Goal: Communication & Community: Answer question/provide support

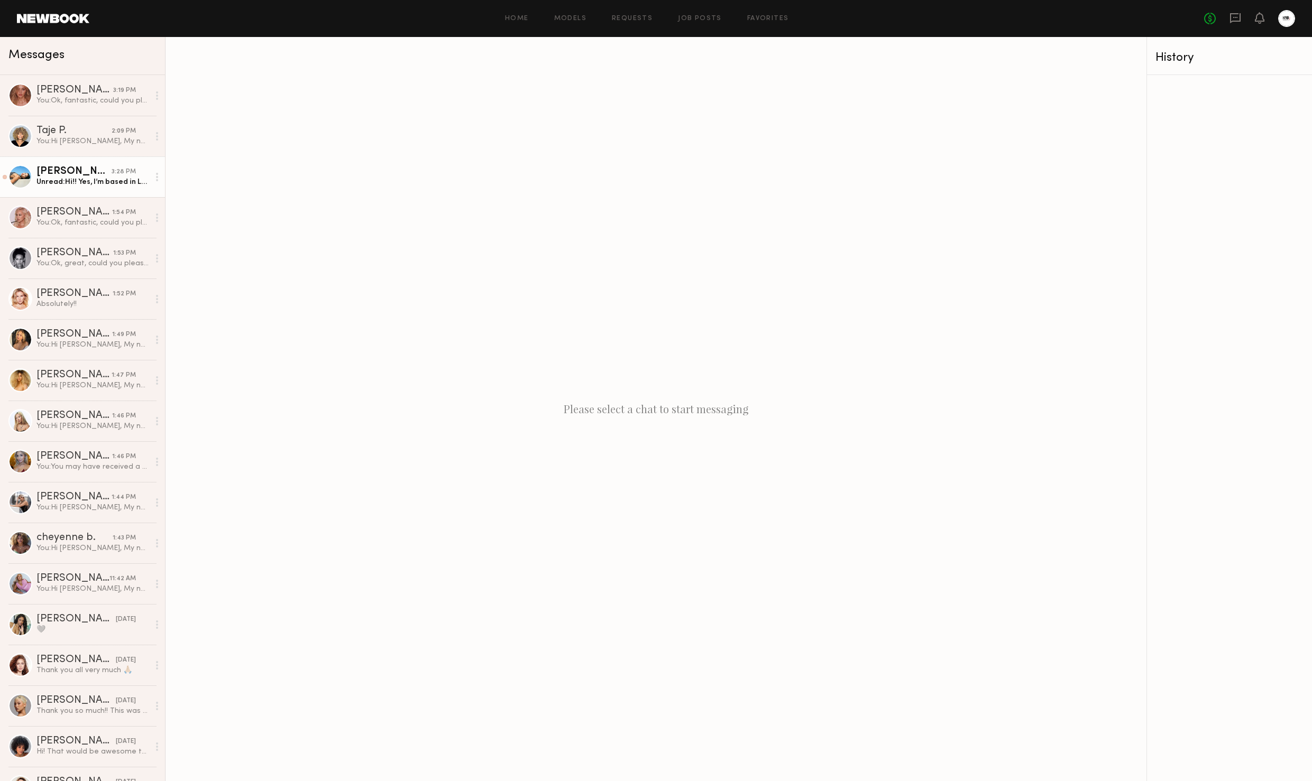
click at [76, 176] on div "[PERSON_NAME]" at bounding box center [73, 172] width 75 height 11
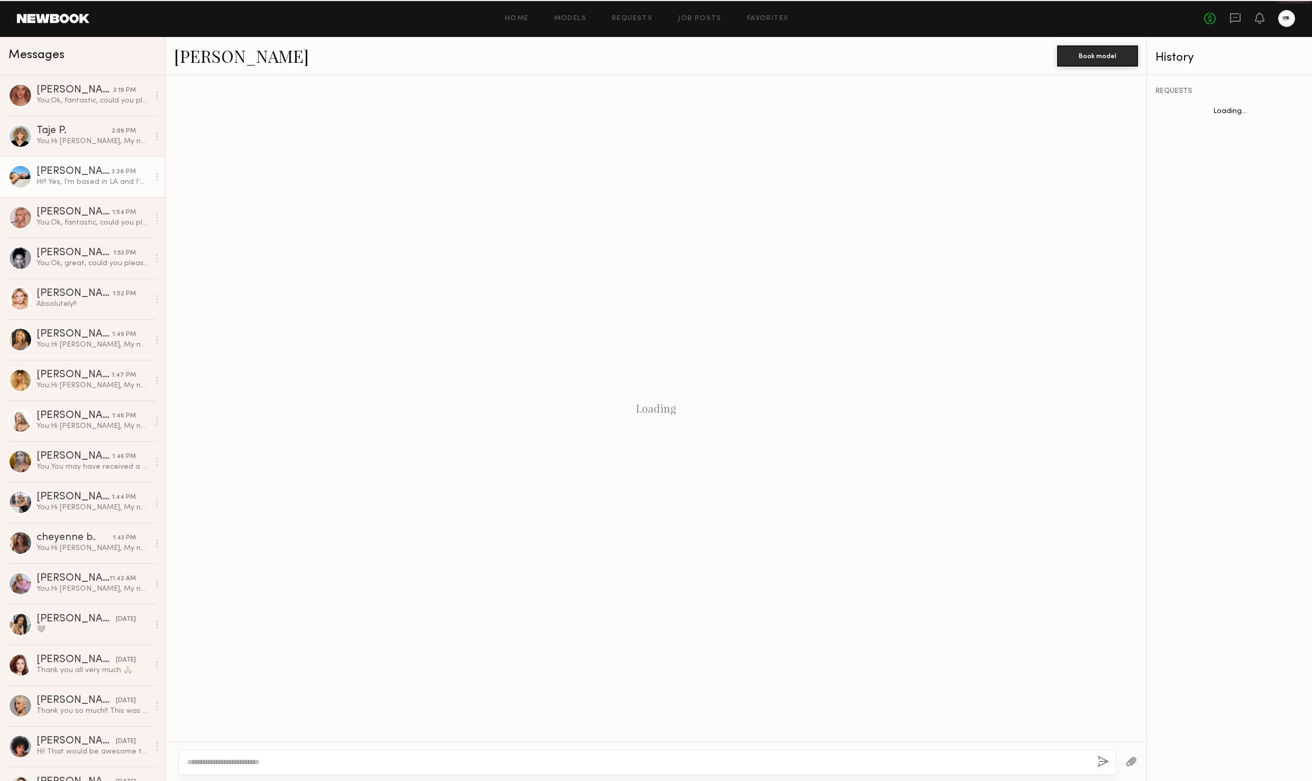
scroll to position [457, 0]
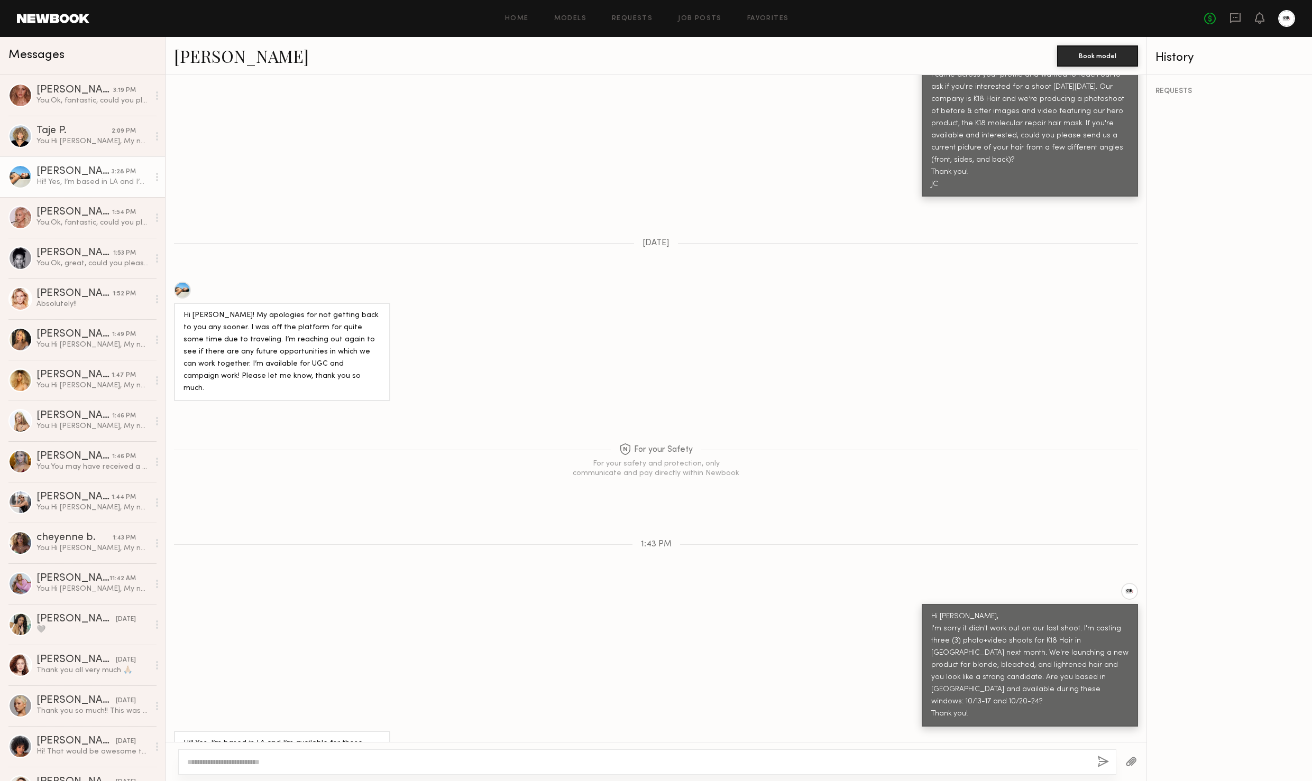
click at [316, 758] on textarea at bounding box center [637, 762] width 901 height 11
type textarea "**********"
click at [1102, 767] on button "button" at bounding box center [1103, 762] width 12 height 13
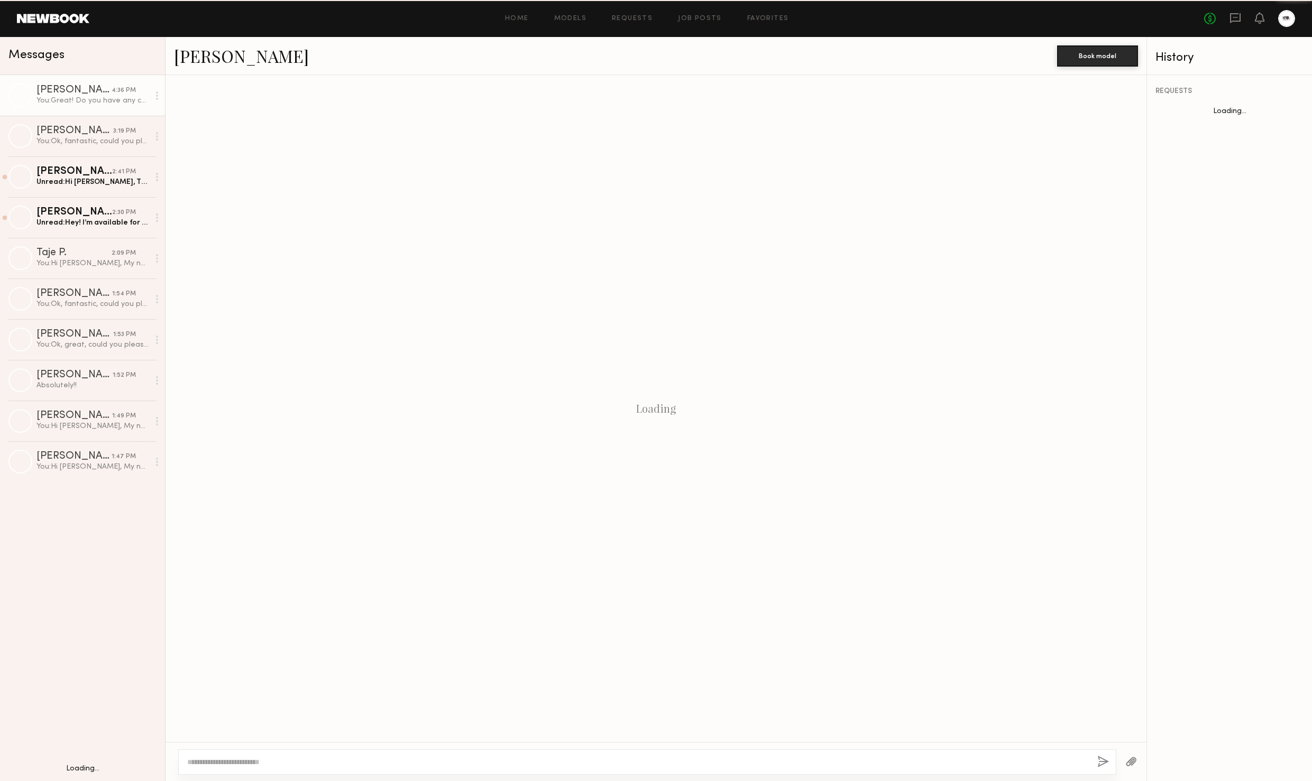
scroll to position [520, 0]
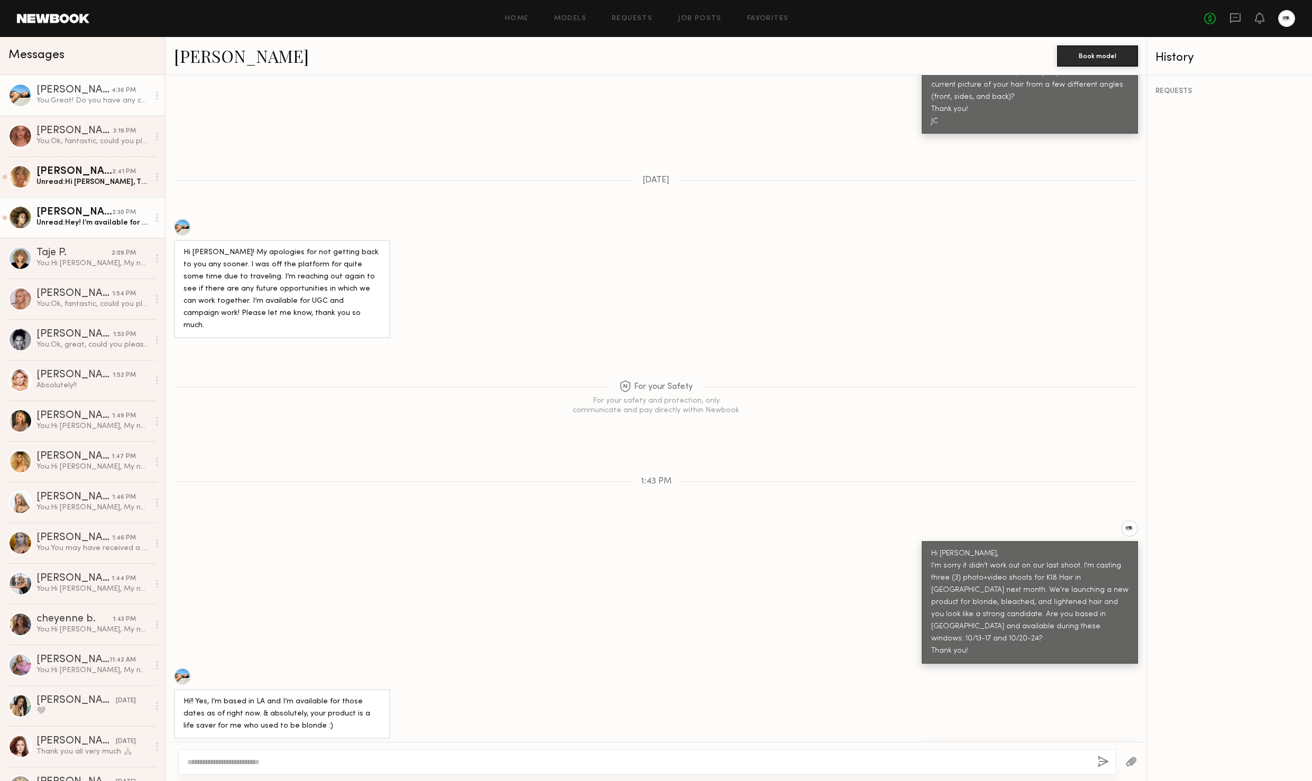
click at [48, 213] on div "Morgan F." at bounding box center [74, 212] width 76 height 11
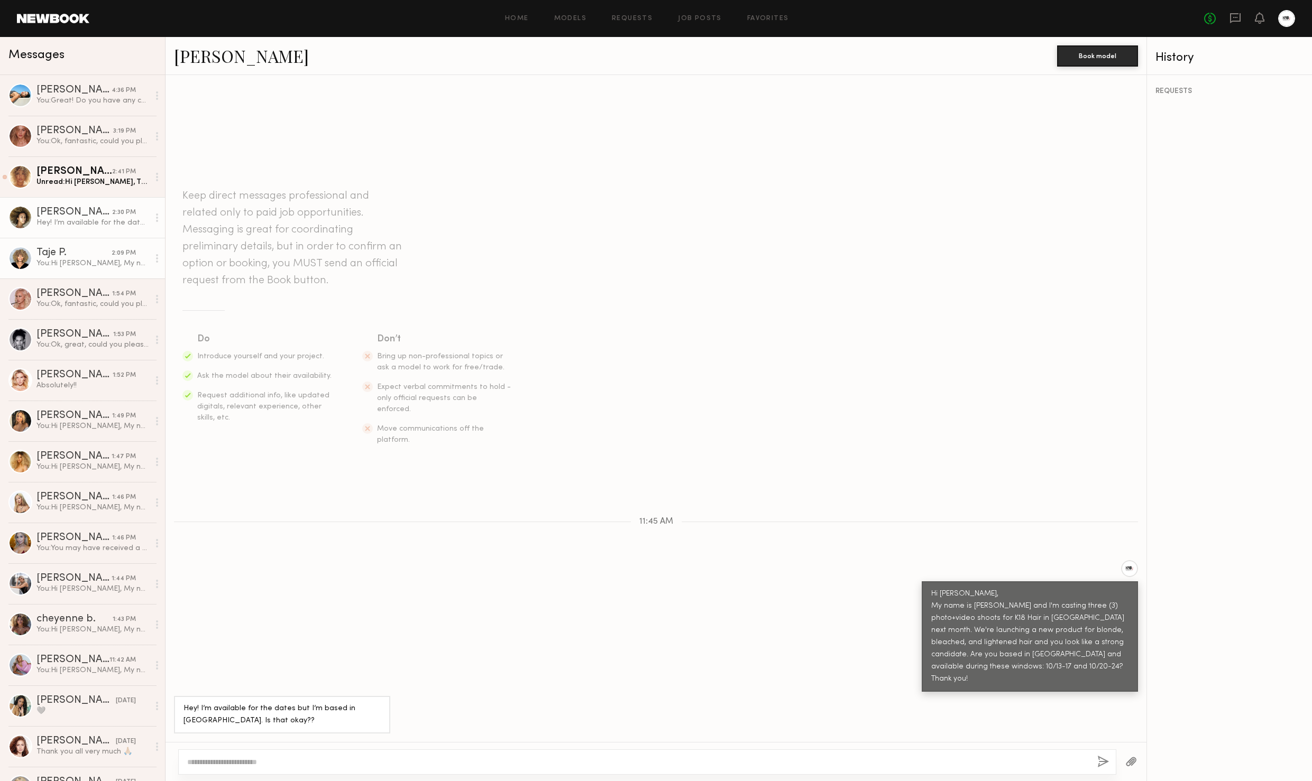
click at [84, 255] on div "Taje P." at bounding box center [73, 253] width 75 height 11
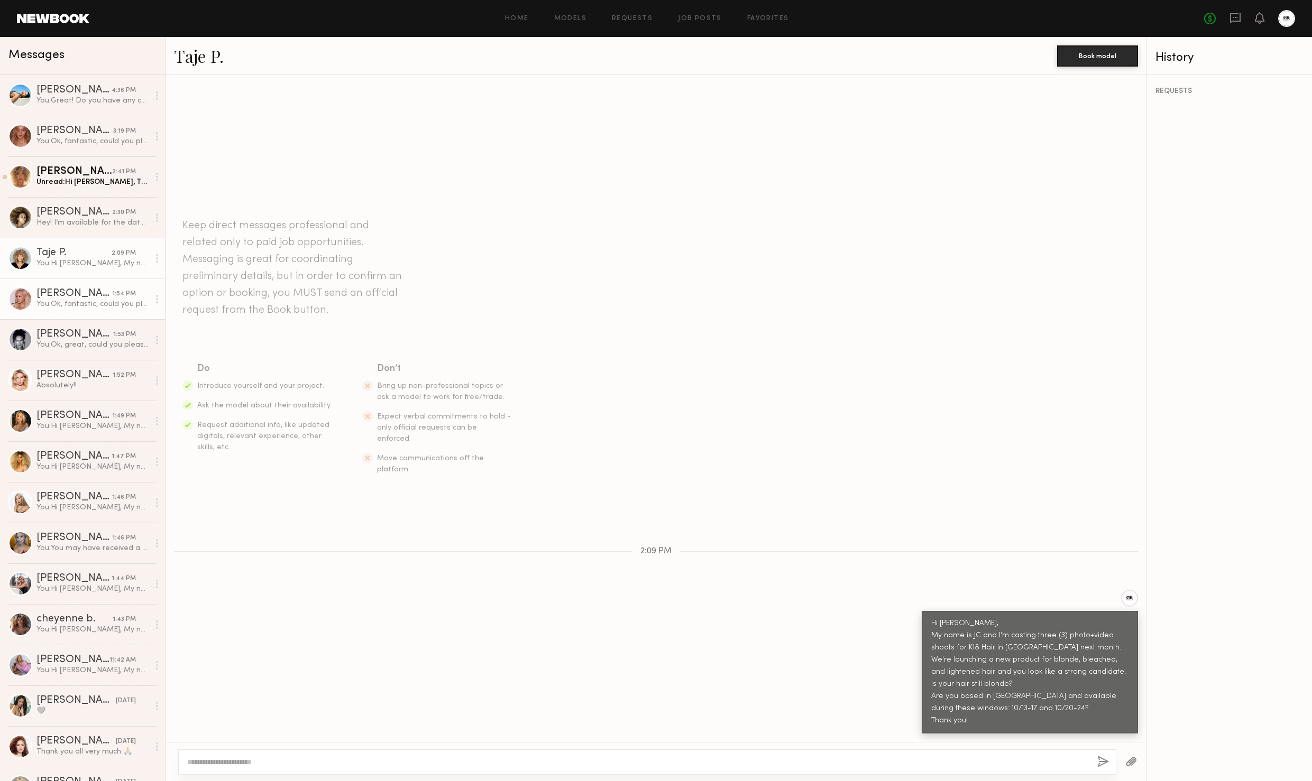
click at [51, 287] on link "Anthia M. 1:54 PM You: Ok, fantastic, could you please hold both weeks for us? …" at bounding box center [82, 299] width 165 height 41
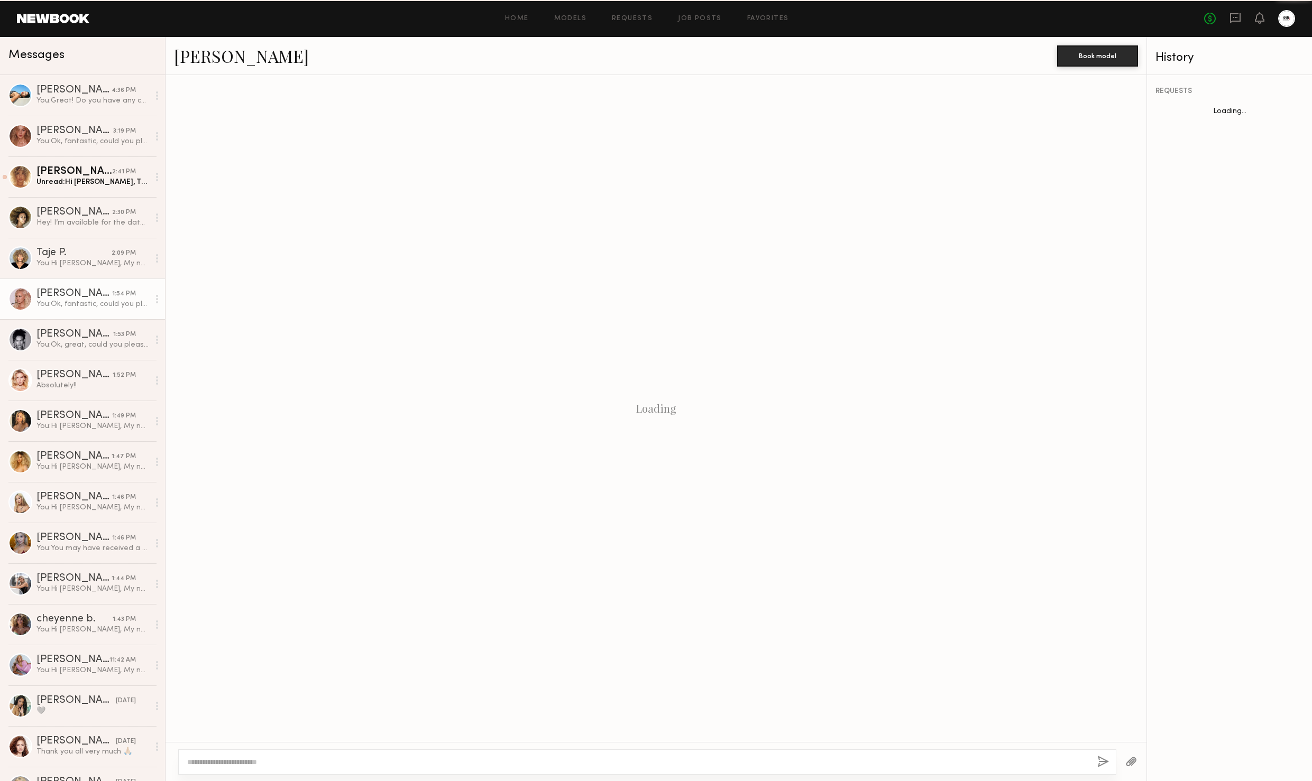
scroll to position [106, 0]
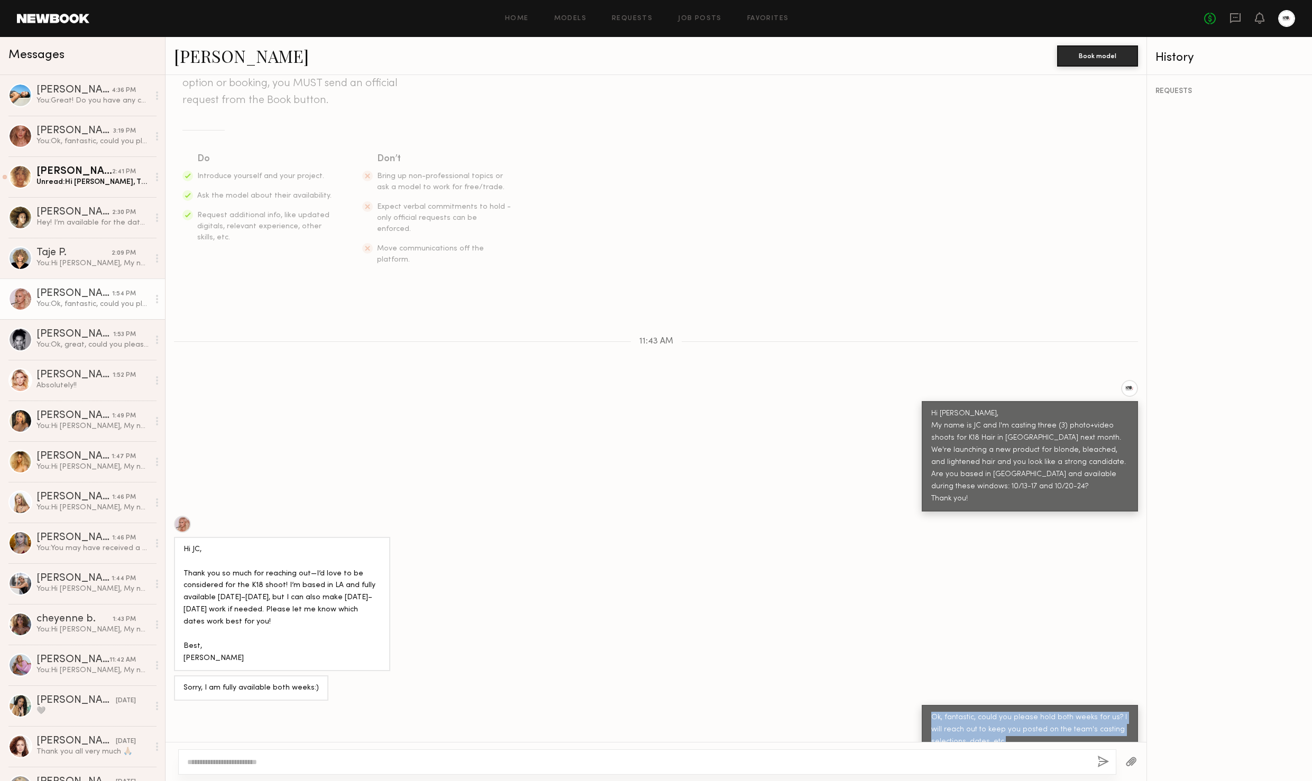
drag, startPoint x: 933, startPoint y: 698, endPoint x: 1005, endPoint y: 720, distance: 75.1
click at [1005, 719] on div "Ok, fantastic, could you please hold both weeks for us? I will reach out to kee…" at bounding box center [1029, 730] width 197 height 36
copy div "Ok, fantastic, could you please hold both weeks for us? I will reach out to kee…"
click at [65, 203] on link "Morgan F. 2:30 PM Hey! I’m available for the dates but I’m based in NYC. Is tha…" at bounding box center [82, 217] width 165 height 41
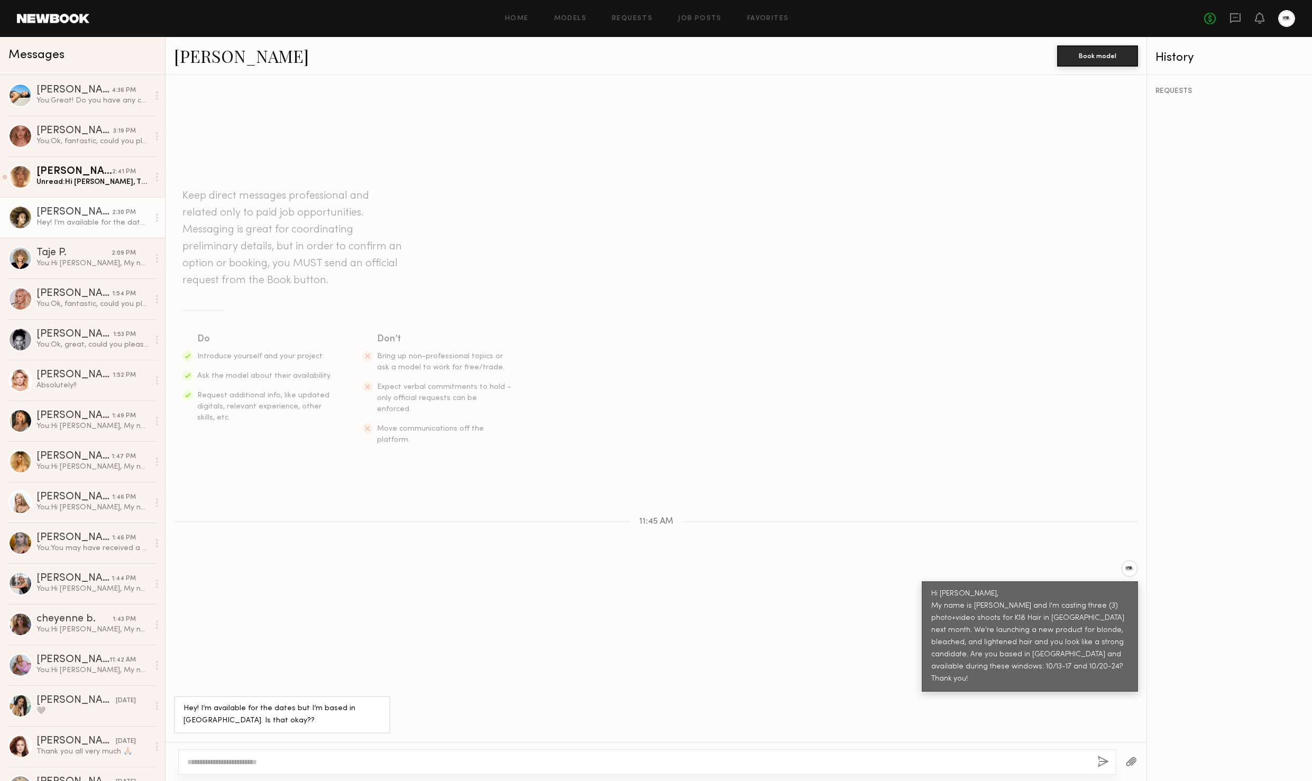
click at [380, 762] on textarea at bounding box center [637, 762] width 901 height 11
drag, startPoint x: 225, startPoint y: 762, endPoint x: 275, endPoint y: 759, distance: 50.8
click at [230, 760] on textarea "**********" at bounding box center [637, 762] width 901 height 11
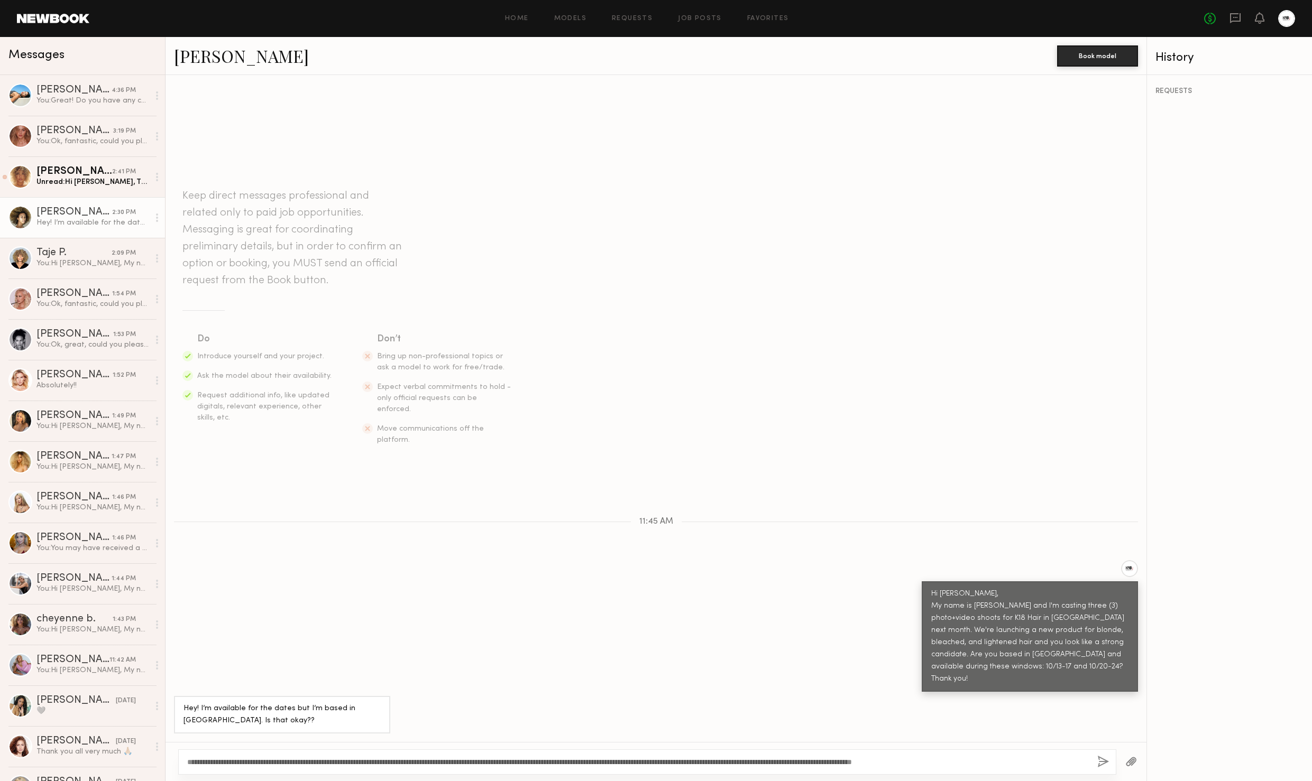
type textarea "**********"
click at [1098, 763] on button "button" at bounding box center [1103, 762] width 12 height 13
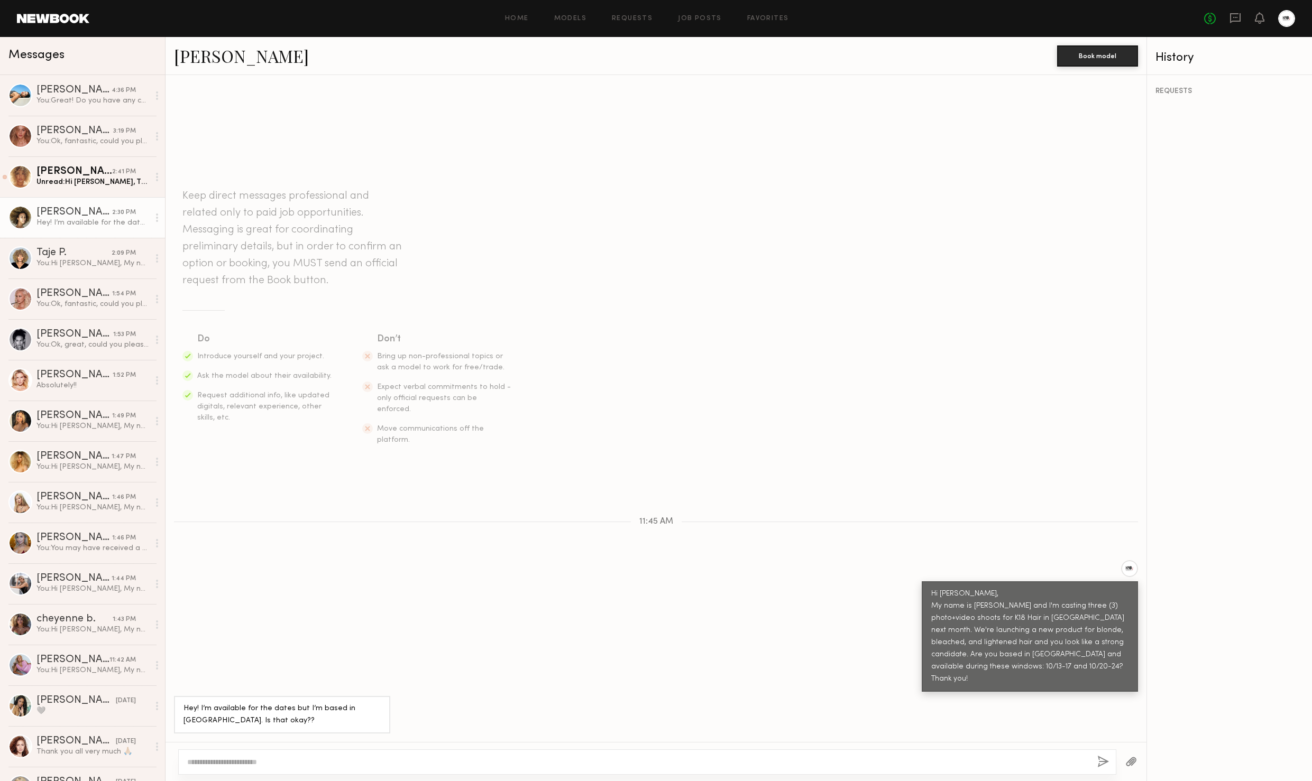
scroll to position [84, 0]
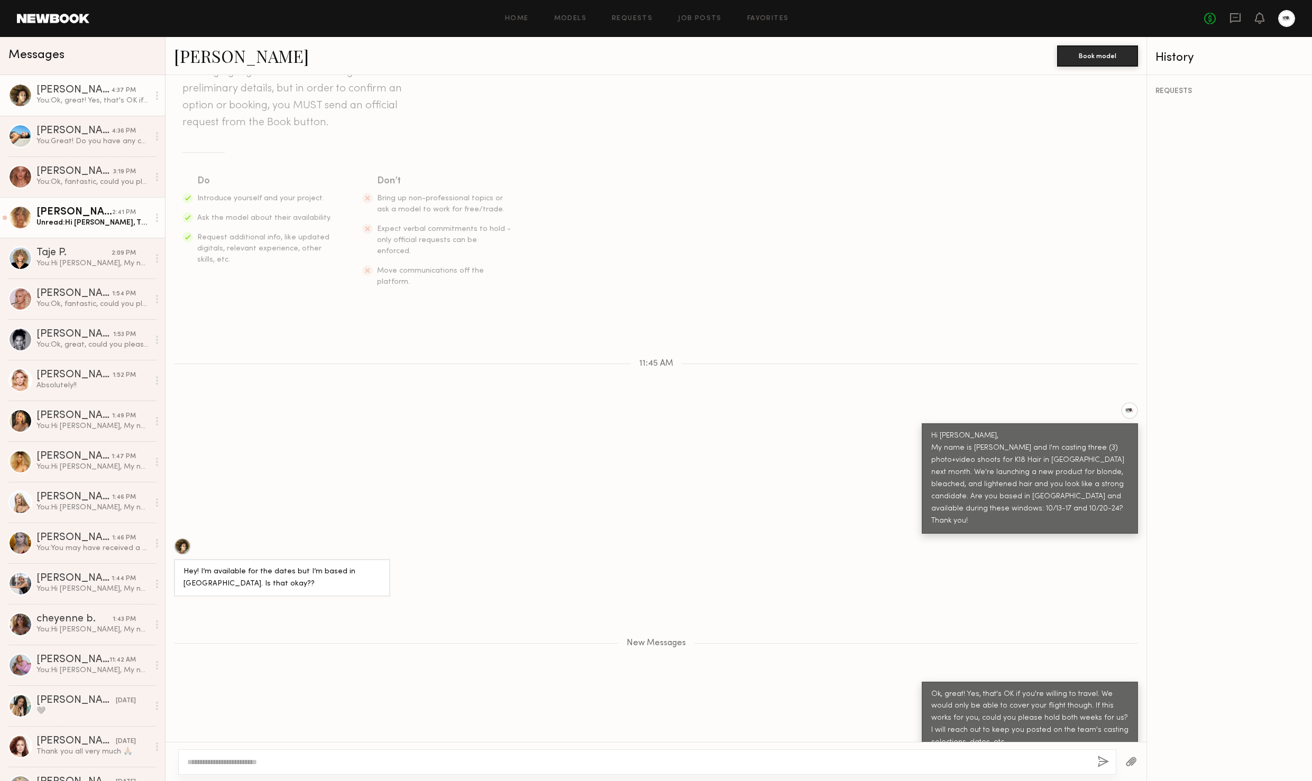
click at [88, 225] on div "Unread: Hi JC, Thank you so much for reaching out and considering me for the K1…" at bounding box center [92, 223] width 113 height 10
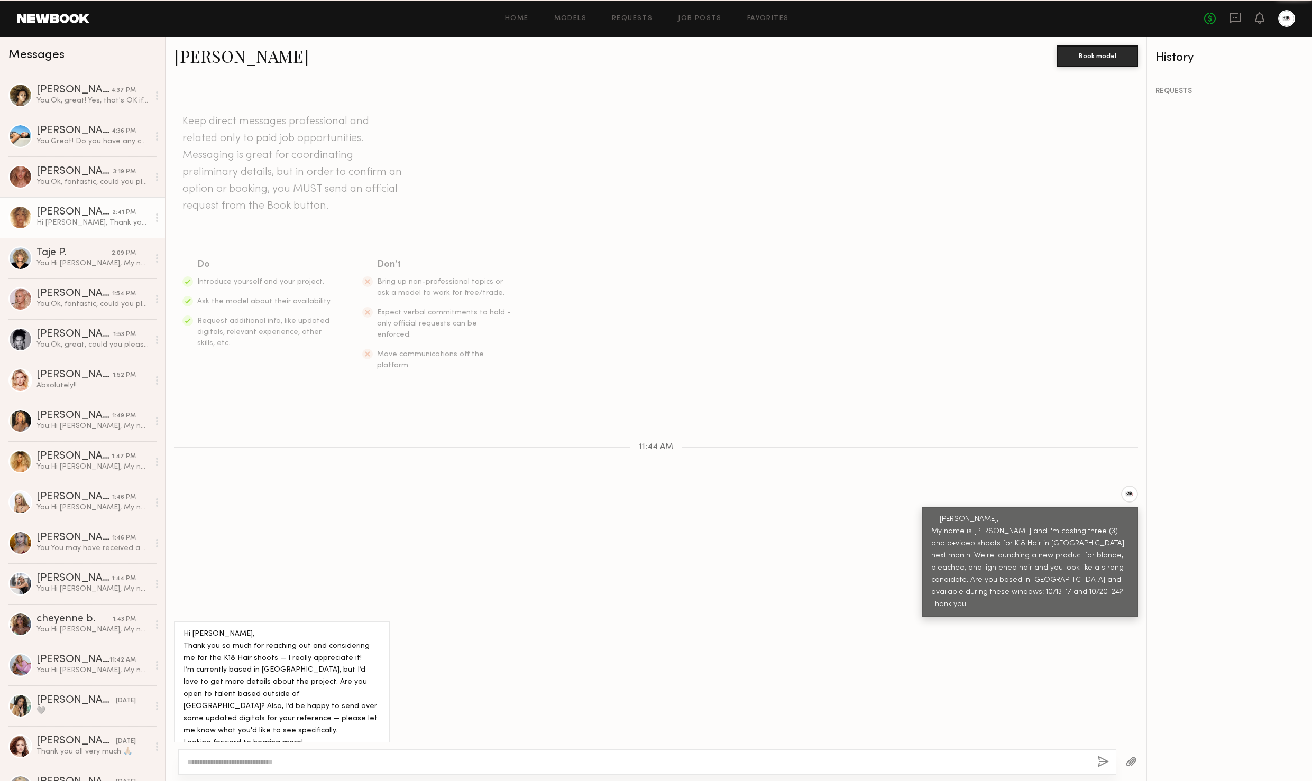
scroll to position [13, 0]
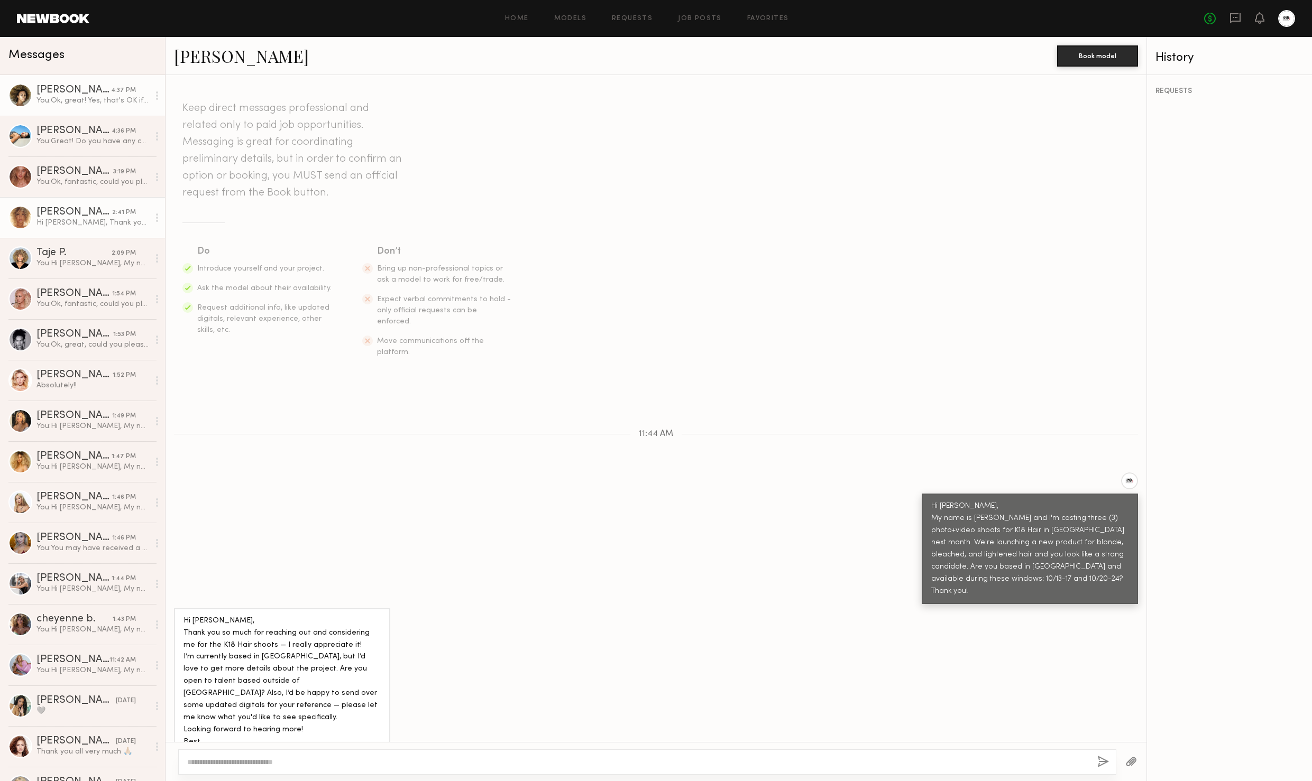
click at [54, 91] on div "Morgan F." at bounding box center [73, 90] width 75 height 11
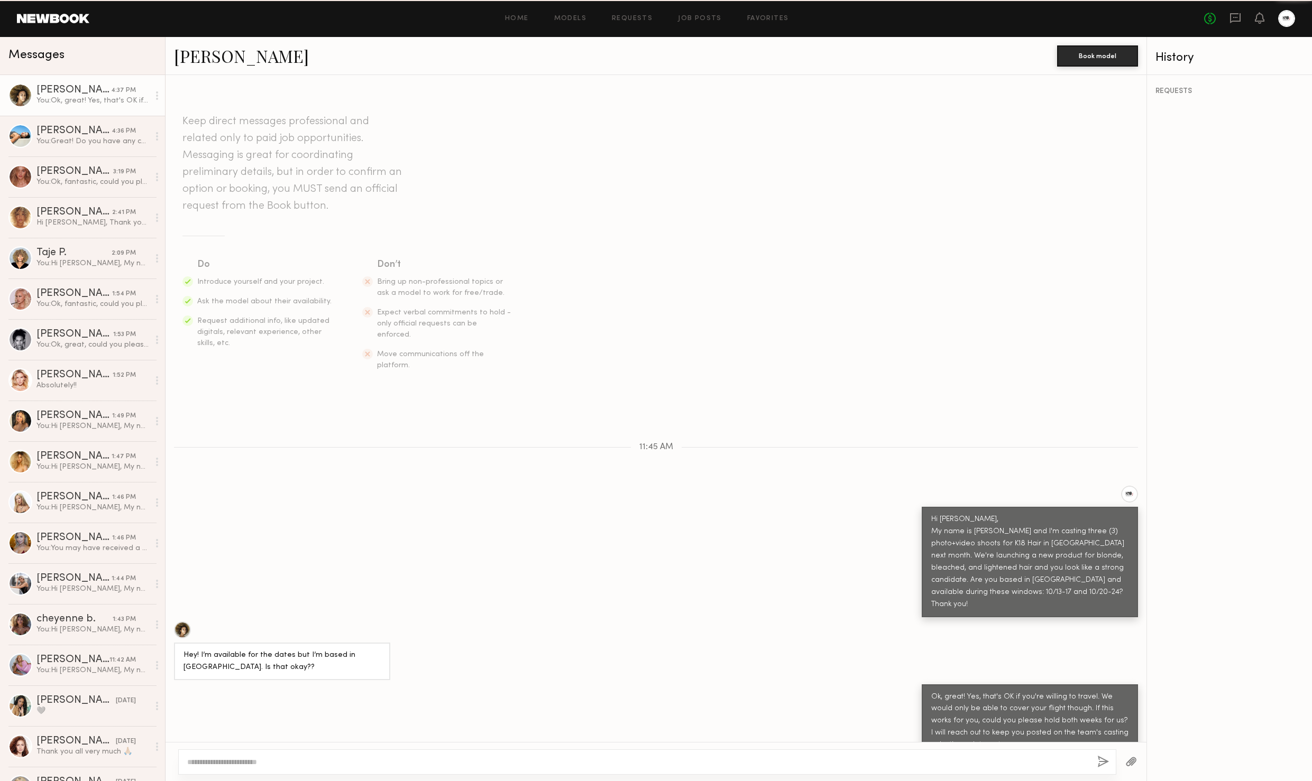
scroll to position [3, 0]
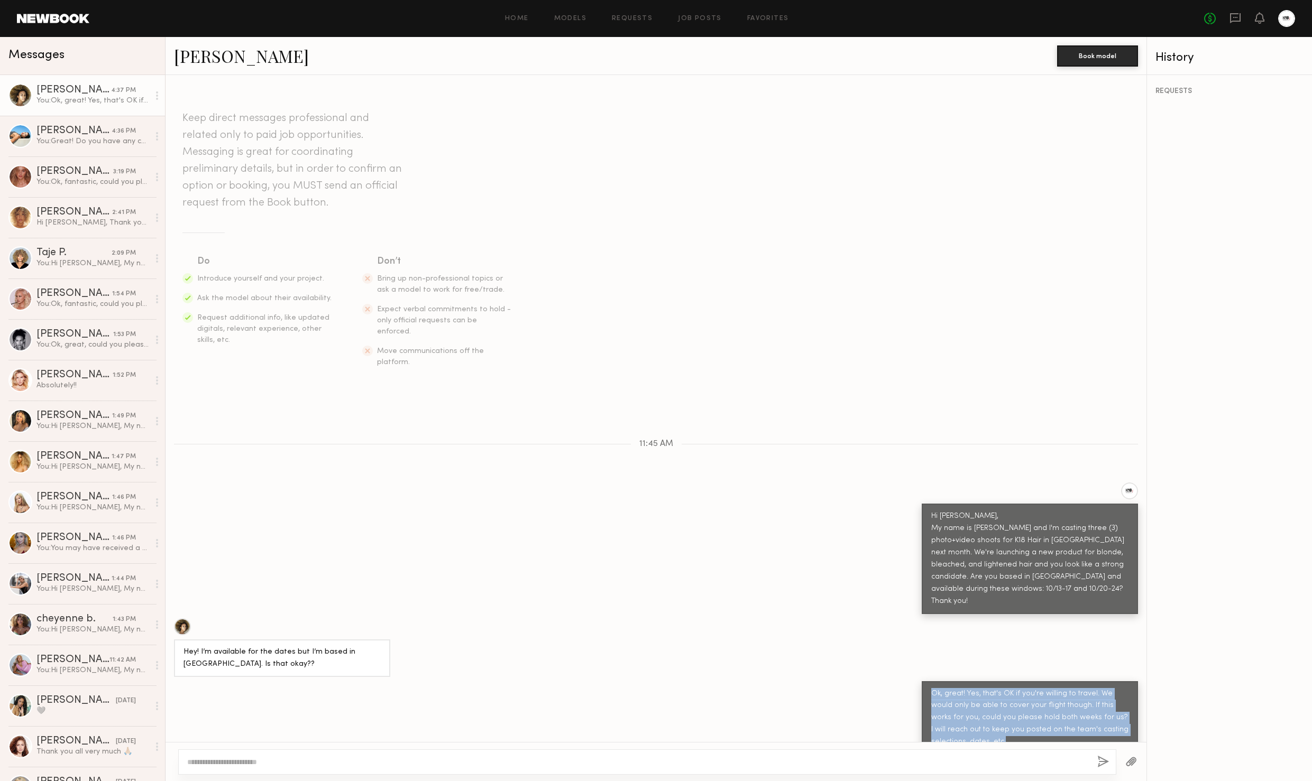
drag, startPoint x: 943, startPoint y: 677, endPoint x: 1025, endPoint y: 746, distance: 107.3
click at [1025, 746] on div "Keep direct messages professional and related only to paid job opportunities. M…" at bounding box center [655, 428] width 981 height 706
copy div "Ok, great! Yes, that's OK if you're willing to travel. We would only be able to…"
click at [82, 223] on div "Hi JC, Thank you so much for reaching out and considering me for the K18 Hair s…" at bounding box center [92, 223] width 113 height 10
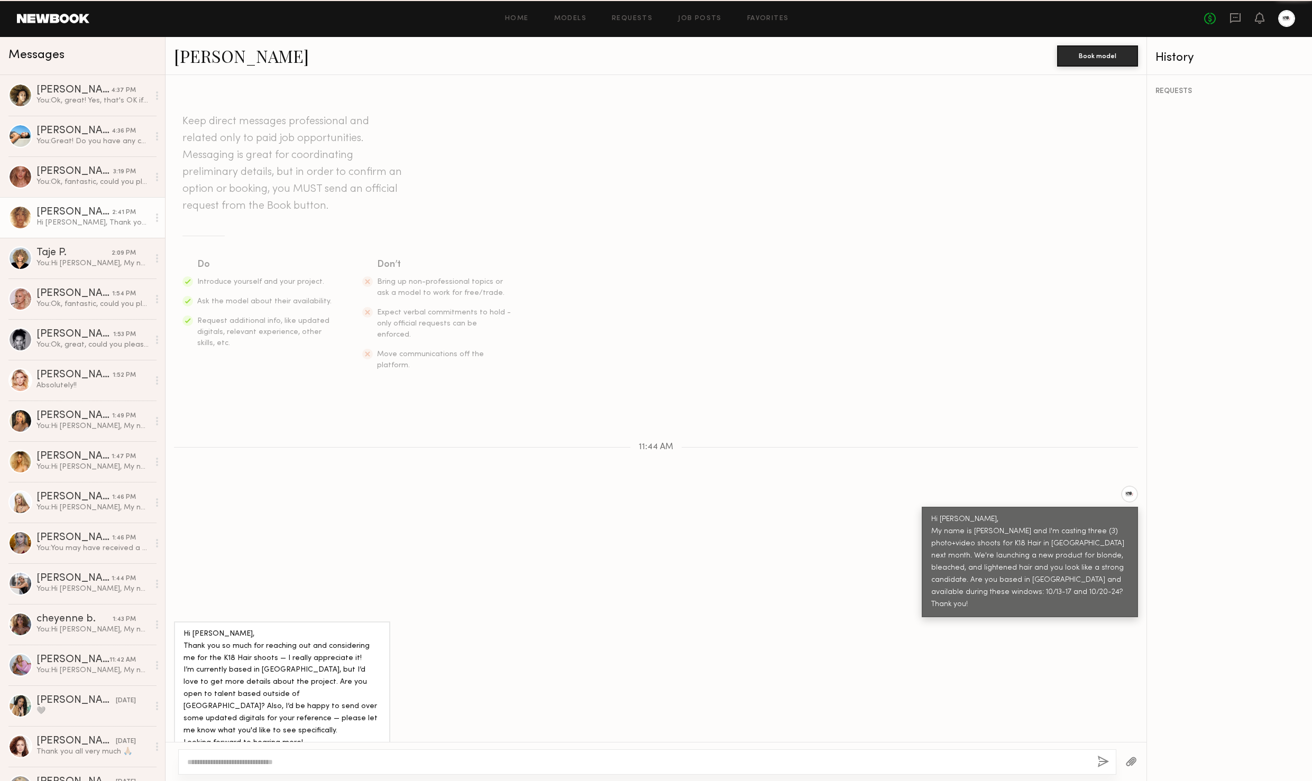
scroll to position [13, 0]
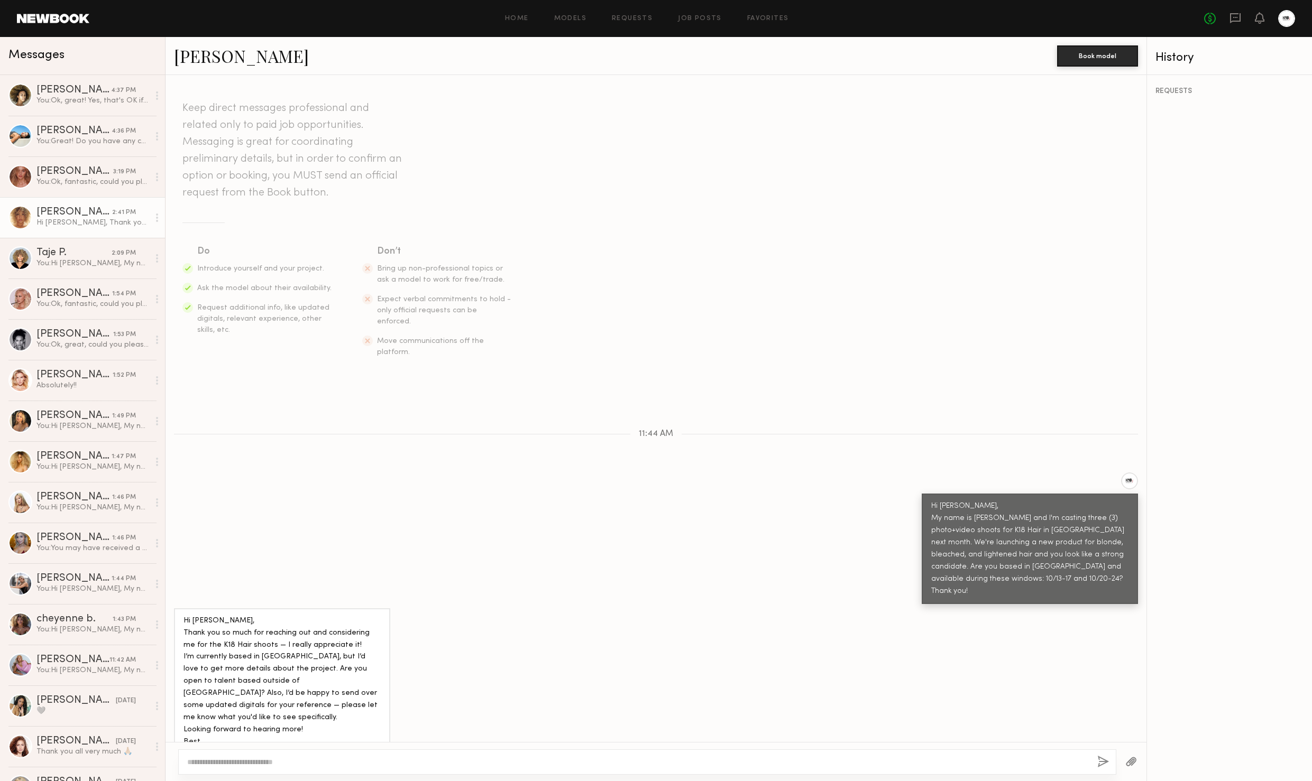
click at [311, 764] on textarea at bounding box center [637, 762] width 901 height 11
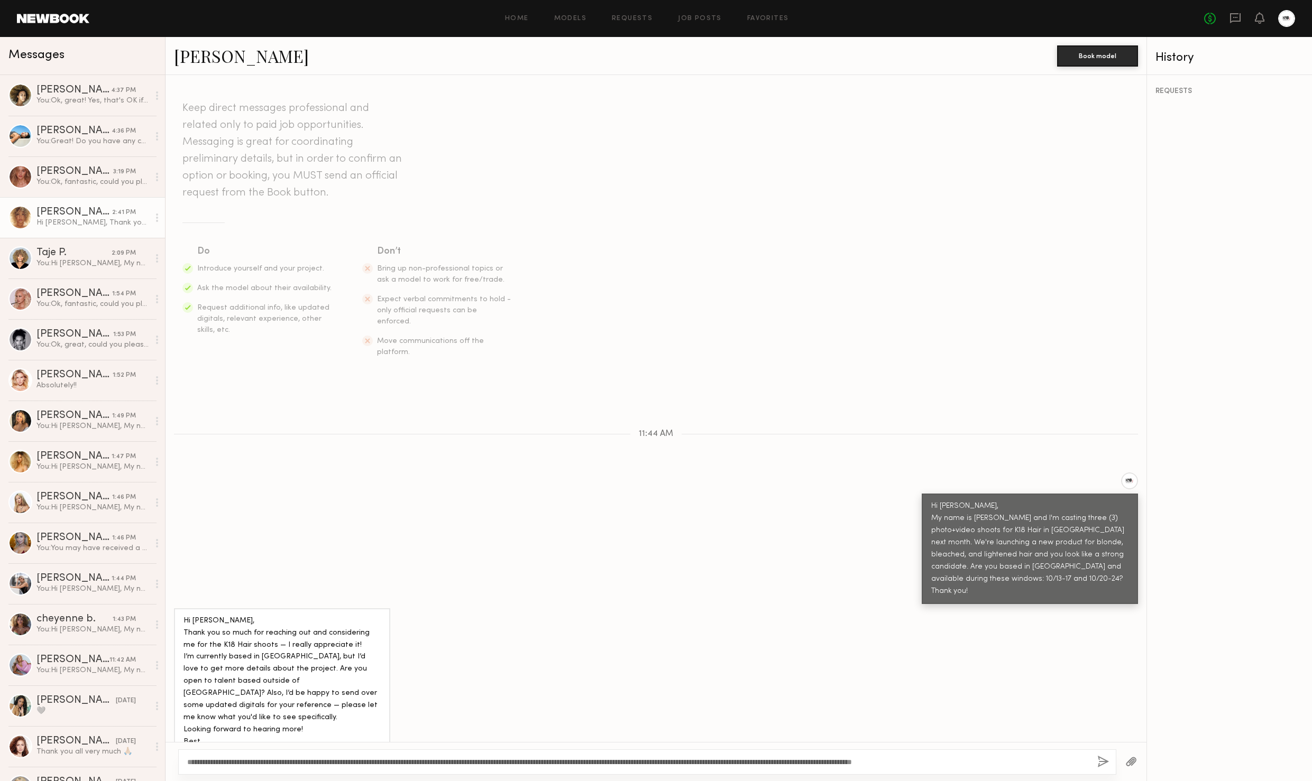
drag, startPoint x: 732, startPoint y: 761, endPoint x: 750, endPoint y: 757, distance: 17.8
click at [733, 760] on textarea "**********" at bounding box center [637, 762] width 901 height 11
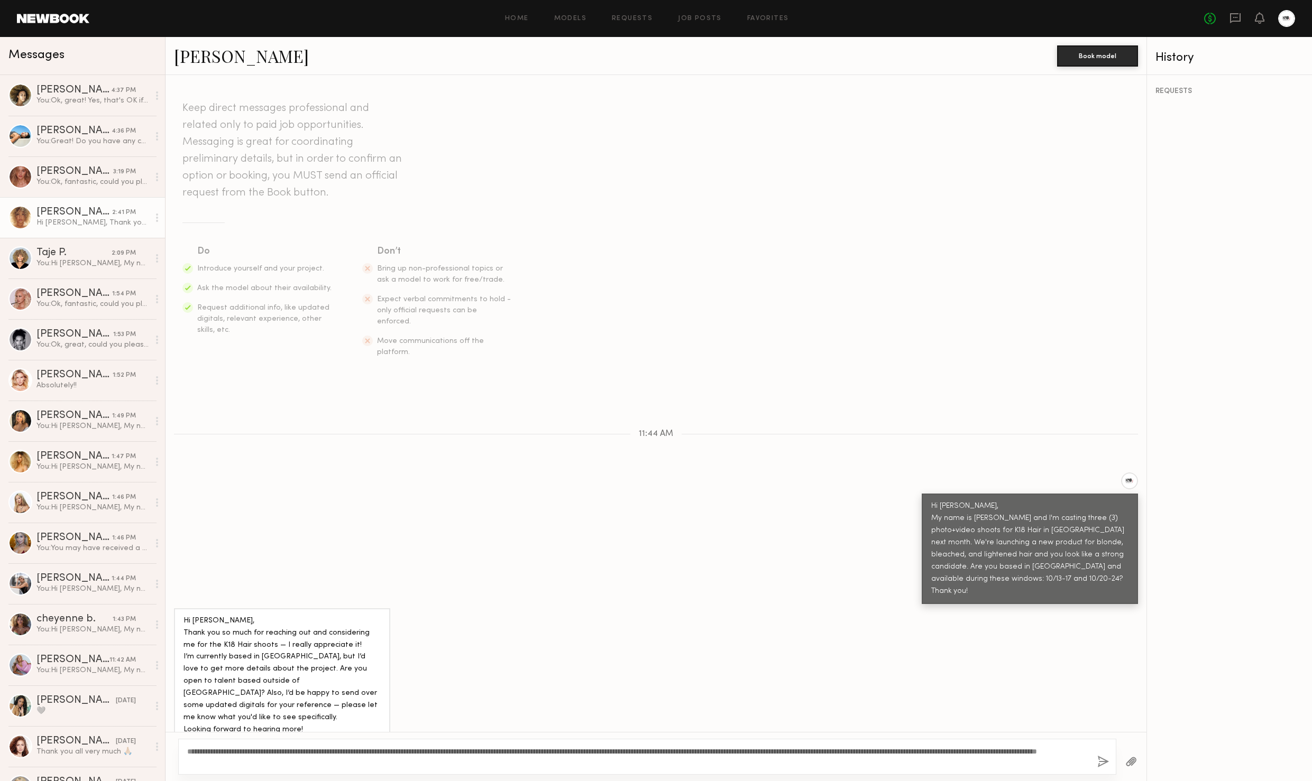
type textarea "**********"
click at [1098, 759] on button "button" at bounding box center [1103, 762] width 12 height 13
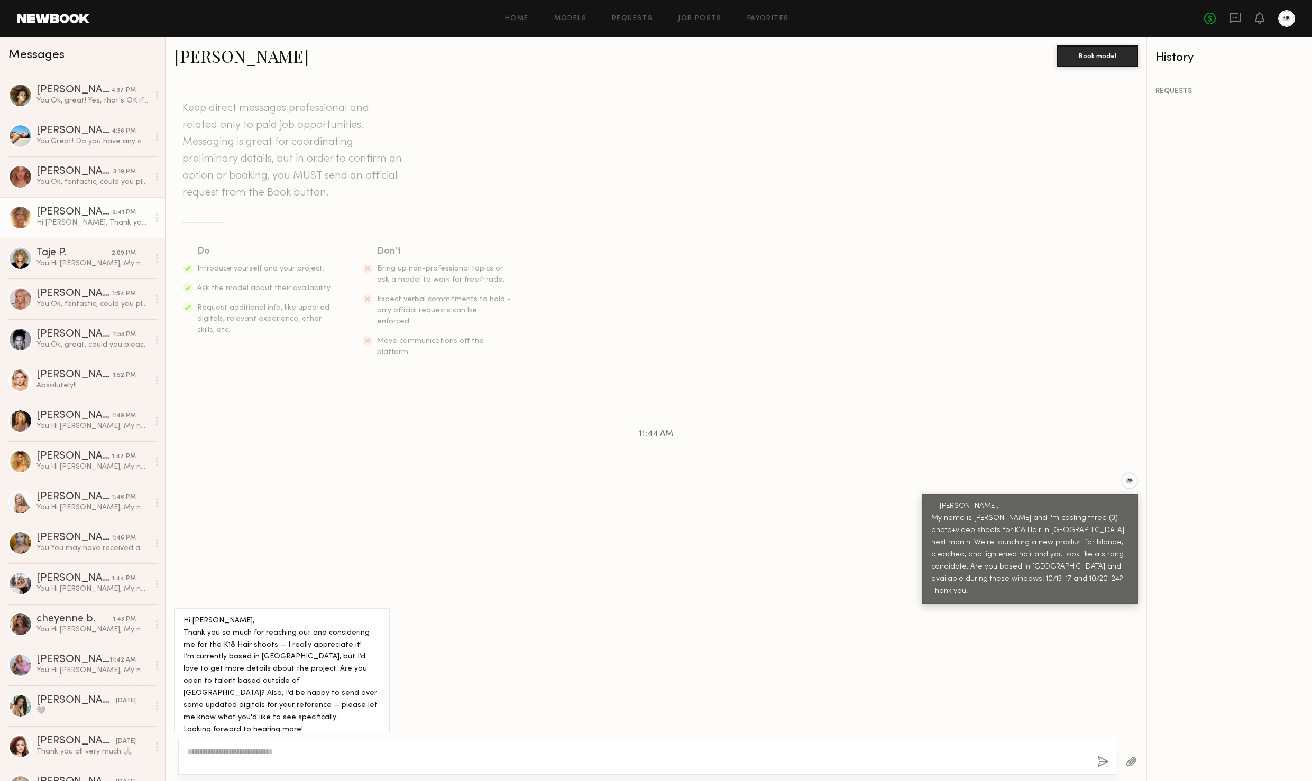
scroll to position [205, 0]
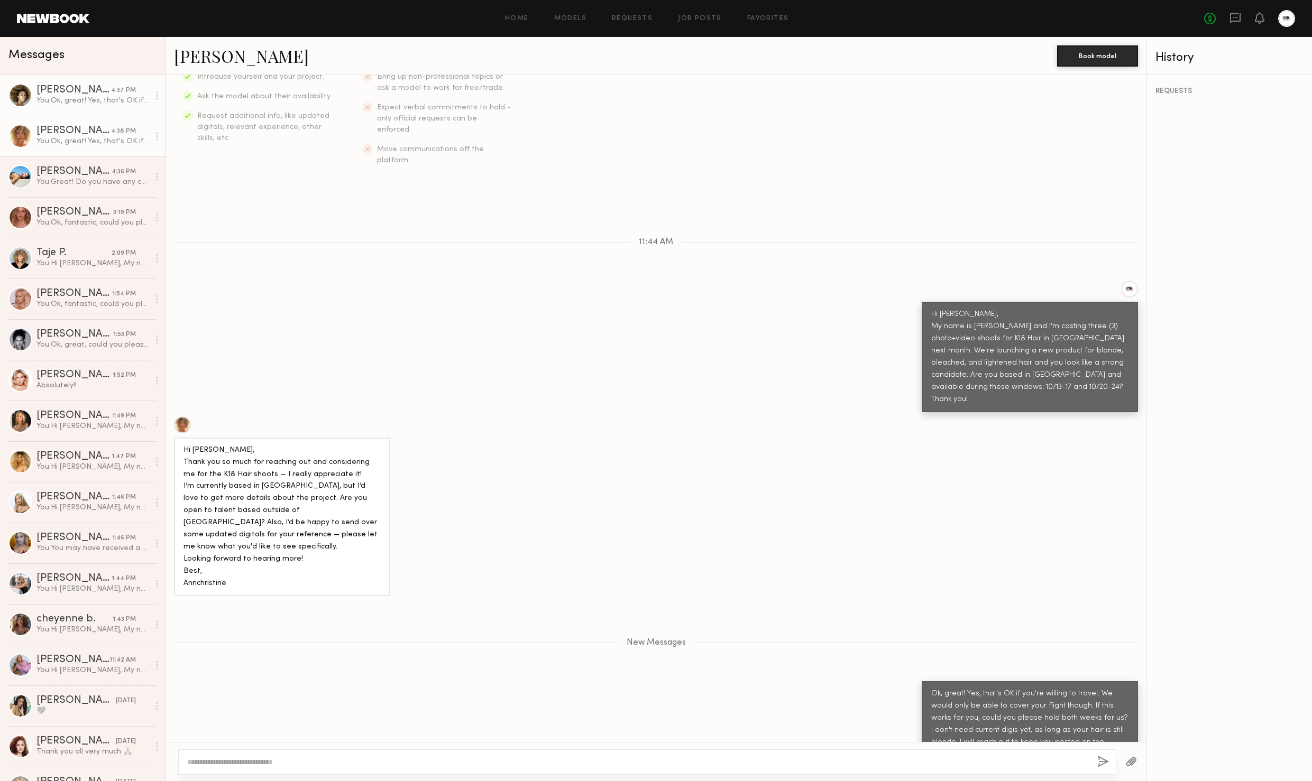
click at [47, 89] on div "Morgan F." at bounding box center [73, 90] width 75 height 11
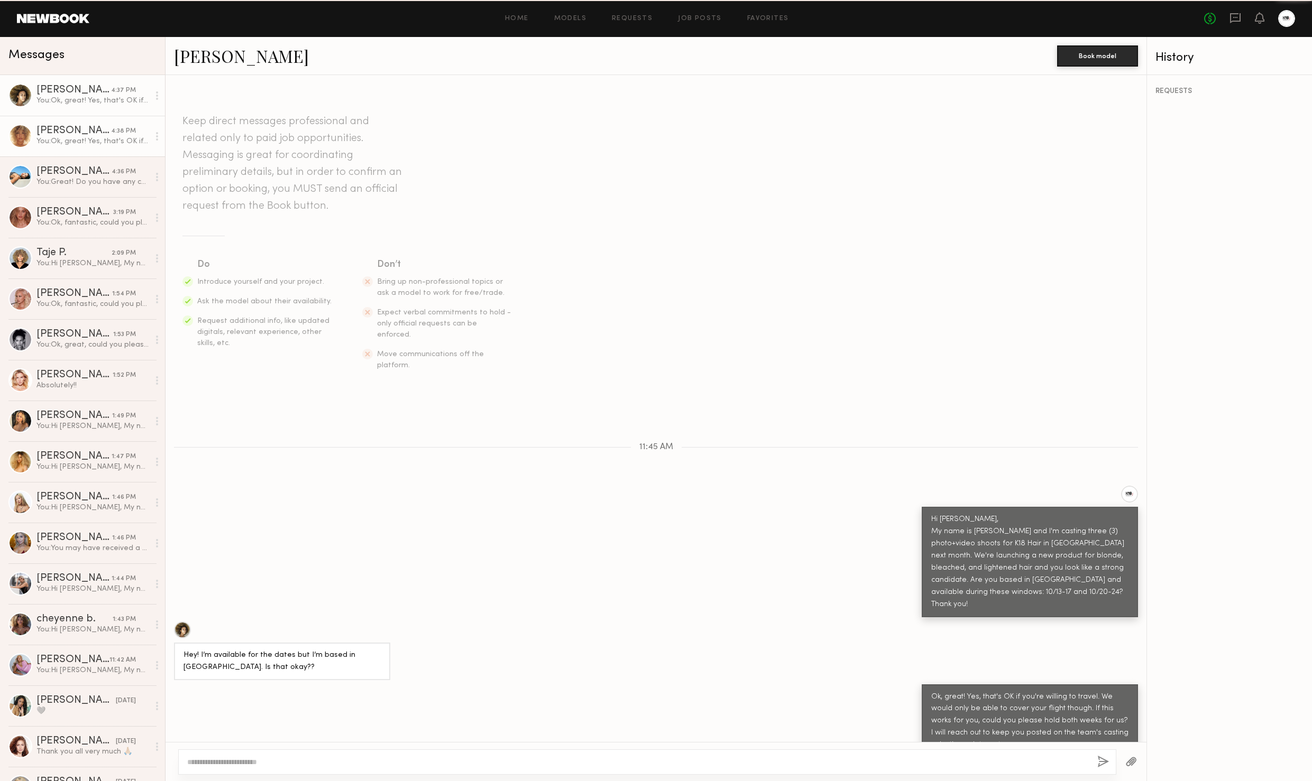
scroll to position [3, 0]
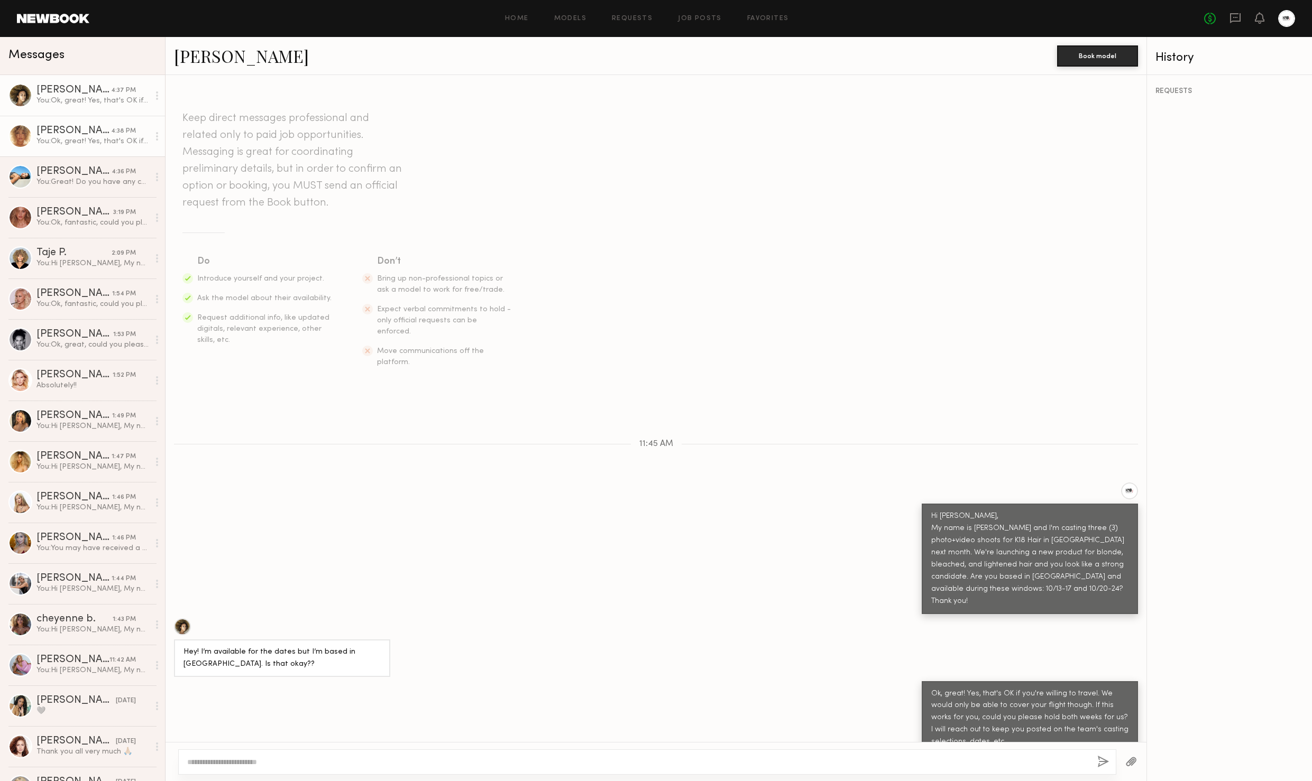
click at [85, 137] on div "You: Ok, great! Yes, that's OK if you're willing to travel. We would only be ab…" at bounding box center [92, 141] width 113 height 10
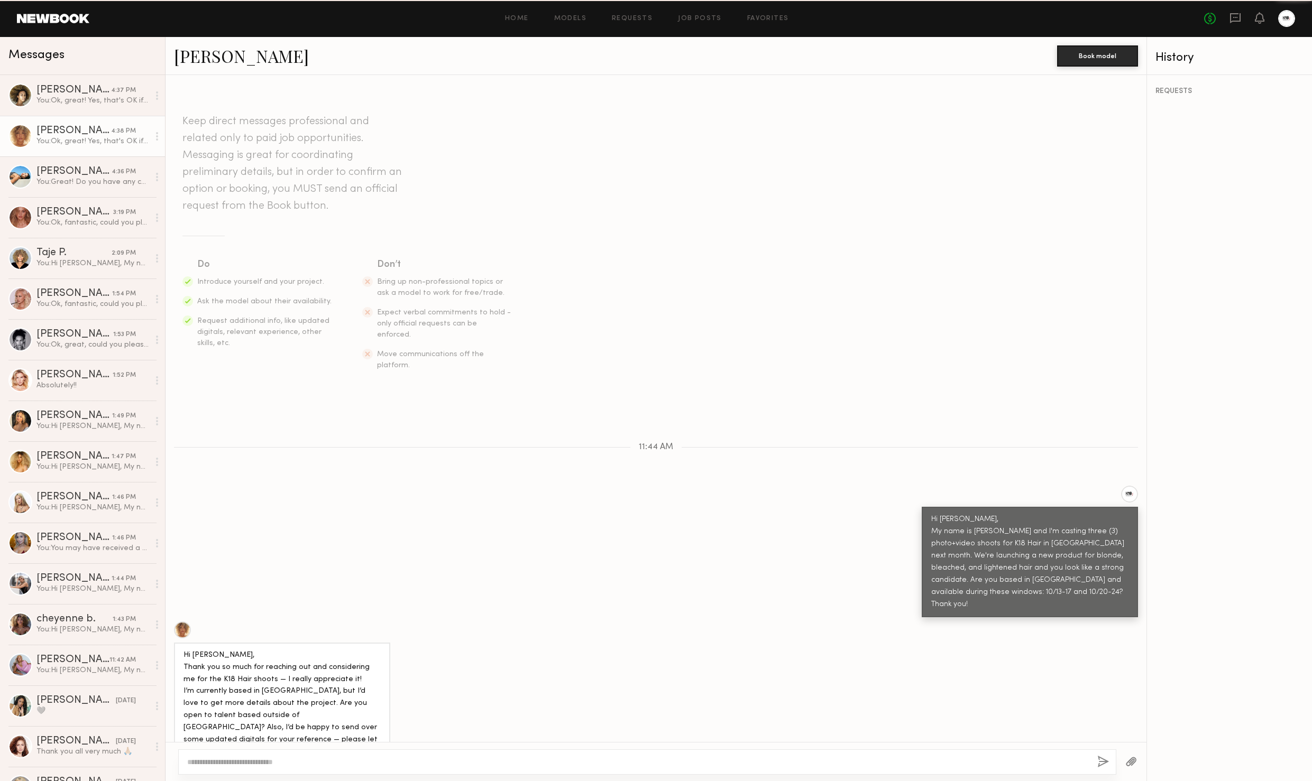
scroll to position [125, 0]
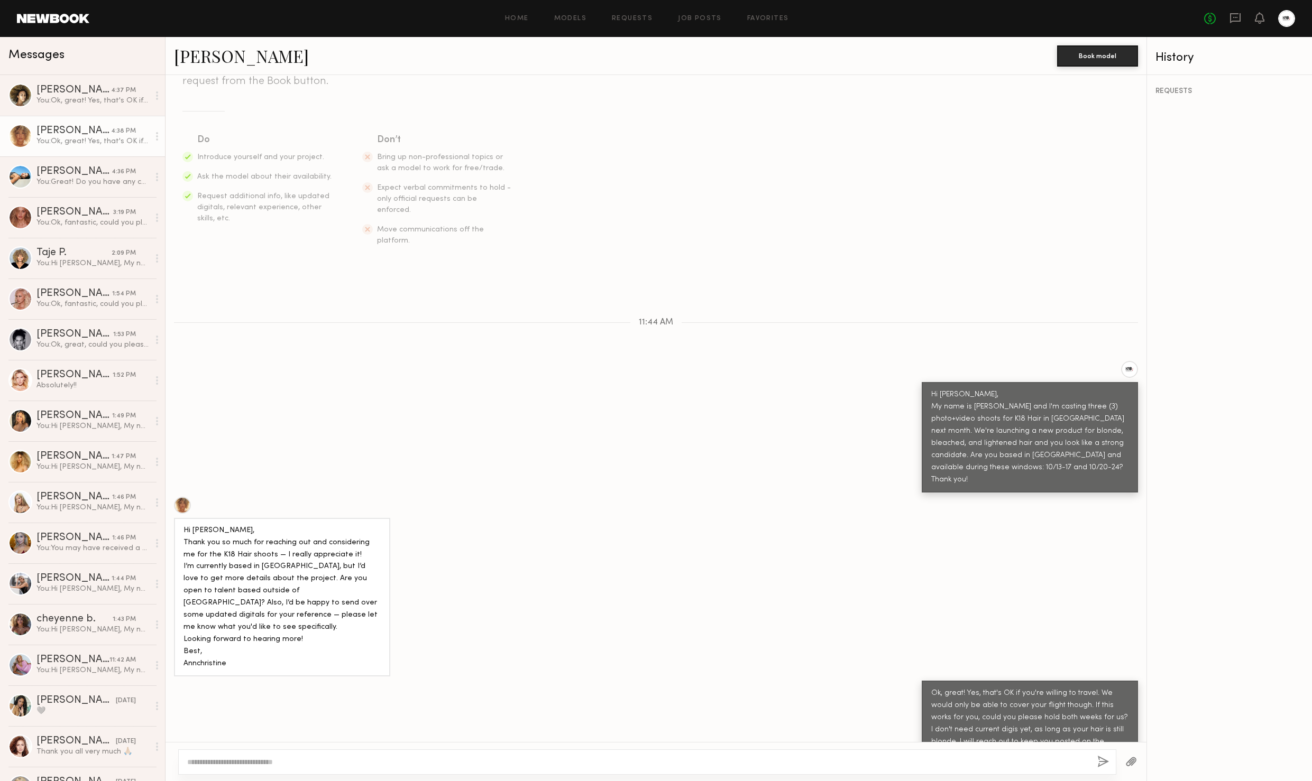
click at [241, 52] on link "Annchristine V." at bounding box center [241, 55] width 135 height 23
click at [83, 181] on div "You: Great! Do you have any current photos of your hair? Would you be open to g…" at bounding box center [92, 182] width 113 height 10
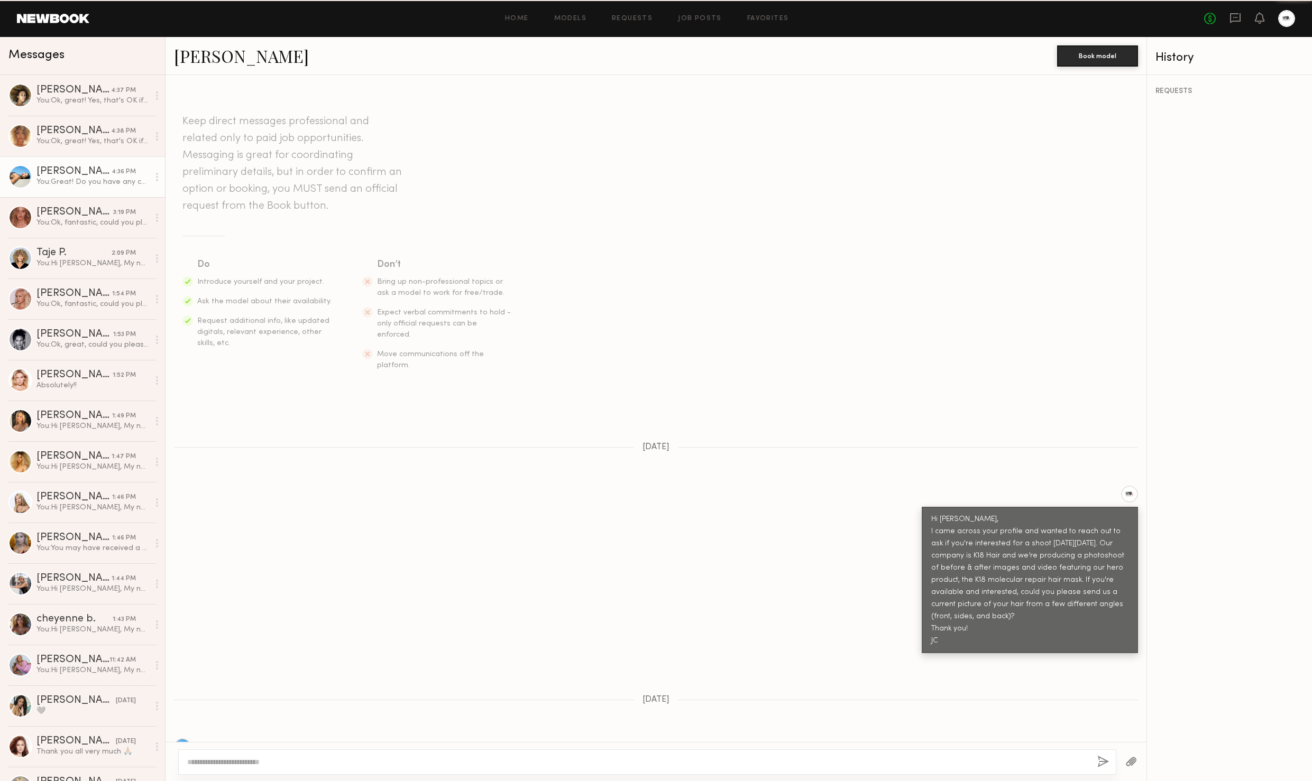
scroll to position [520, 0]
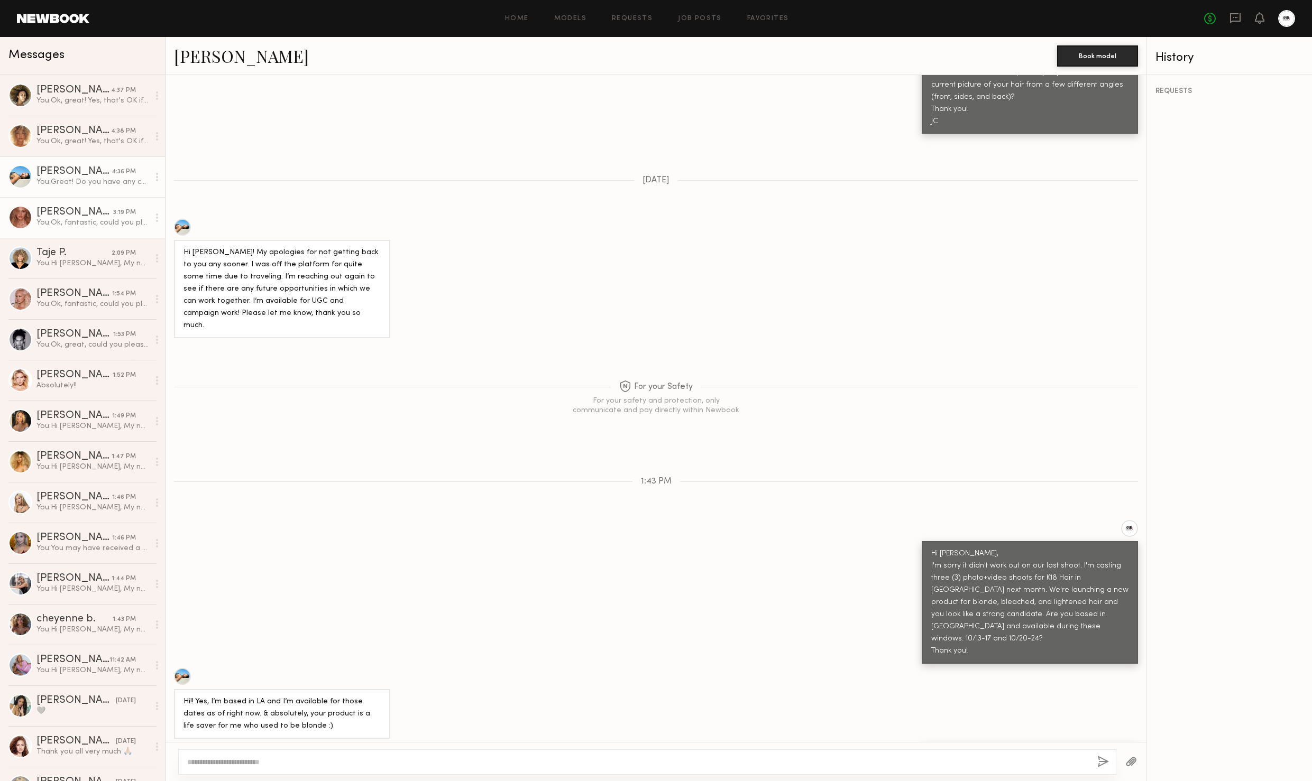
click at [72, 222] on div "You: Ok, fantastic, could you please hold both weeks for us? I will reach out t…" at bounding box center [92, 223] width 113 height 10
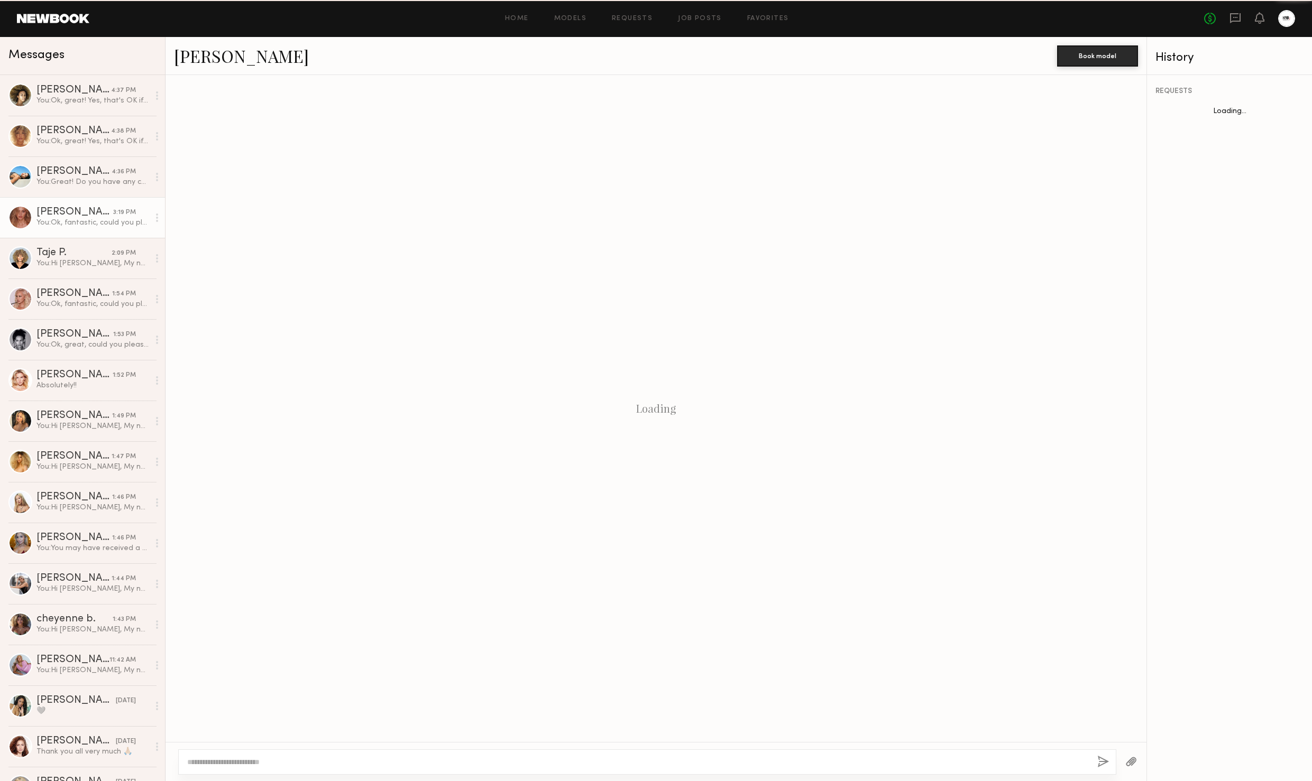
scroll to position [27, 0]
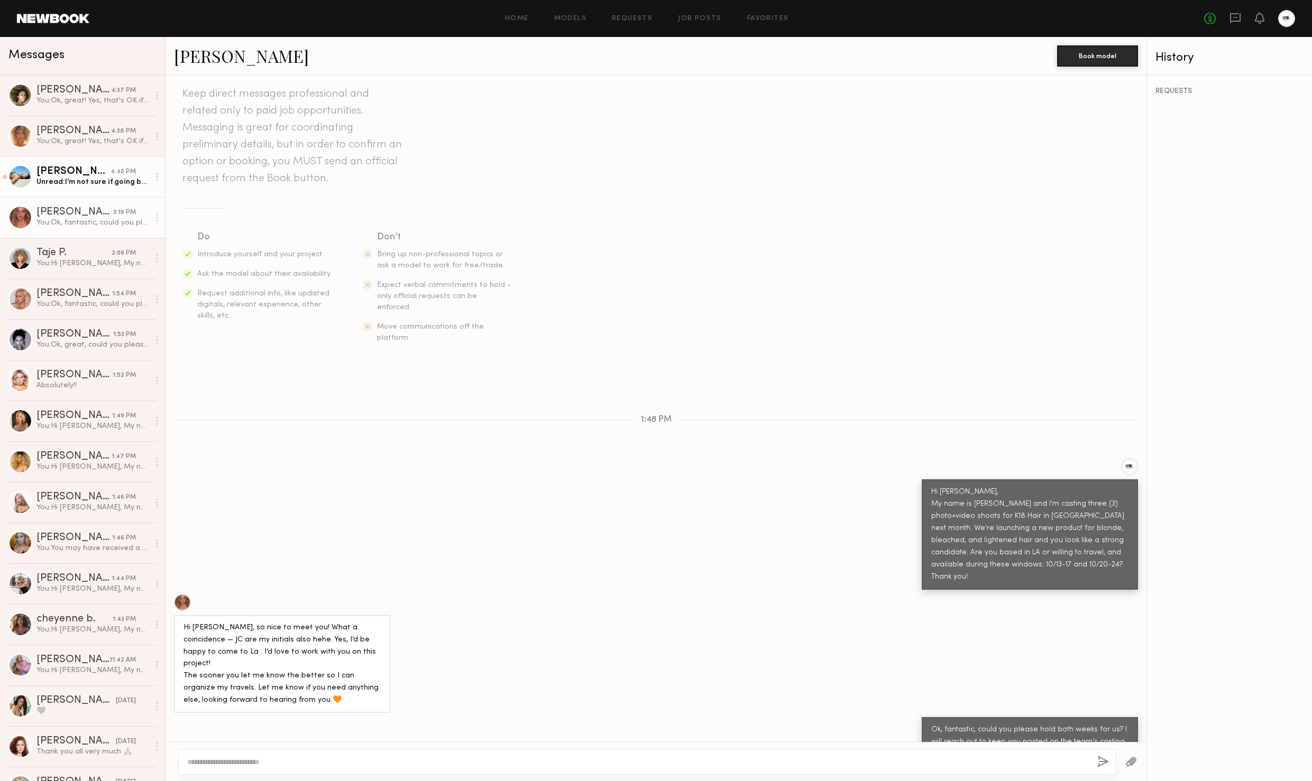
click at [80, 180] on div "Unread: I’m not sure if going back to blonde is possible for me unfortunately. …" at bounding box center [92, 182] width 113 height 10
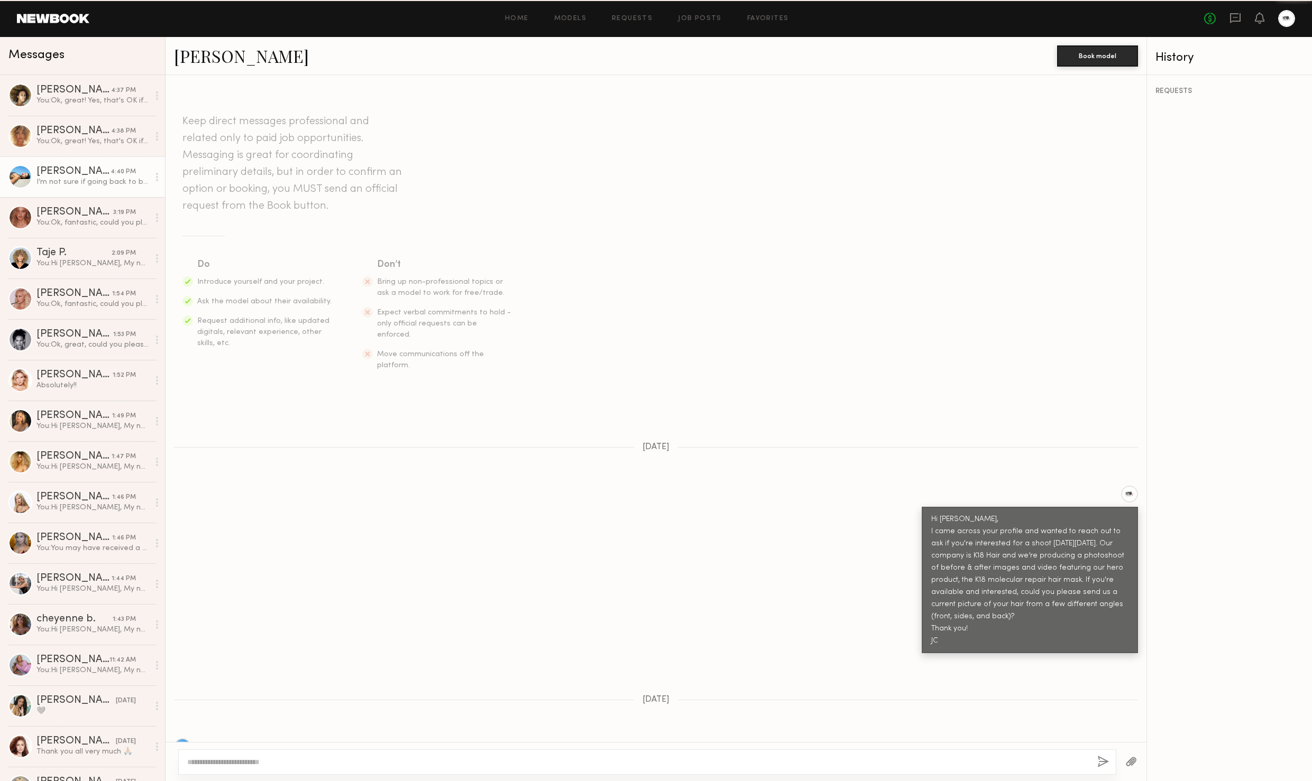
scroll to position [843, 0]
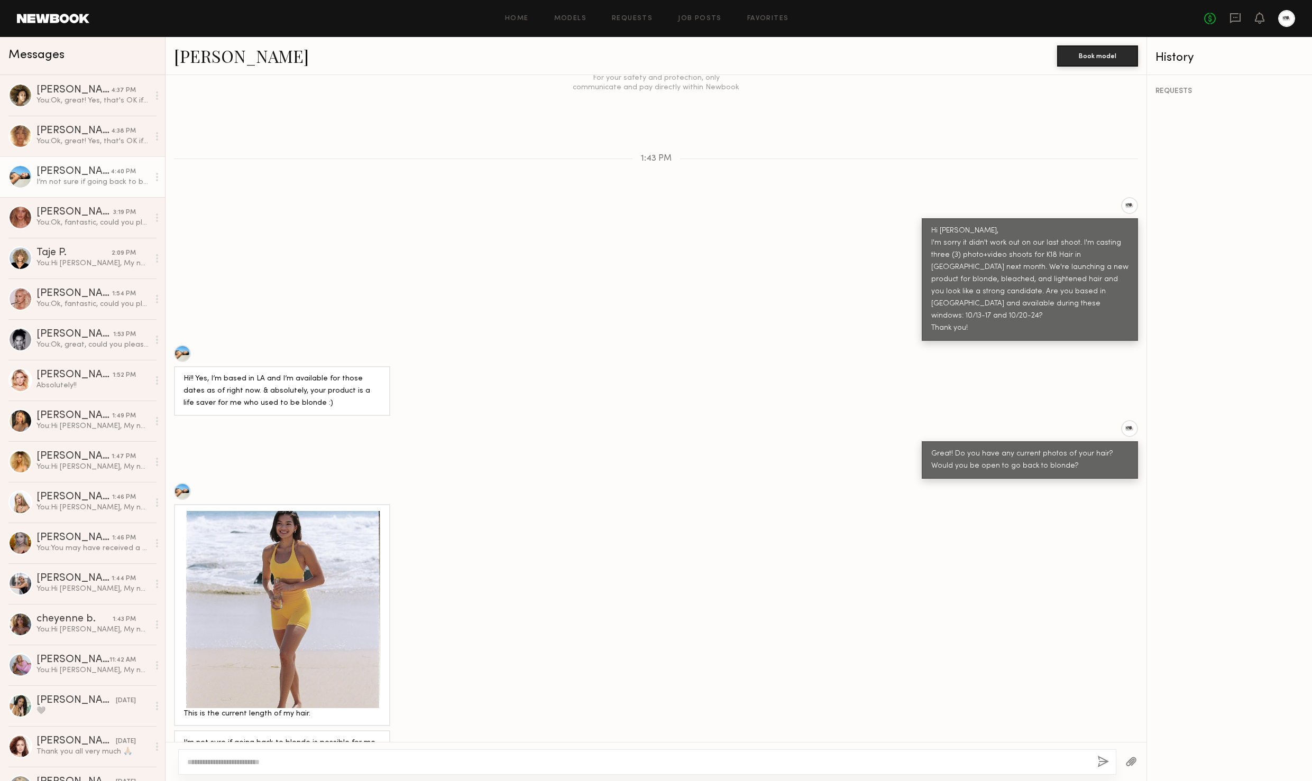
click at [282, 556] on div at bounding box center [281, 609] width 197 height 197
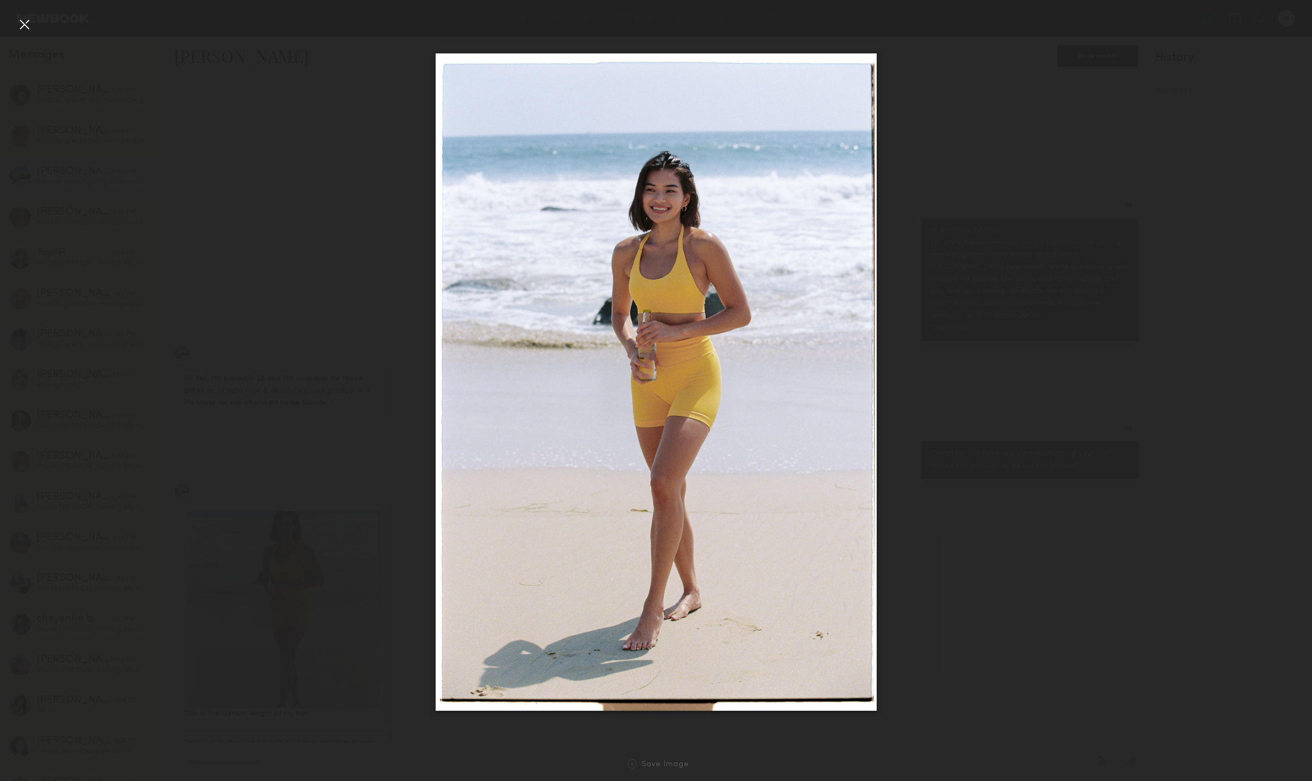
click at [907, 539] on div at bounding box center [656, 382] width 1312 height 731
drag, startPoint x: 29, startPoint y: 24, endPoint x: 79, endPoint y: 134, distance: 120.9
click at [29, 24] on div at bounding box center [24, 24] width 17 height 17
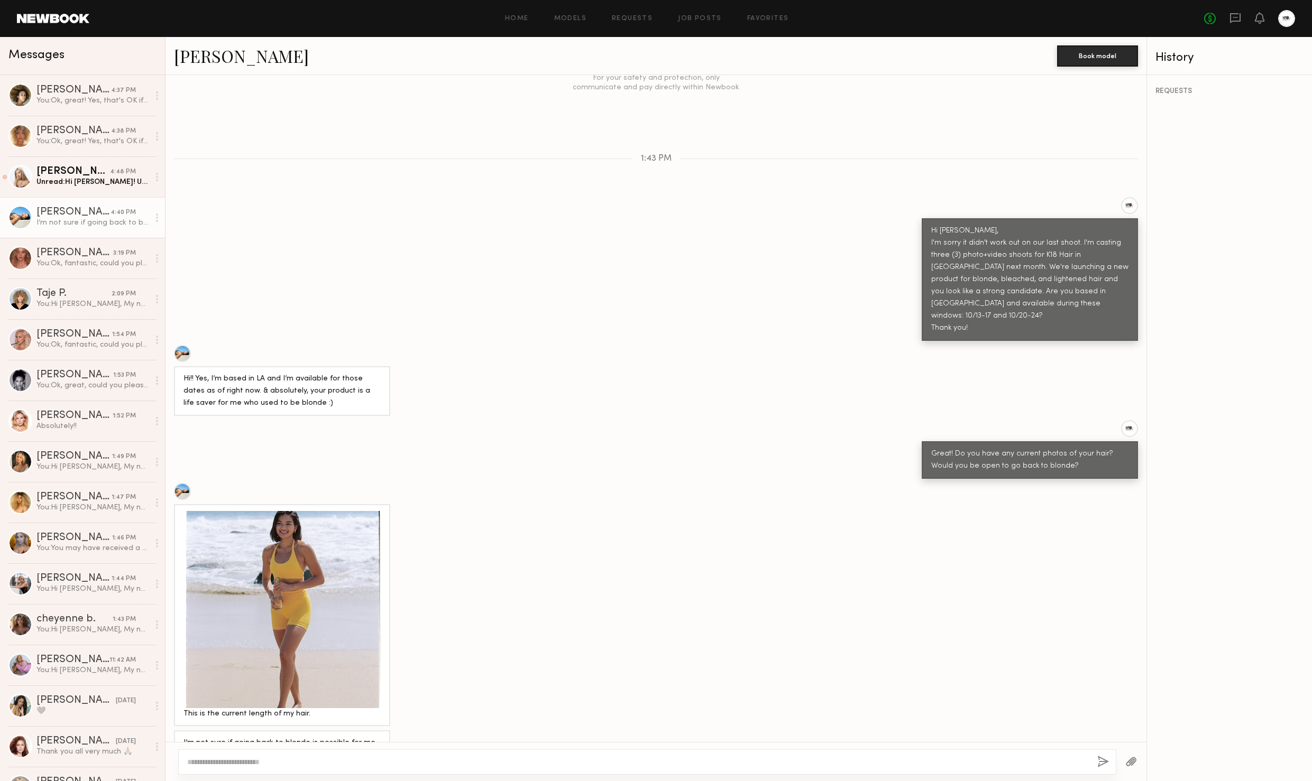
click at [354, 767] on textarea at bounding box center [637, 762] width 901 height 11
type textarea "**********"
click at [1101, 759] on button "button" at bounding box center [1103, 762] width 12 height 13
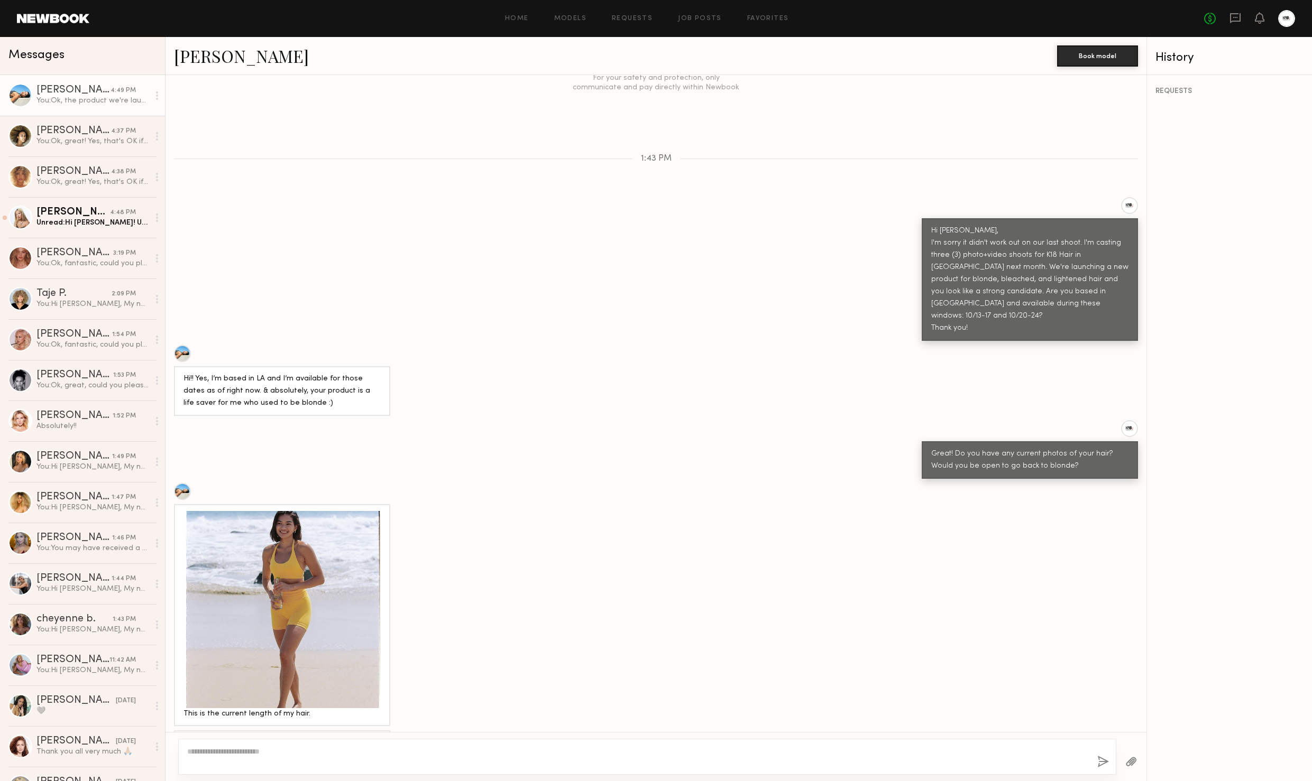
scroll to position [977, 0]
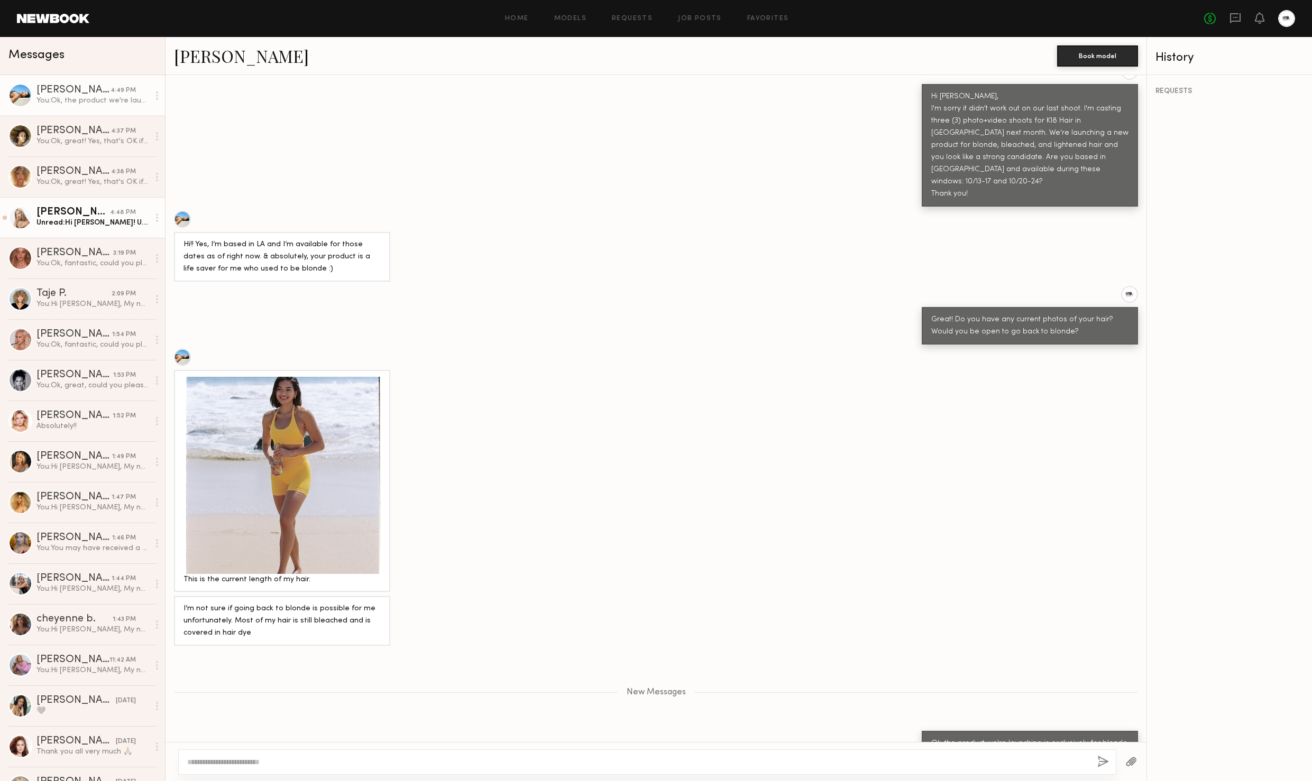
click at [103, 224] on div "Unread: Hi JC! Unfortunately my hair doesn’t look like that anymore. It still i…" at bounding box center [92, 223] width 113 height 10
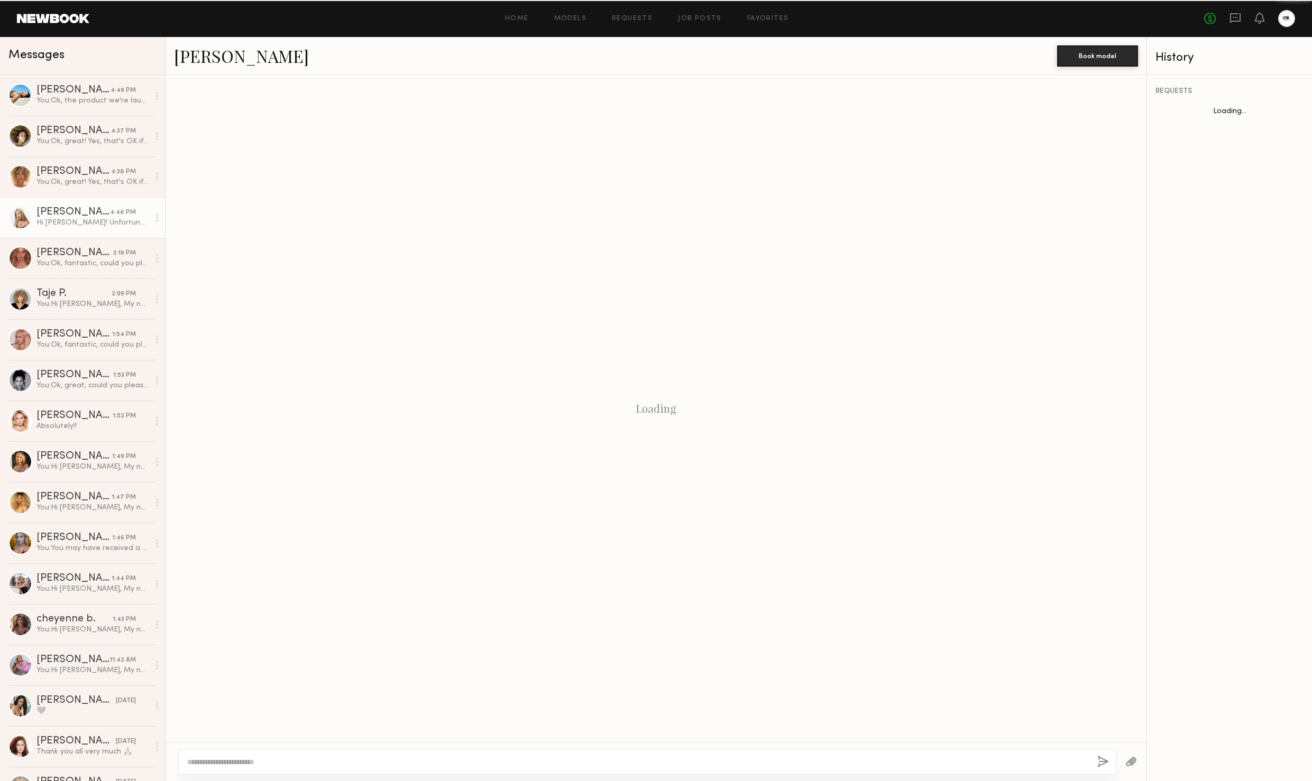
scroll to position [125, 0]
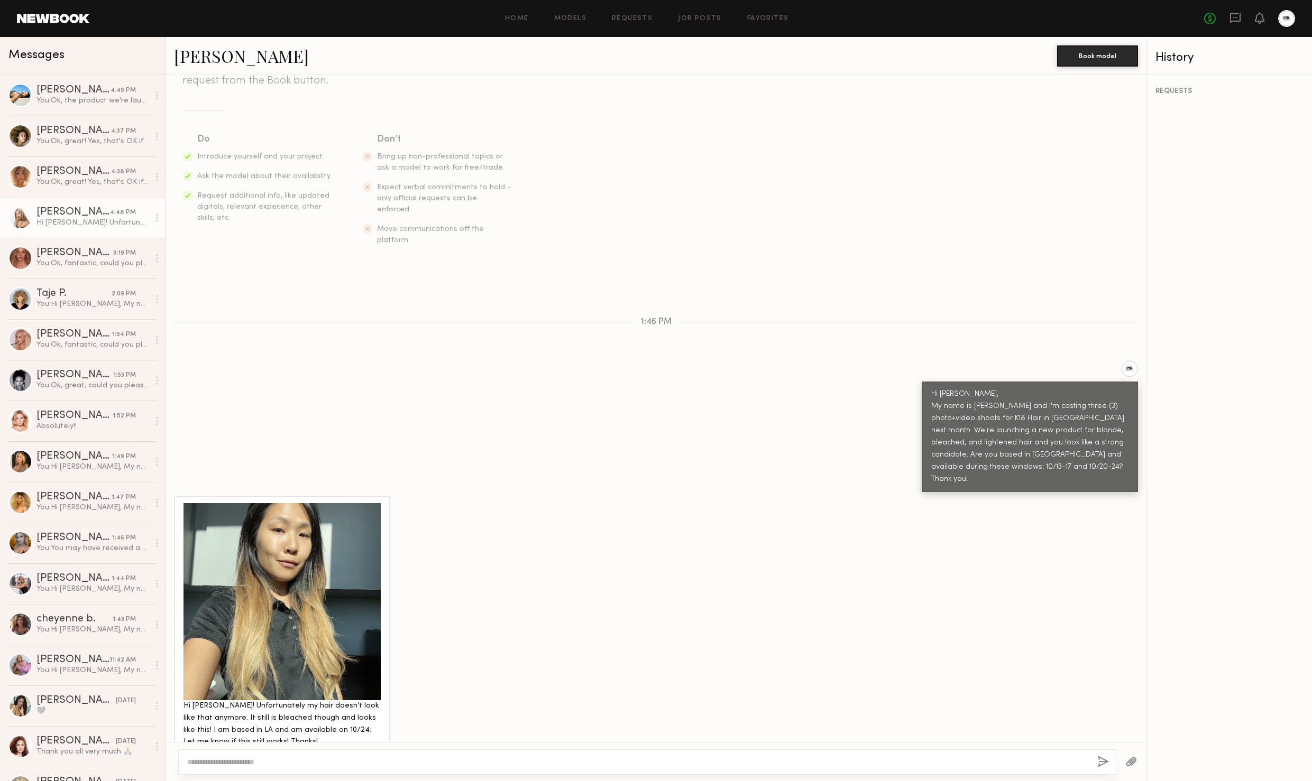
click at [315, 566] on div at bounding box center [281, 601] width 197 height 197
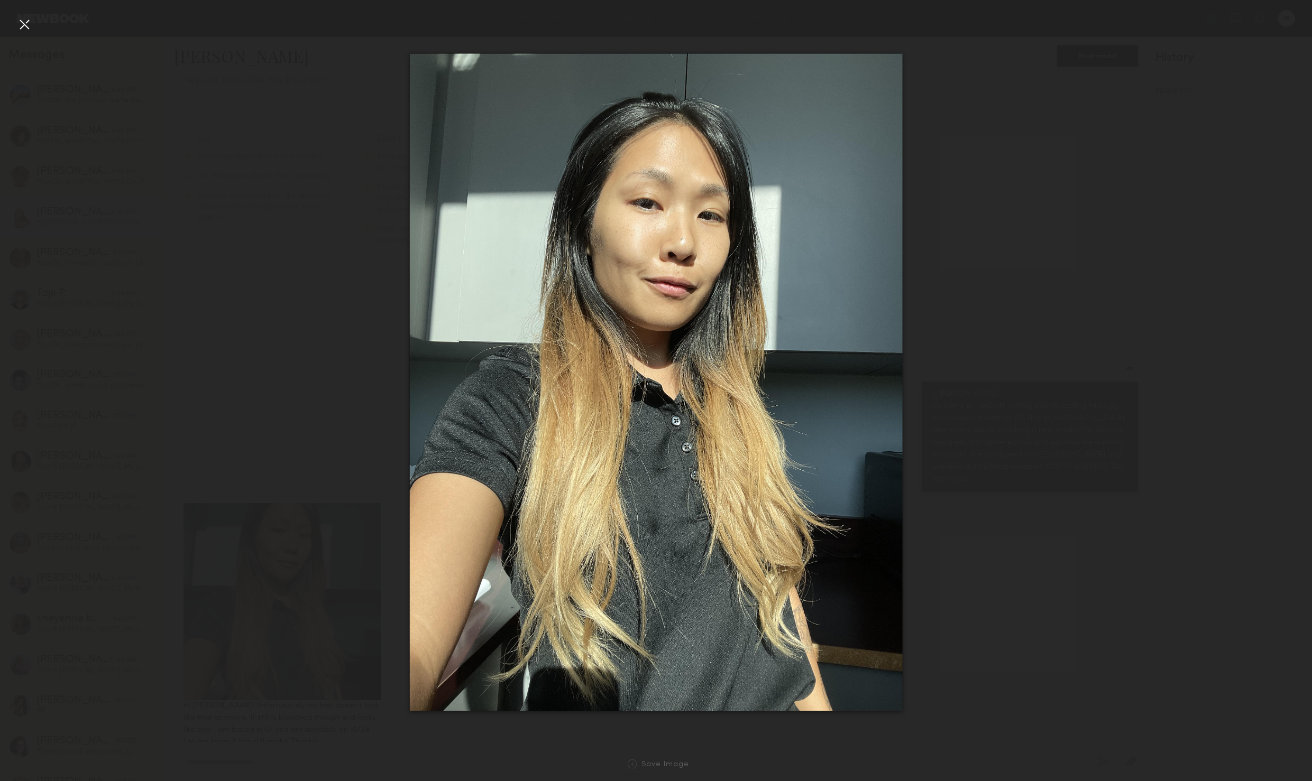
drag, startPoint x: 24, startPoint y: 25, endPoint x: 288, endPoint y: 280, distance: 366.4
click at [24, 25] on div at bounding box center [24, 24] width 17 height 17
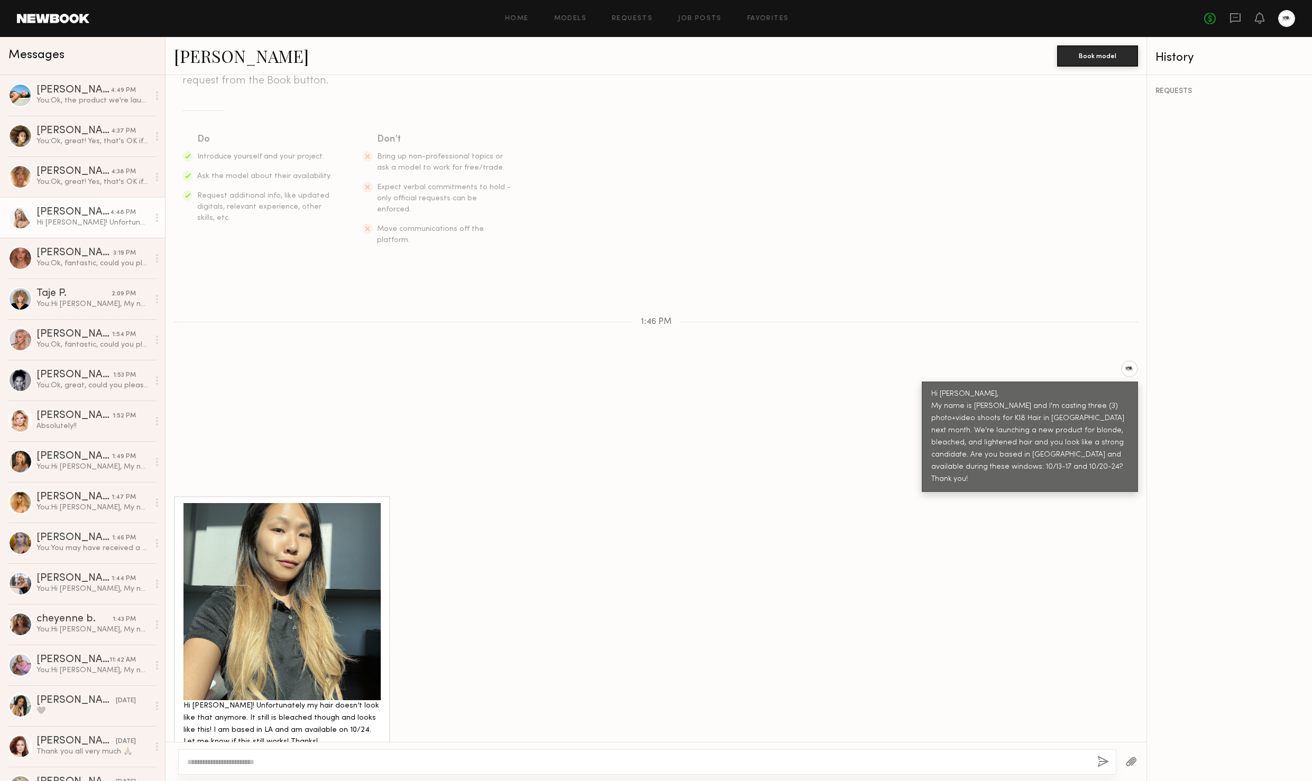
click at [215, 56] on link "Karen T." at bounding box center [241, 55] width 135 height 23
click at [104, 94] on div "Czarina K." at bounding box center [73, 90] width 74 height 11
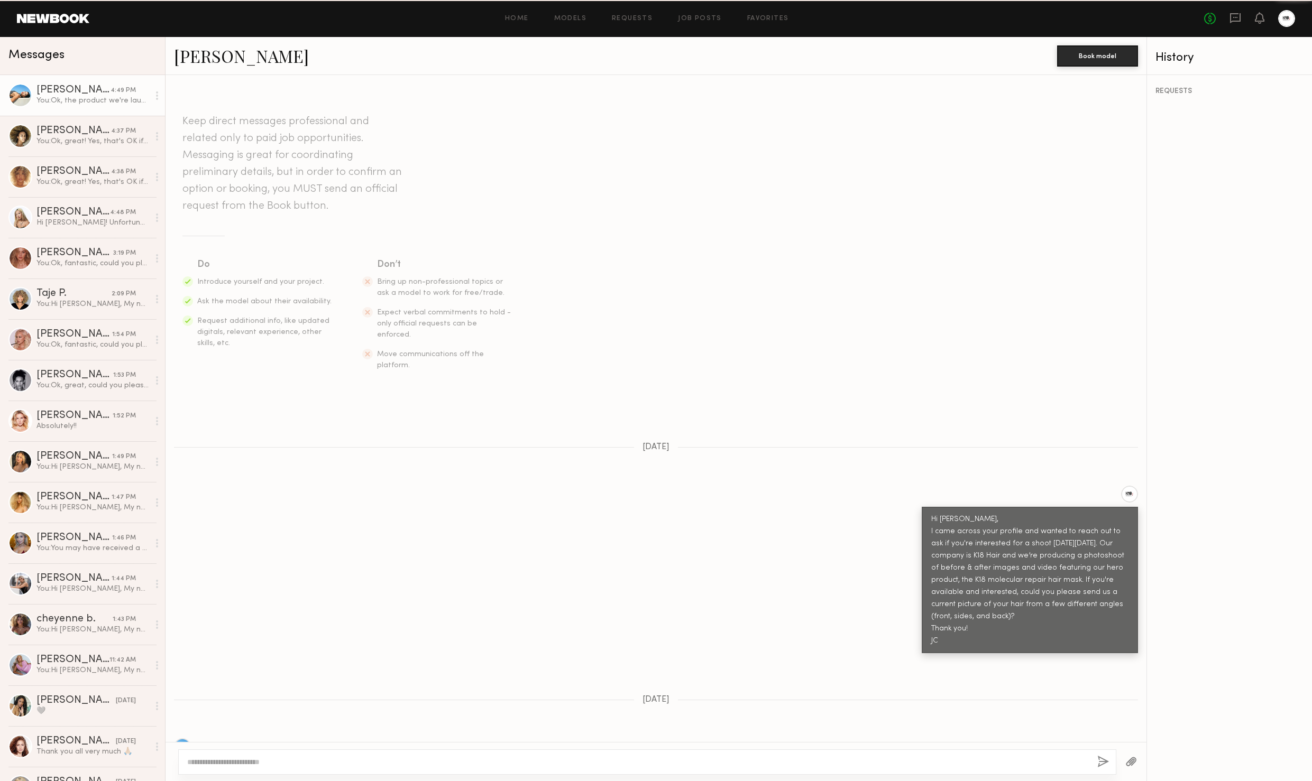
scroll to position [897, 0]
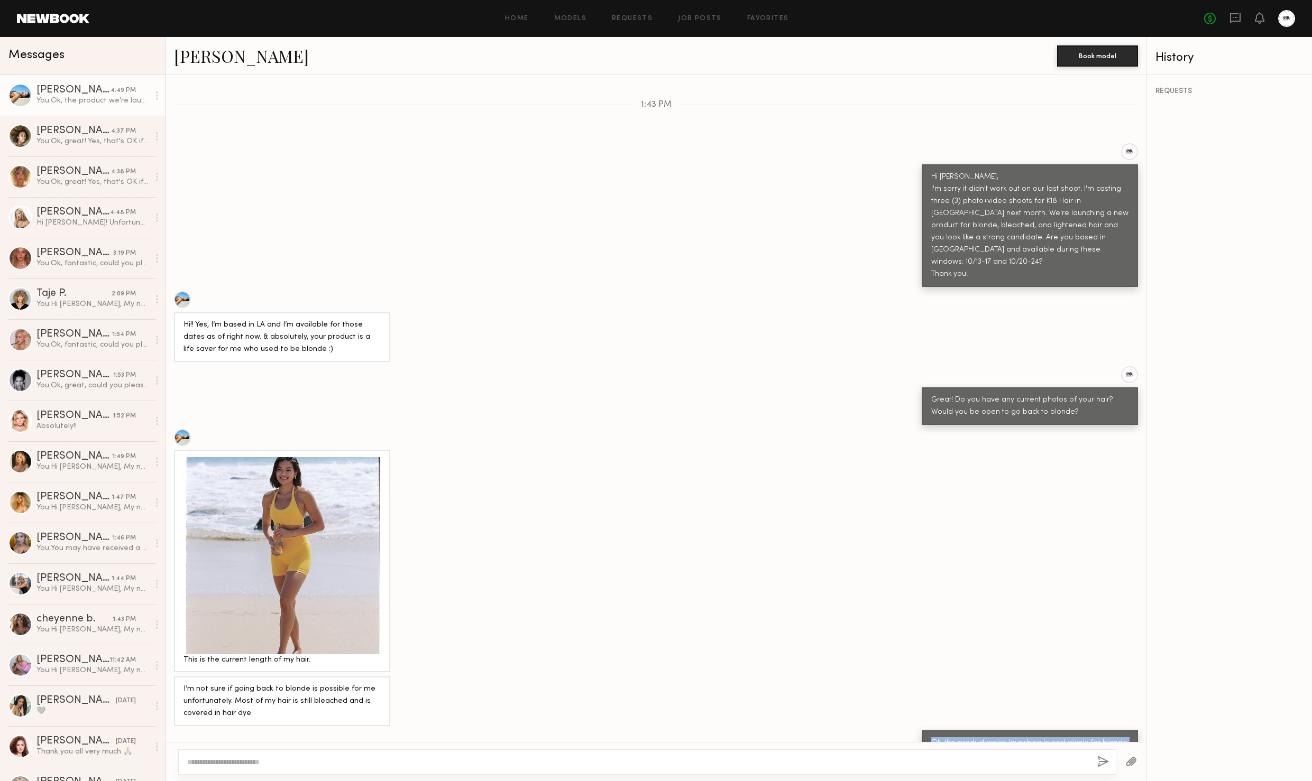
drag, startPoint x: 933, startPoint y: 696, endPoint x: 1128, endPoint y: 724, distance: 196.5
click at [1128, 731] on div "Ok, the product we're launching is exclusively for blonde hair. If you're open …" at bounding box center [1029, 756] width 216 height 50
copy div "Ok, the product we're launching is exclusively for blonde hair. If you're open …"
click at [76, 220] on div "Hi JC! Unfortunately my hair doesn’t look like that anymore. It still is bleach…" at bounding box center [92, 223] width 113 height 10
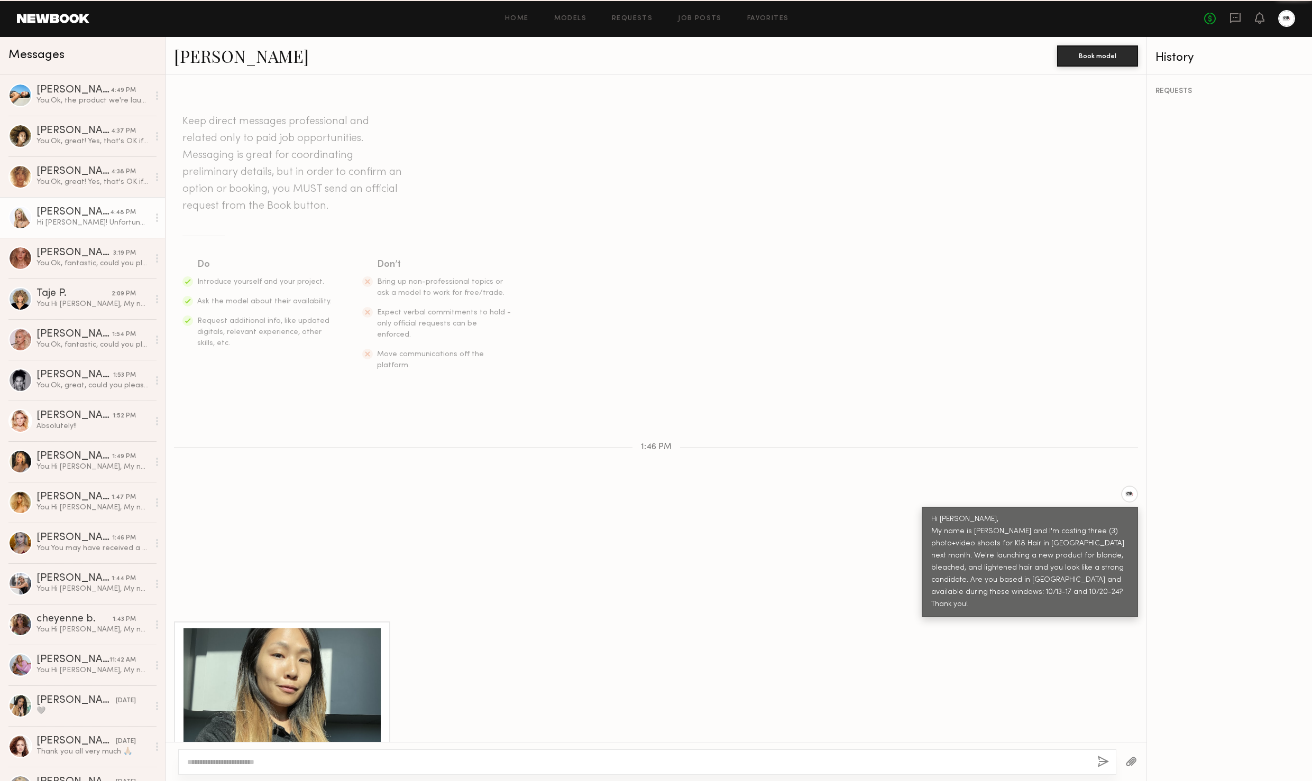
scroll to position [125, 0]
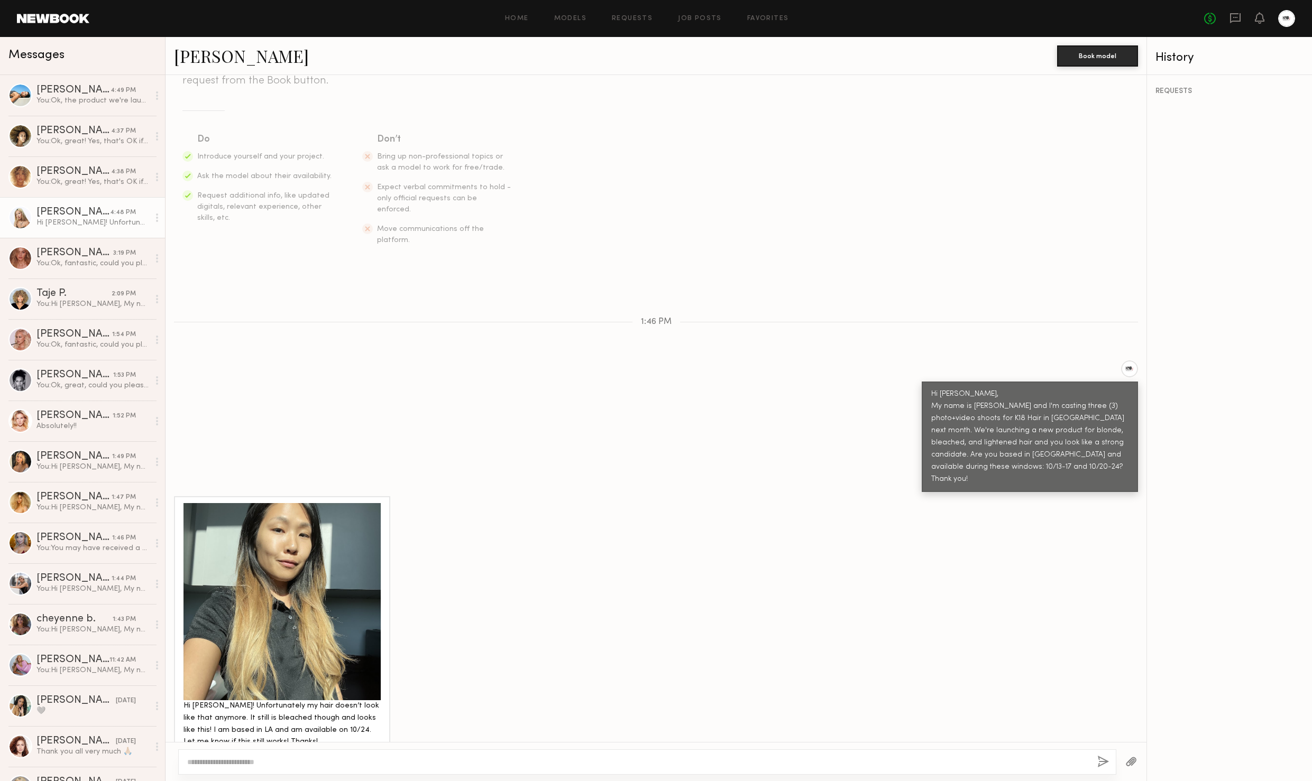
click at [517, 763] on textarea at bounding box center [637, 762] width 901 height 11
click at [477, 763] on textarea "**********" at bounding box center [637, 762] width 901 height 11
type textarea "**********"
click at [1098, 760] on button "button" at bounding box center [1103, 762] width 12 height 13
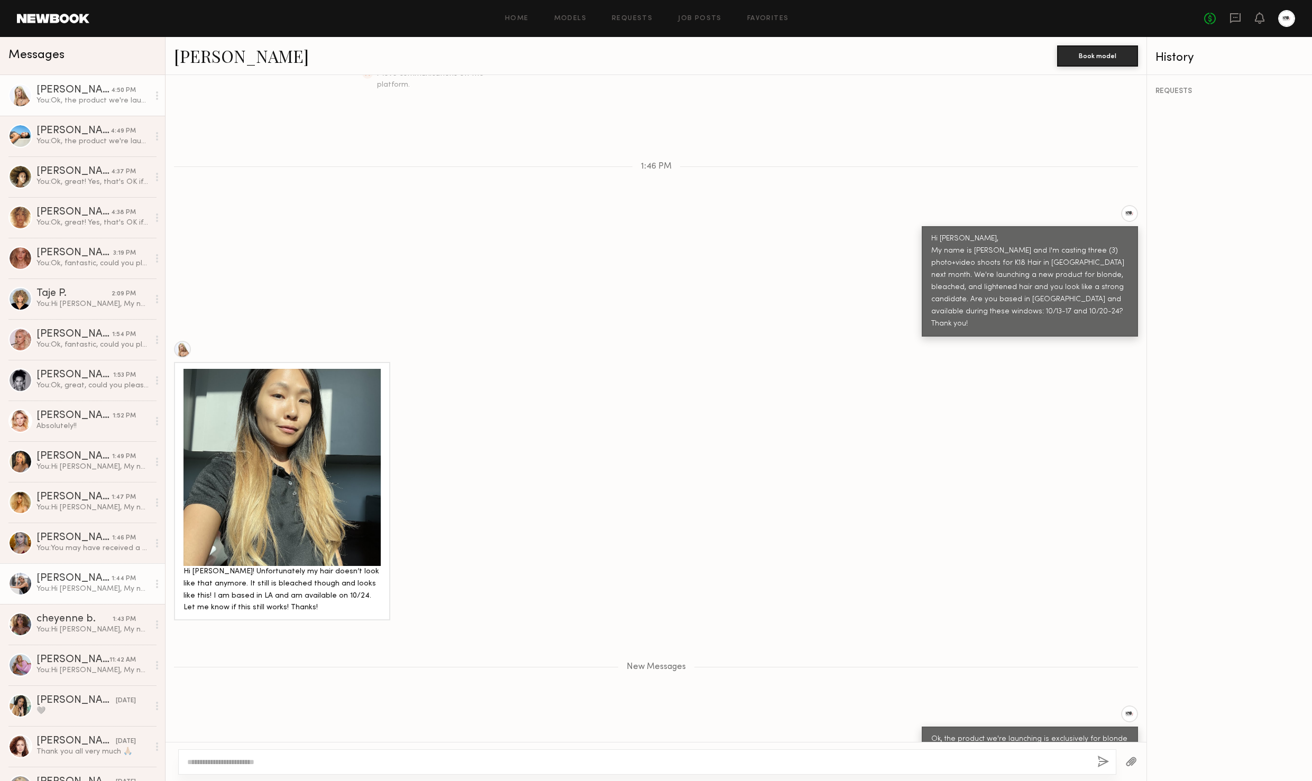
scroll to position [331, 0]
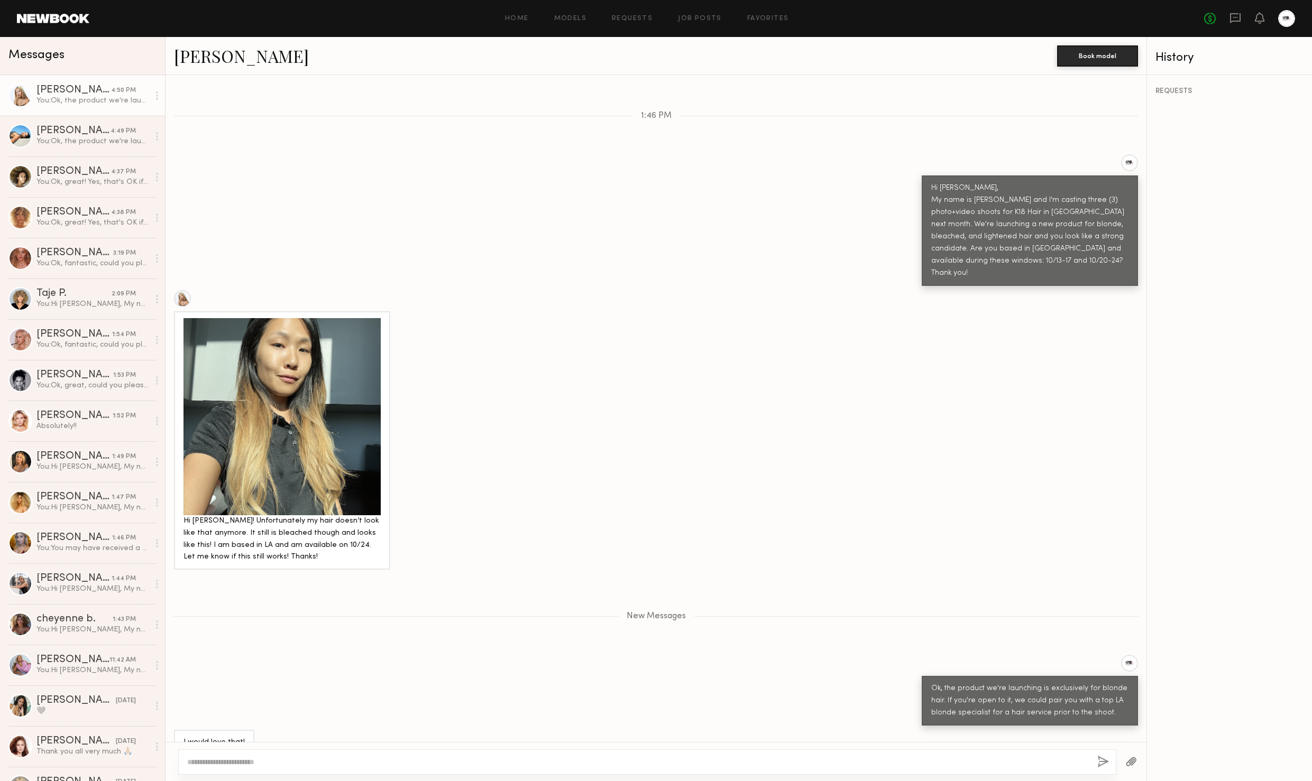
click at [415, 762] on textarea at bounding box center [637, 762] width 901 height 11
type textarea "**********"
click at [91, 127] on div "Czarina K." at bounding box center [73, 131] width 74 height 11
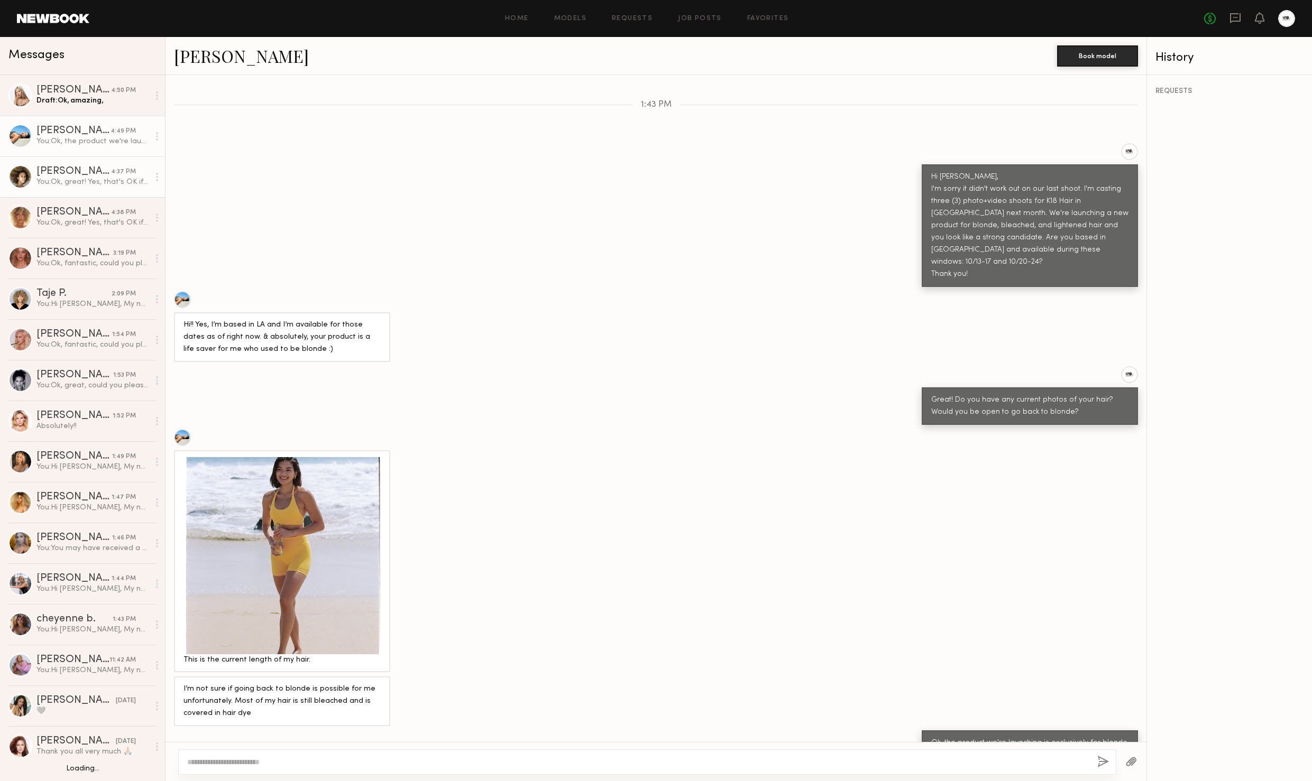
scroll to position [1, 0]
click at [82, 186] on div "You: Ok, great! Yes, that's OK if you're willing to travel. We would only be ab…" at bounding box center [92, 182] width 113 height 10
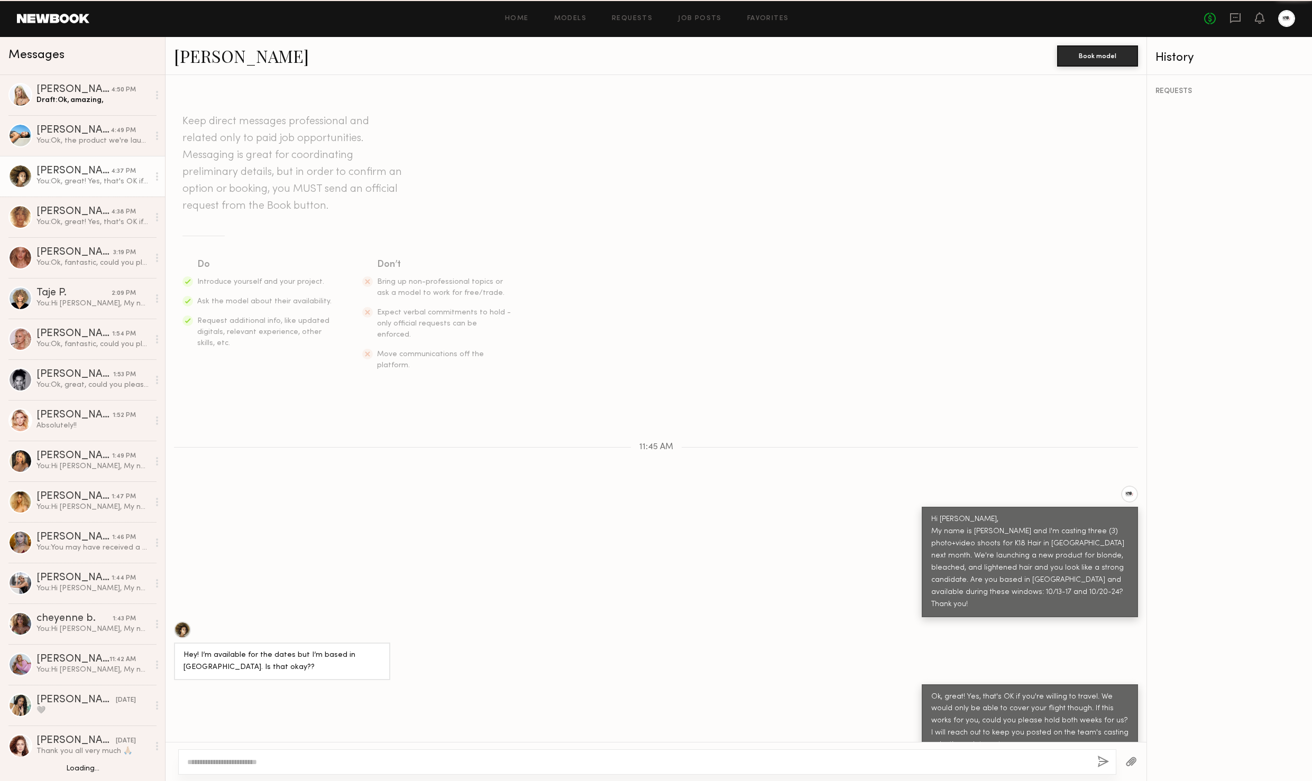
scroll to position [3, 0]
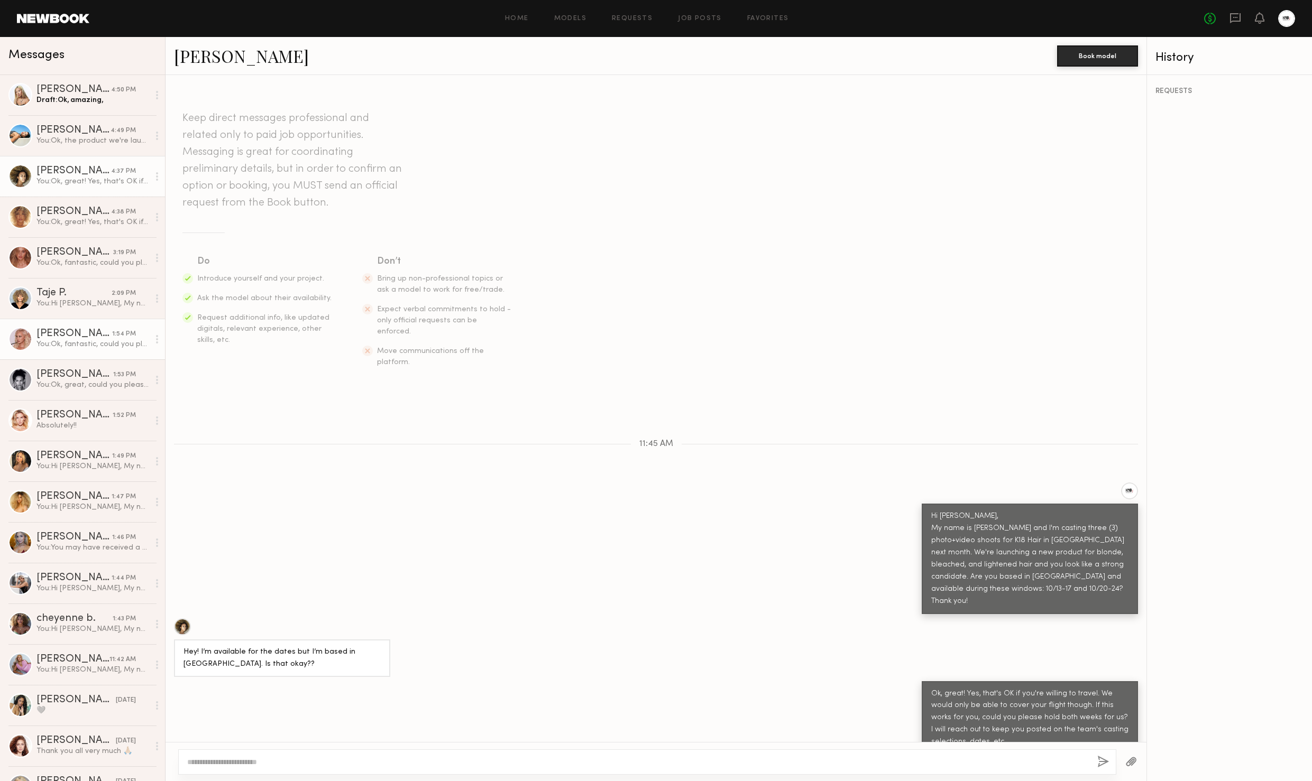
click at [88, 340] on div "You: Ok, fantastic, could you please hold both weeks for us? I will reach out t…" at bounding box center [92, 344] width 113 height 10
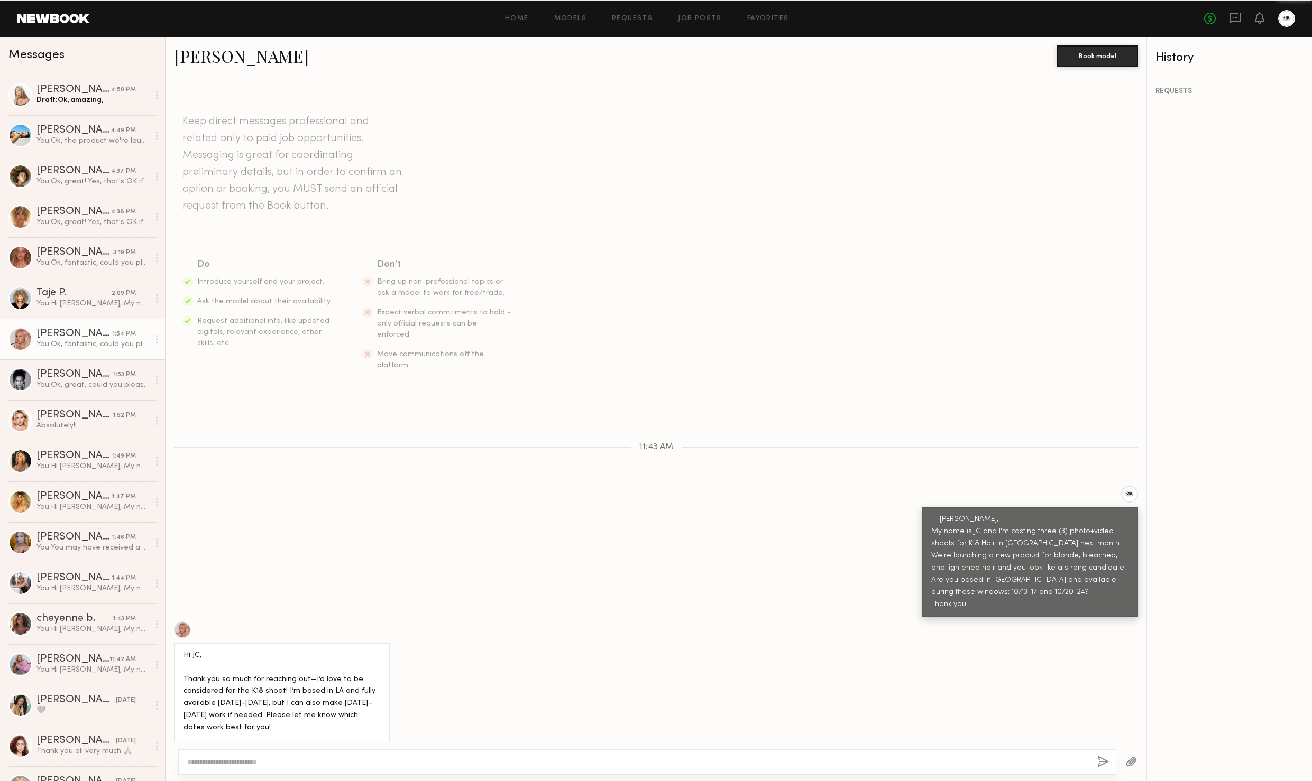
scroll to position [106, 0]
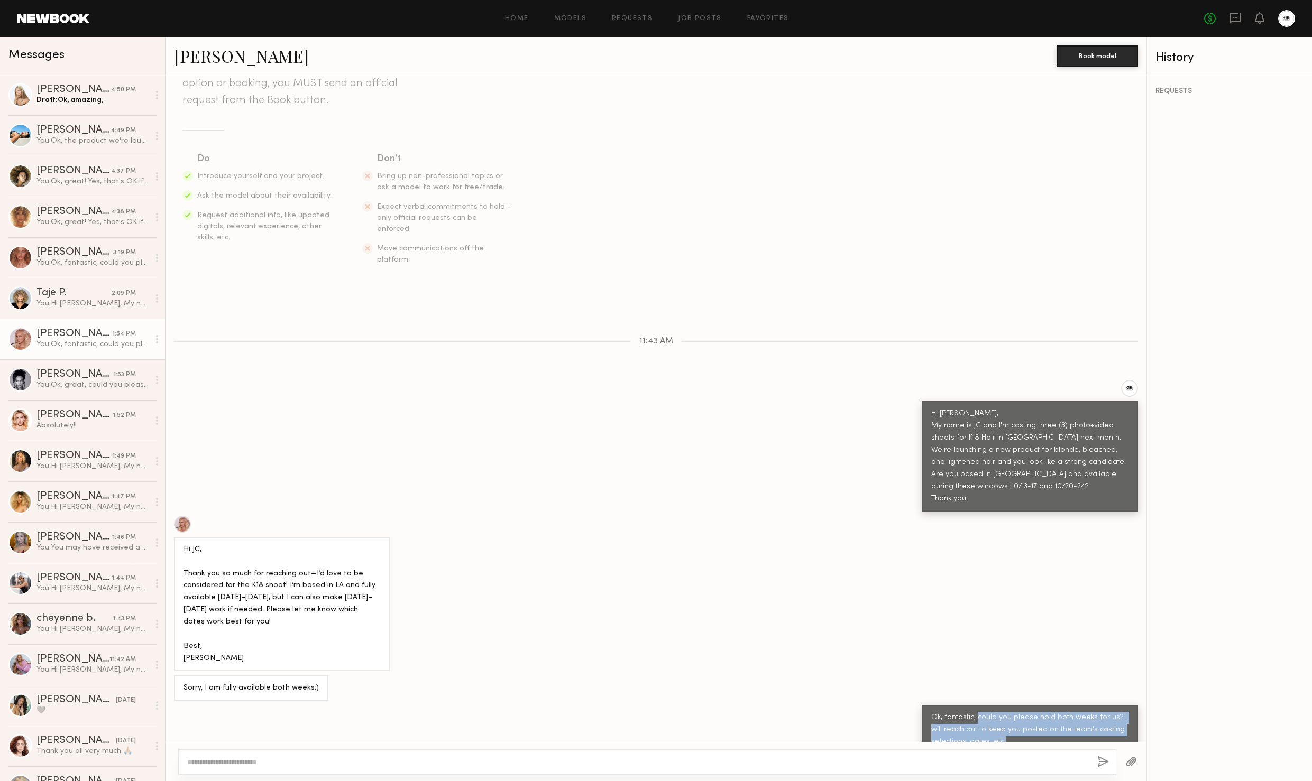
drag, startPoint x: 976, startPoint y: 695, endPoint x: 1019, endPoint y: 744, distance: 64.4
click at [1019, 744] on div "Keep direct messages professional and related only to paid job opportunities. M…" at bounding box center [655, 428] width 981 height 706
copy div "could you please hold both weeks for us? I will reach out to keep you posted on…"
click at [100, 98] on div "Draft: Ok, amazing," at bounding box center [92, 100] width 113 height 10
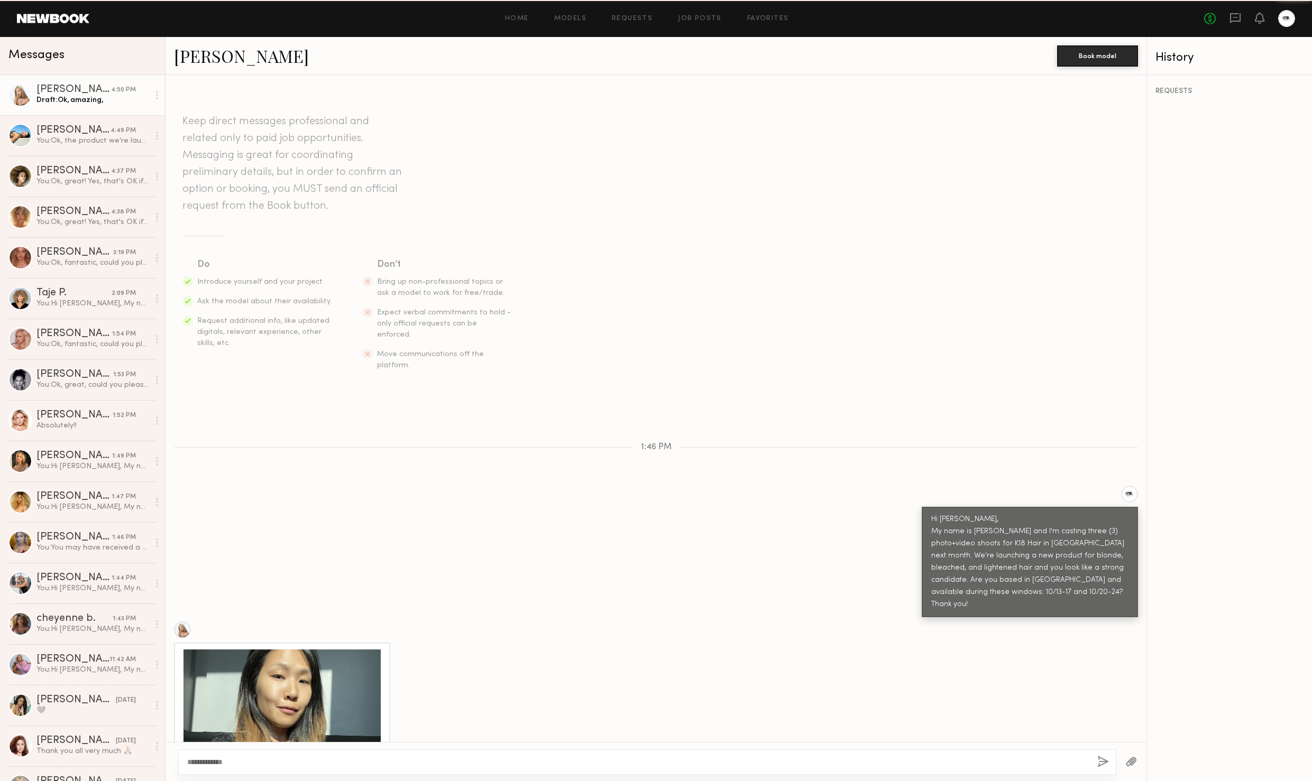
scroll to position [251, 0]
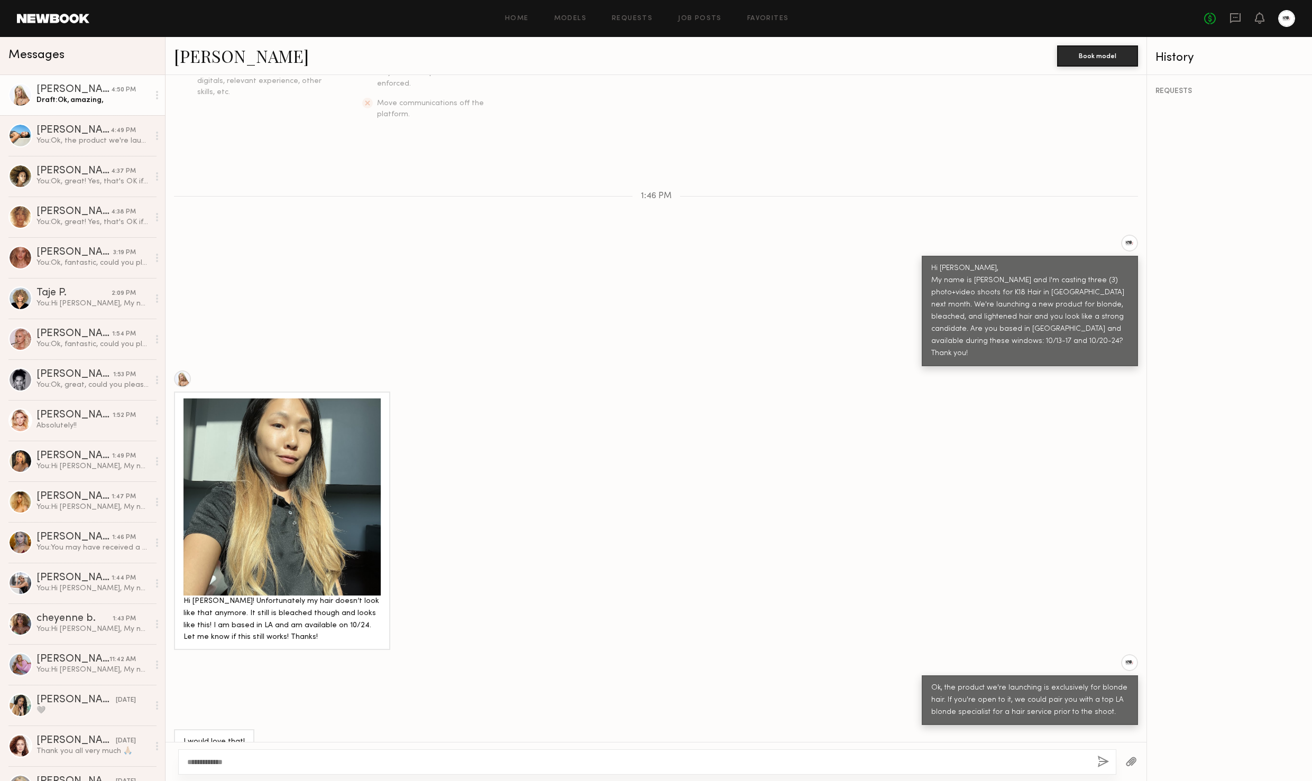
click at [309, 761] on textarea "**********" at bounding box center [637, 762] width 901 height 11
type textarea "**********"
click at [1105, 766] on button "button" at bounding box center [1103, 762] width 12 height 13
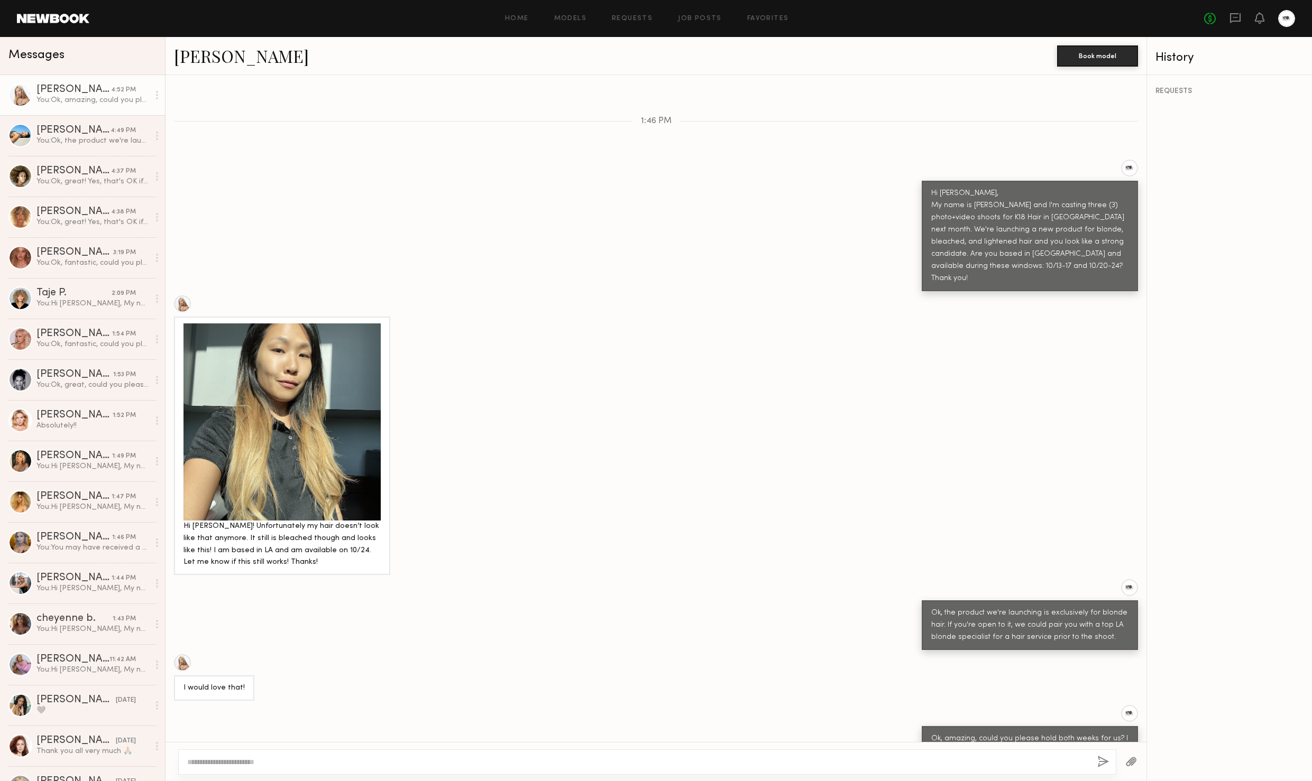
scroll to position [377, 0]
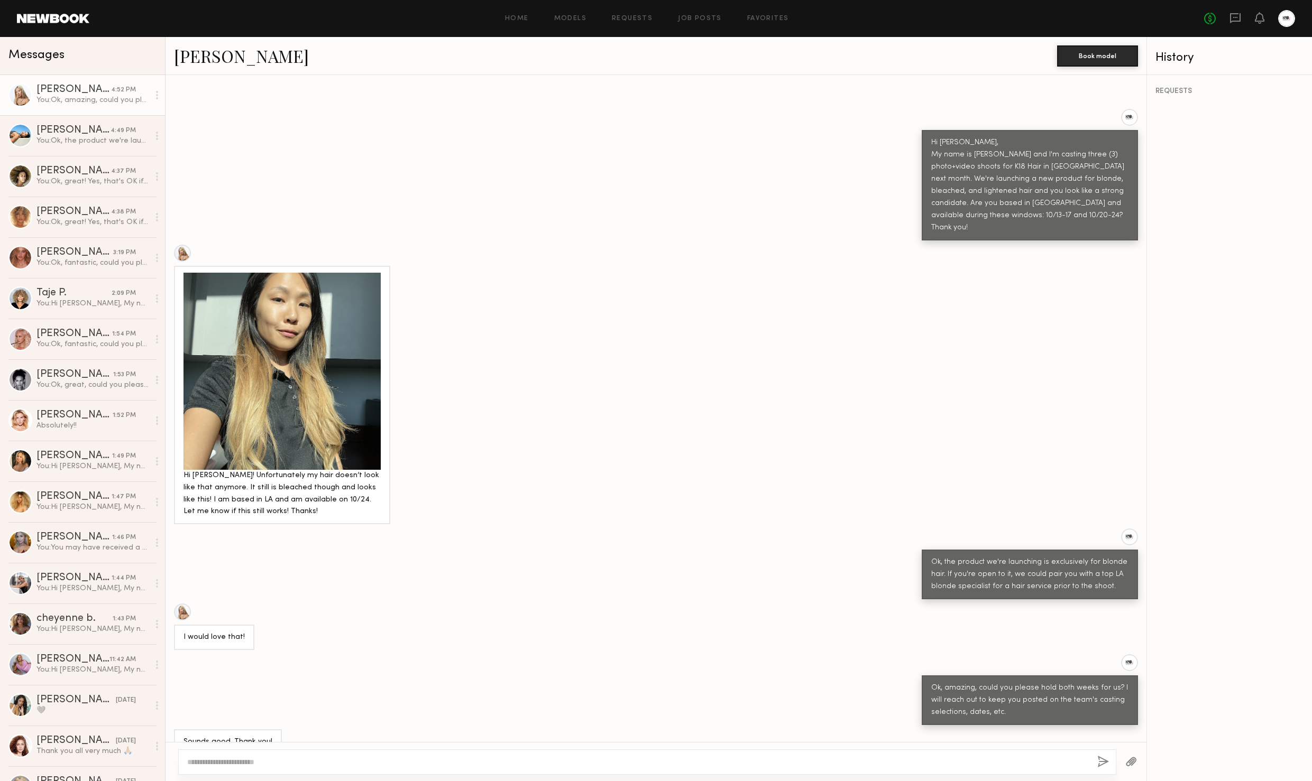
click at [415, 760] on textarea at bounding box center [637, 762] width 901 height 11
type textarea "**********"
drag, startPoint x: 1096, startPoint y: 763, endPoint x: 1104, endPoint y: 759, distance: 9.2
click at [1099, 761] on div "**********" at bounding box center [647, 757] width 938 height 36
click at [1105, 758] on button "button" at bounding box center [1103, 762] width 12 height 13
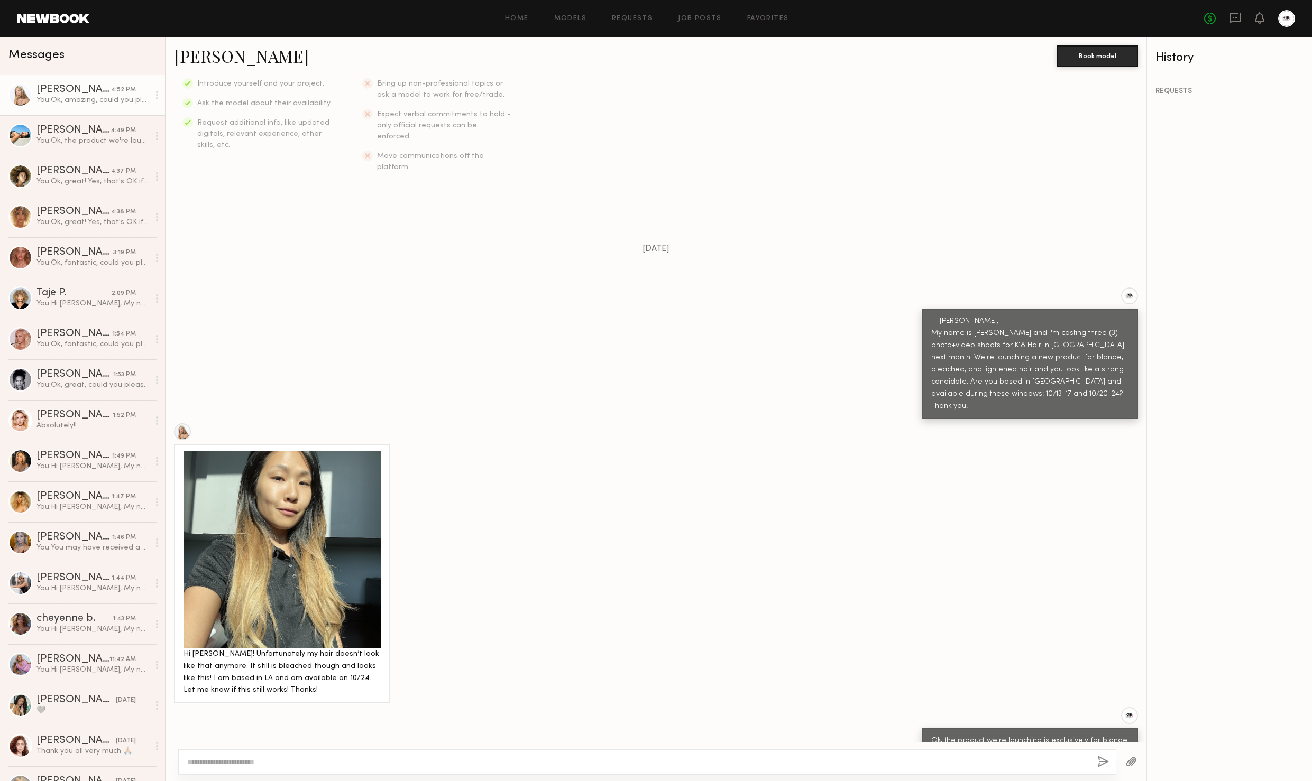
scroll to position [0, 0]
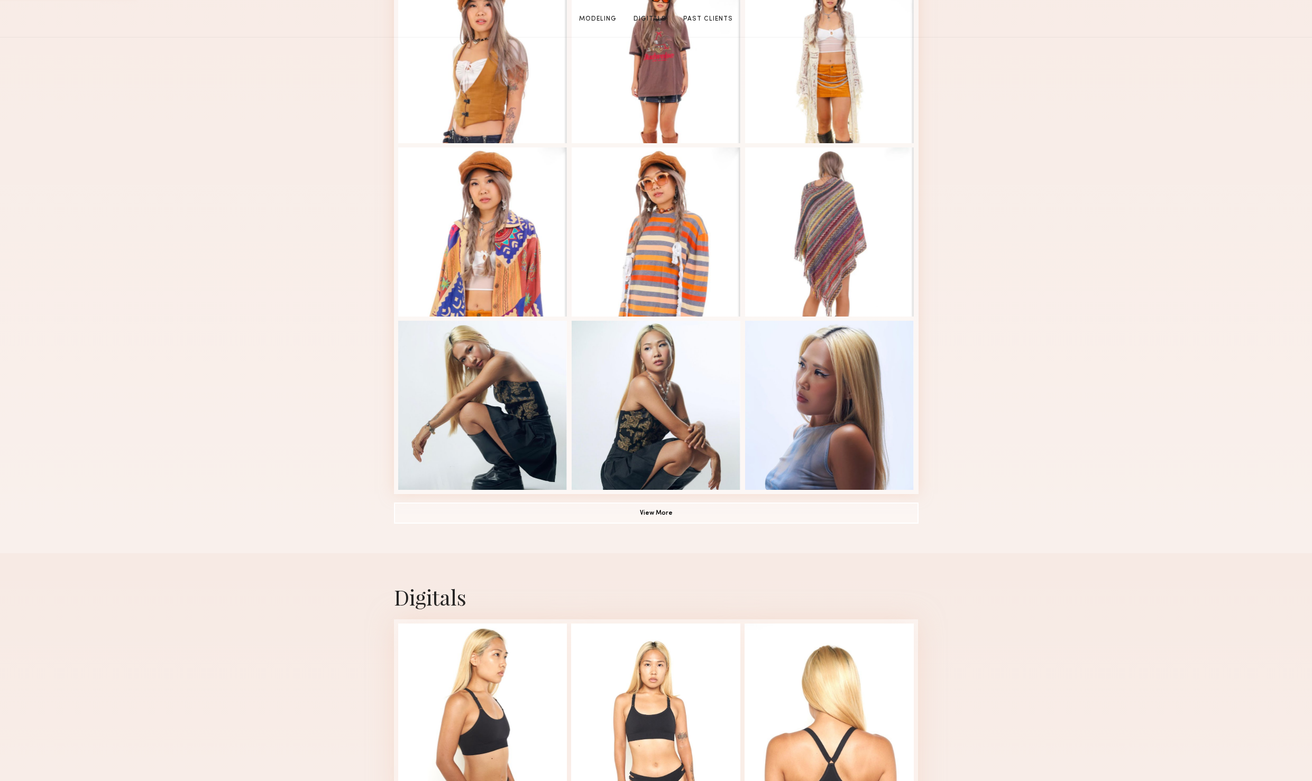
scroll to position [886, 0]
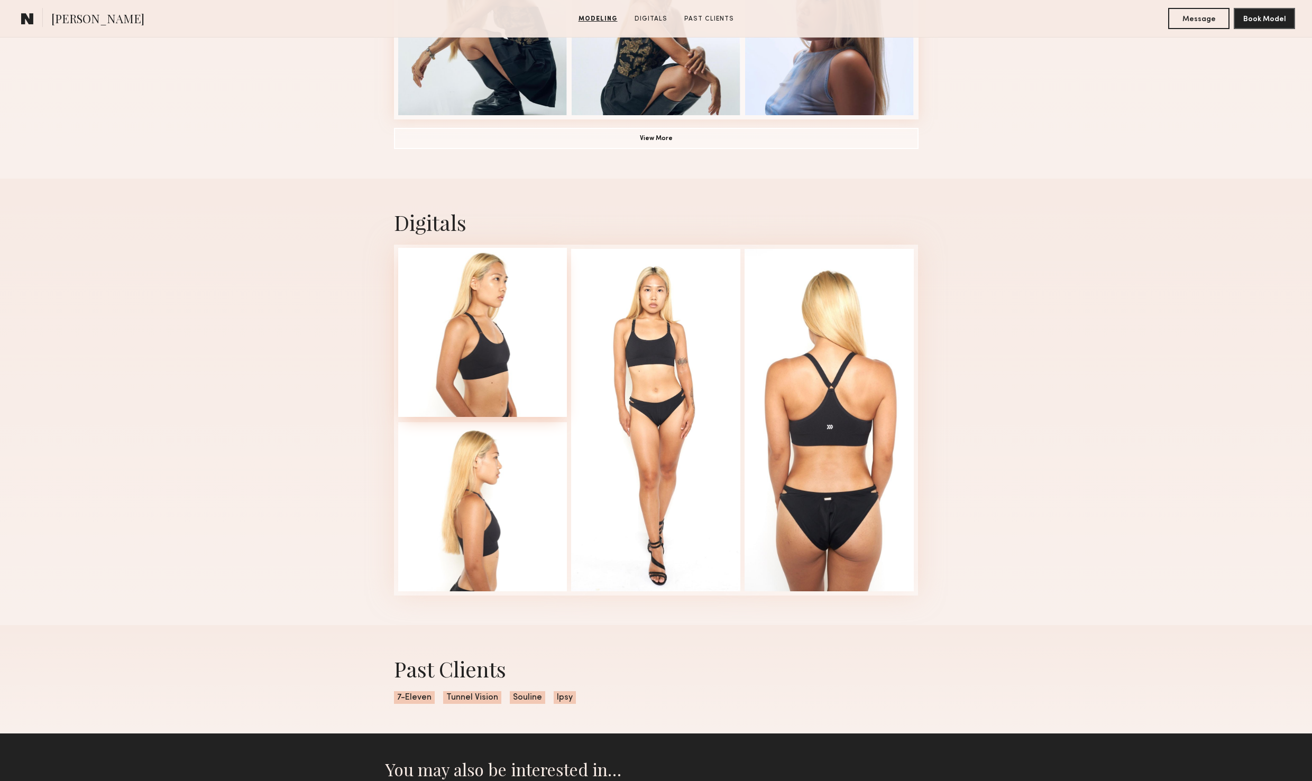
click at [493, 362] on div at bounding box center [482, 332] width 169 height 169
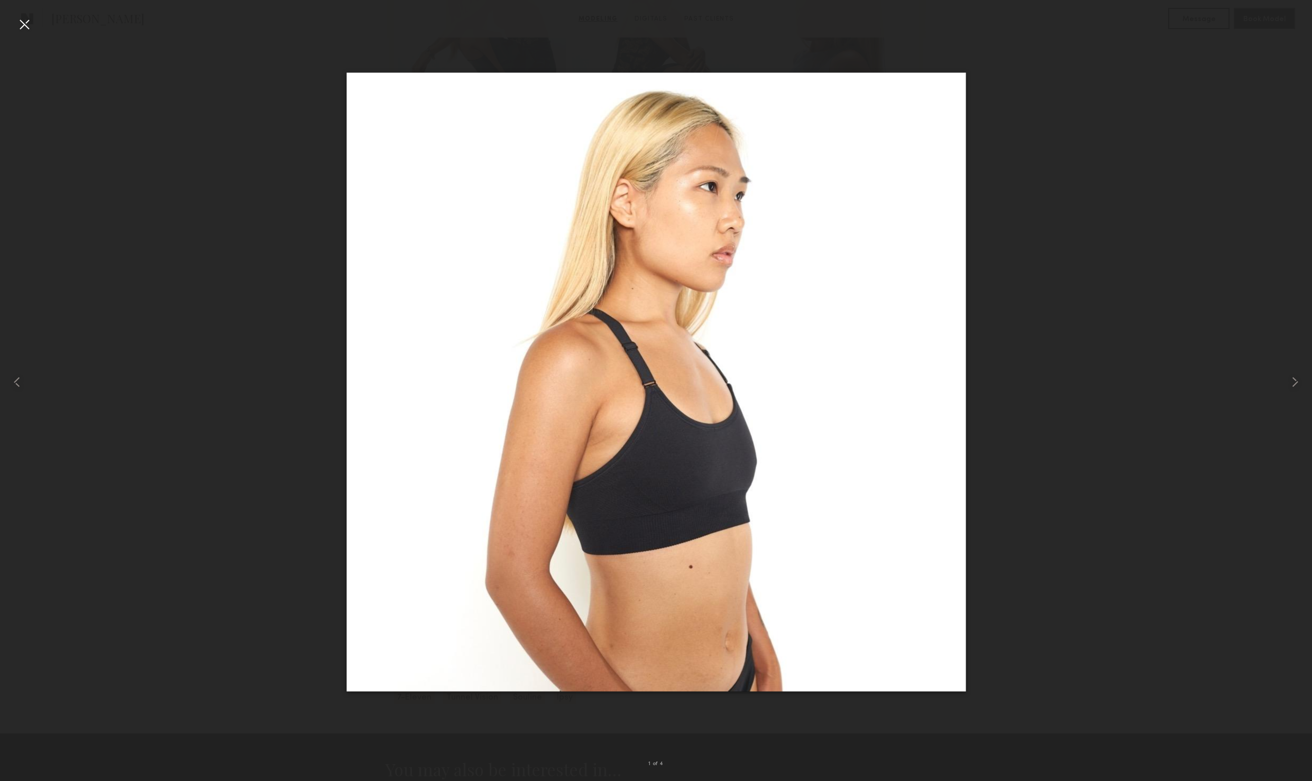
click at [1038, 394] on div at bounding box center [656, 382] width 1312 height 731
click at [1293, 375] on common-icon at bounding box center [1294, 382] width 17 height 17
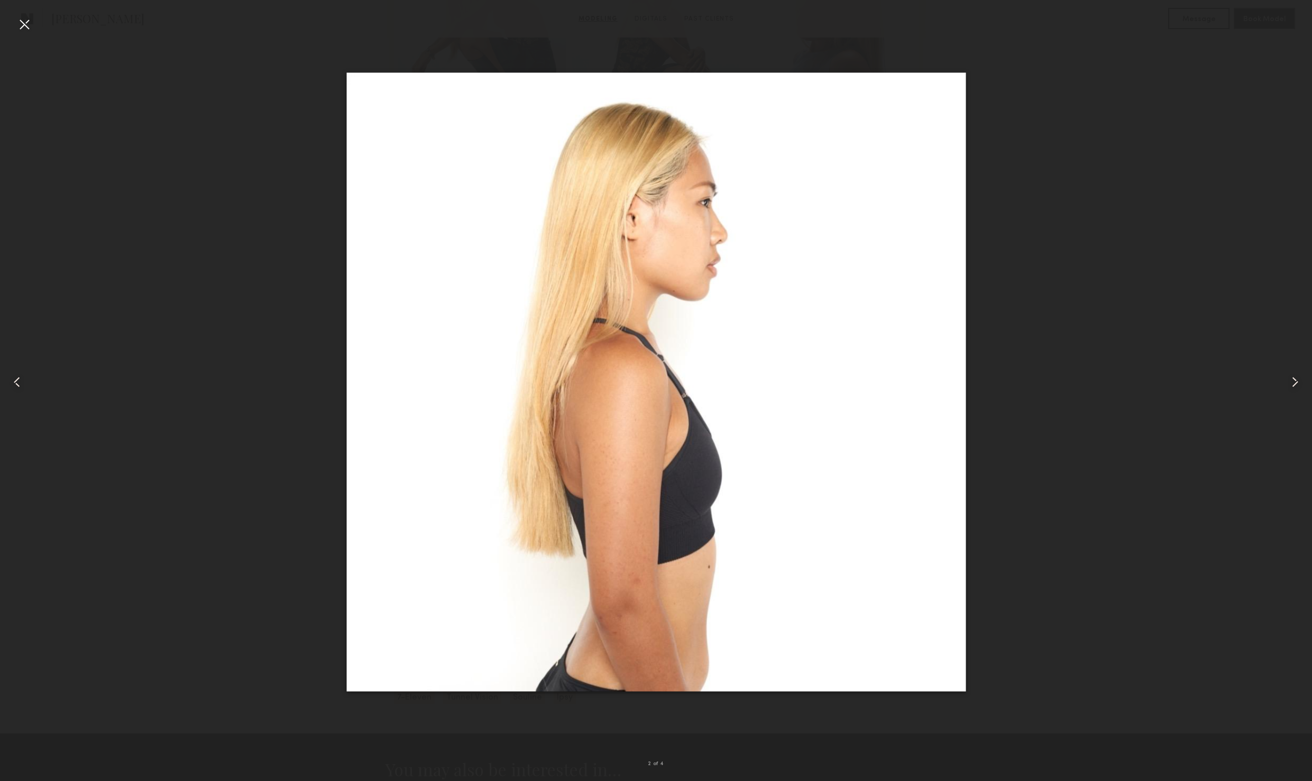
click at [1292, 375] on common-icon at bounding box center [1294, 382] width 17 height 17
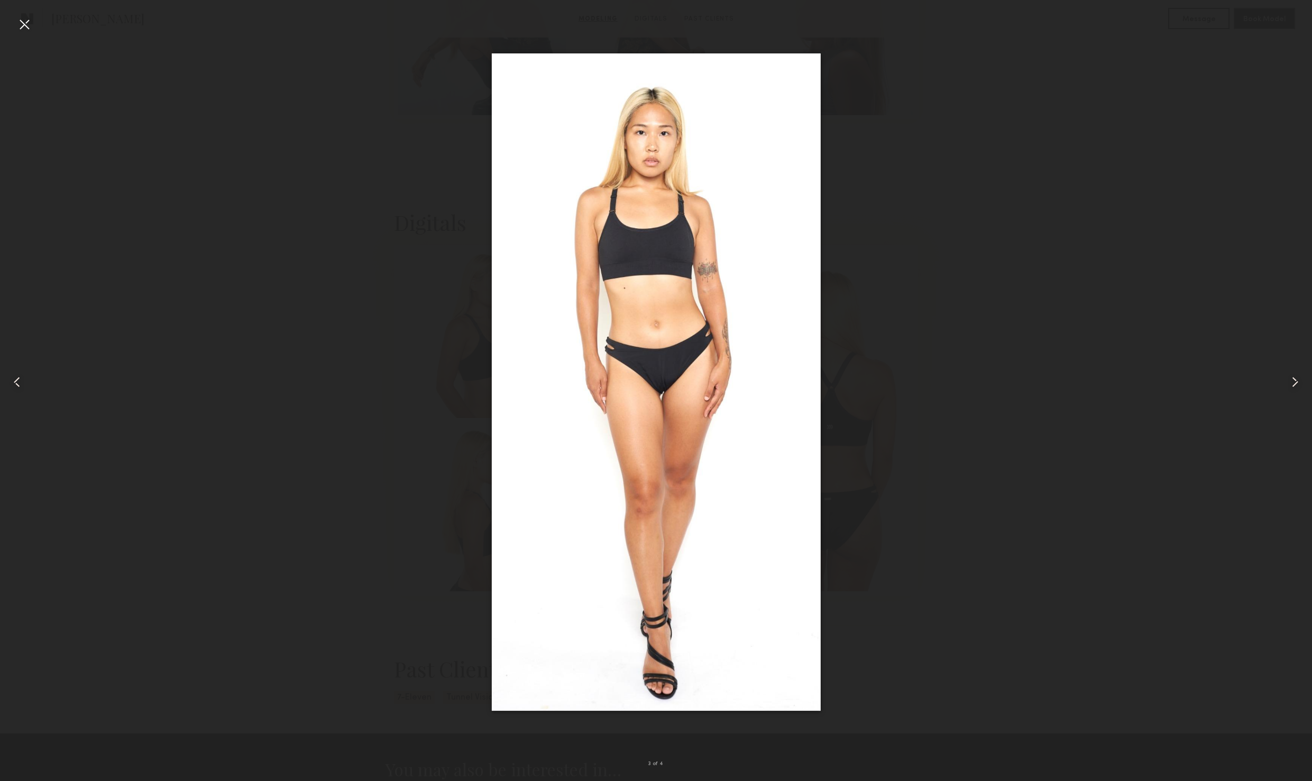
click at [1292, 375] on common-icon at bounding box center [1294, 382] width 17 height 17
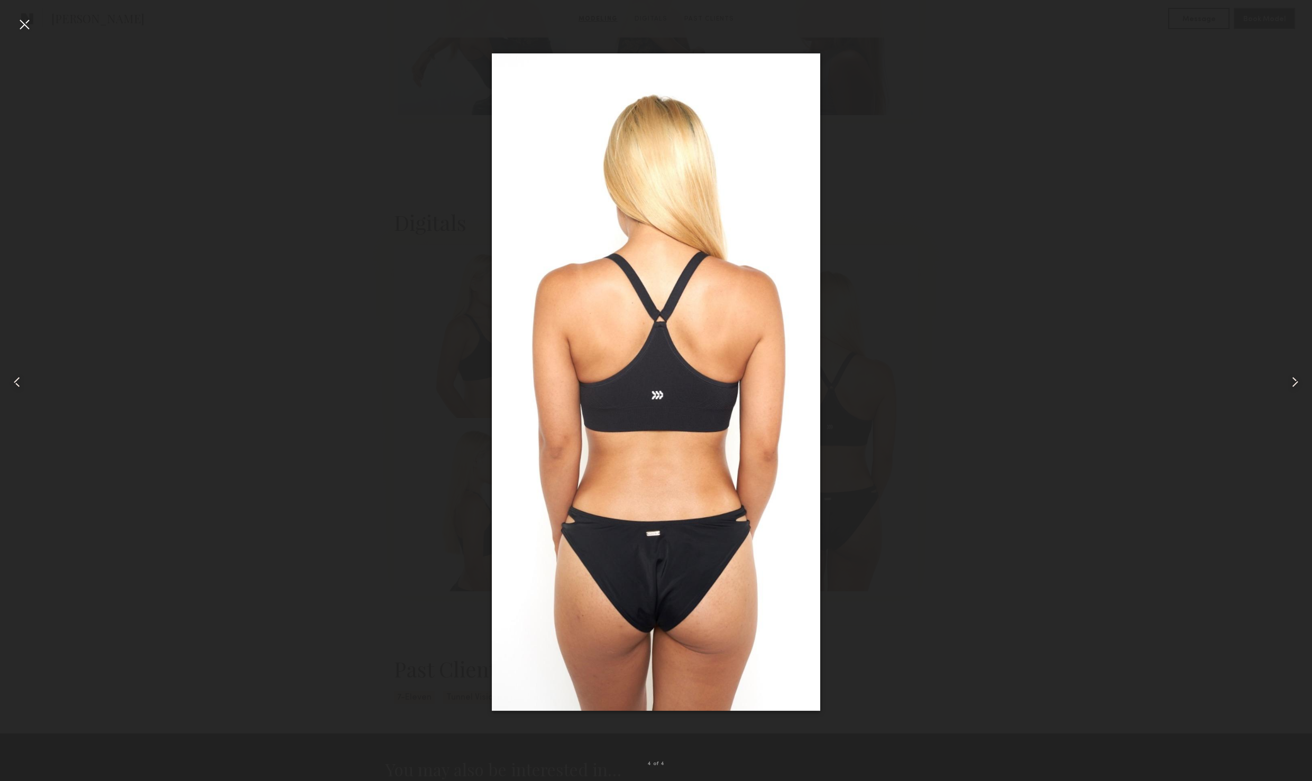
click at [1292, 375] on common-icon at bounding box center [1294, 382] width 17 height 17
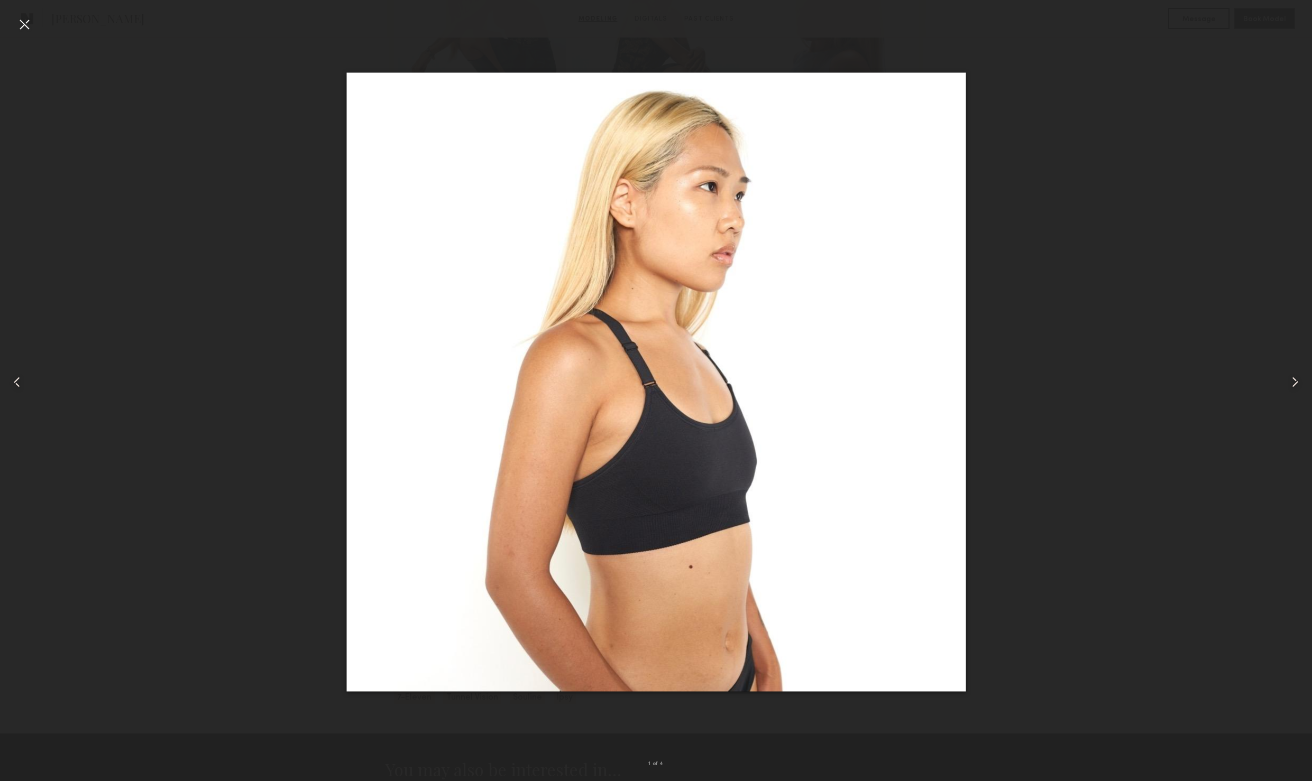
click at [1292, 375] on common-icon at bounding box center [1294, 382] width 17 height 17
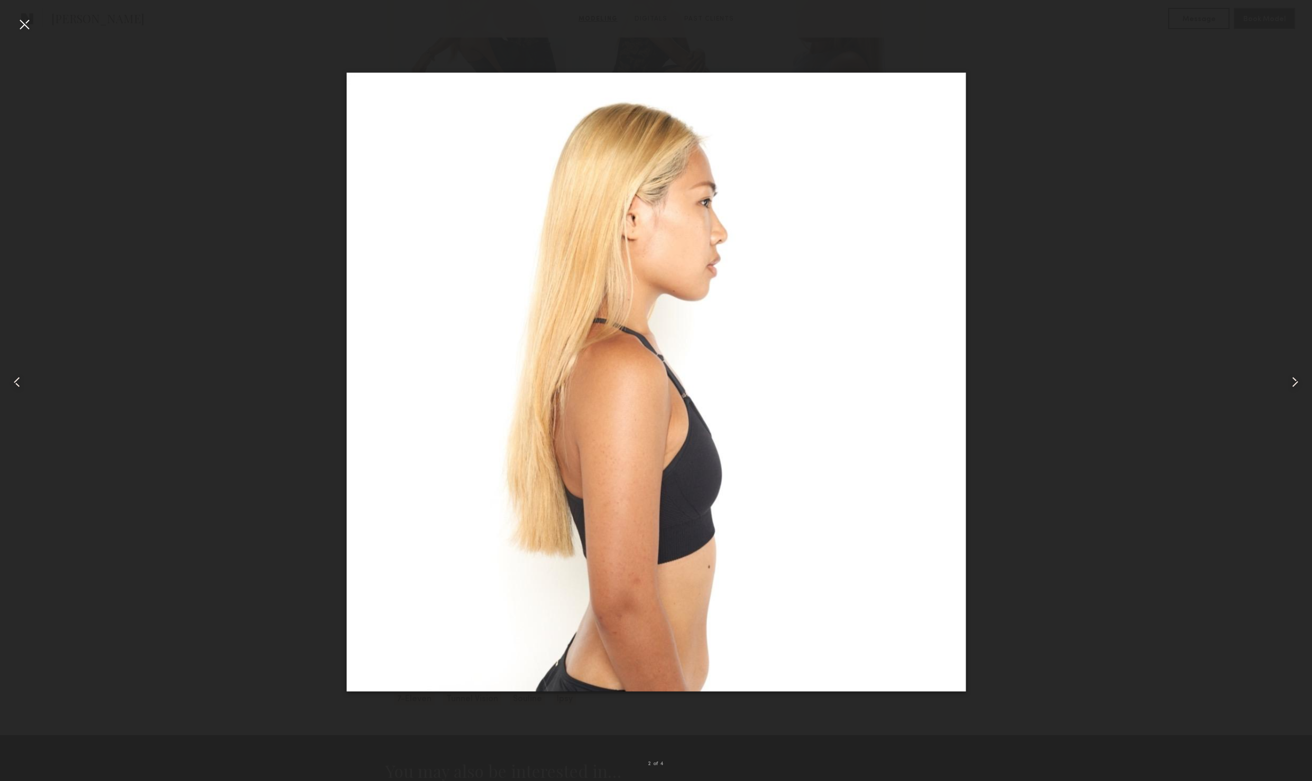
click at [1292, 375] on common-icon at bounding box center [1294, 382] width 17 height 17
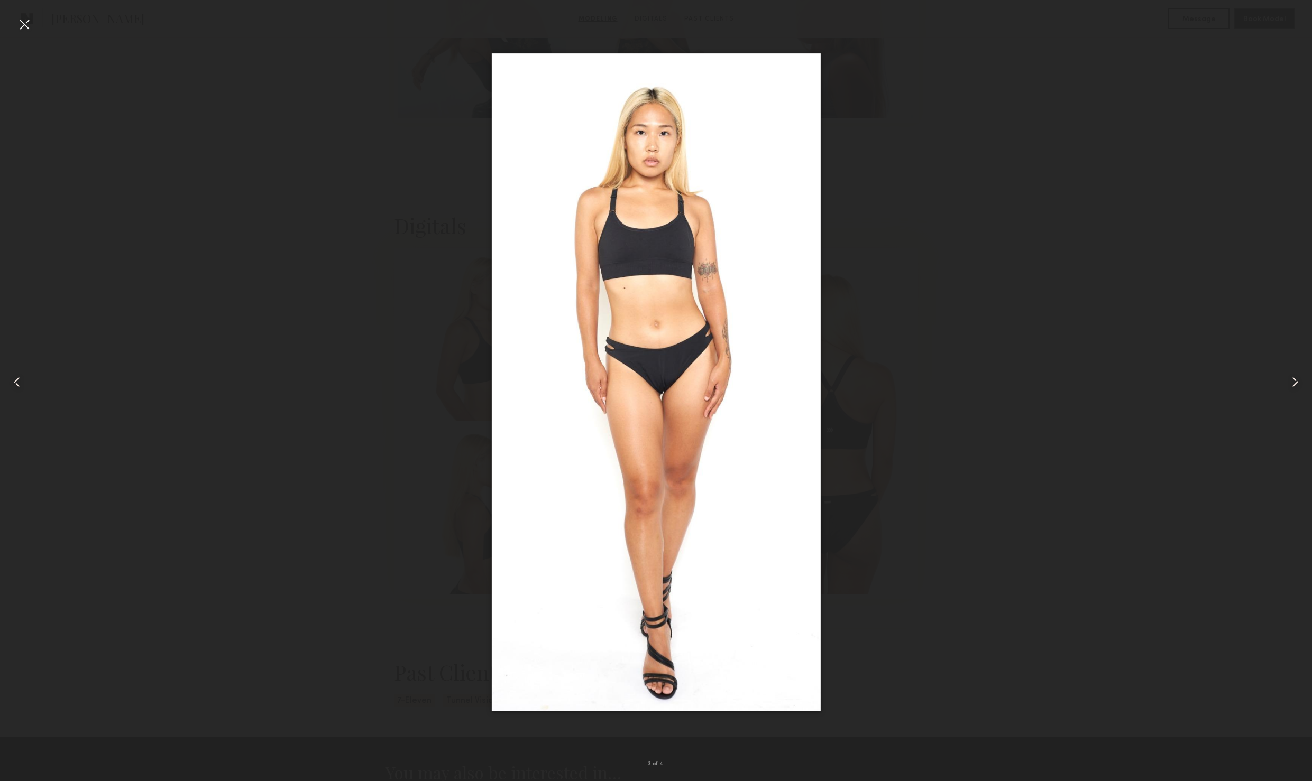
click at [1292, 375] on common-icon at bounding box center [1294, 382] width 17 height 17
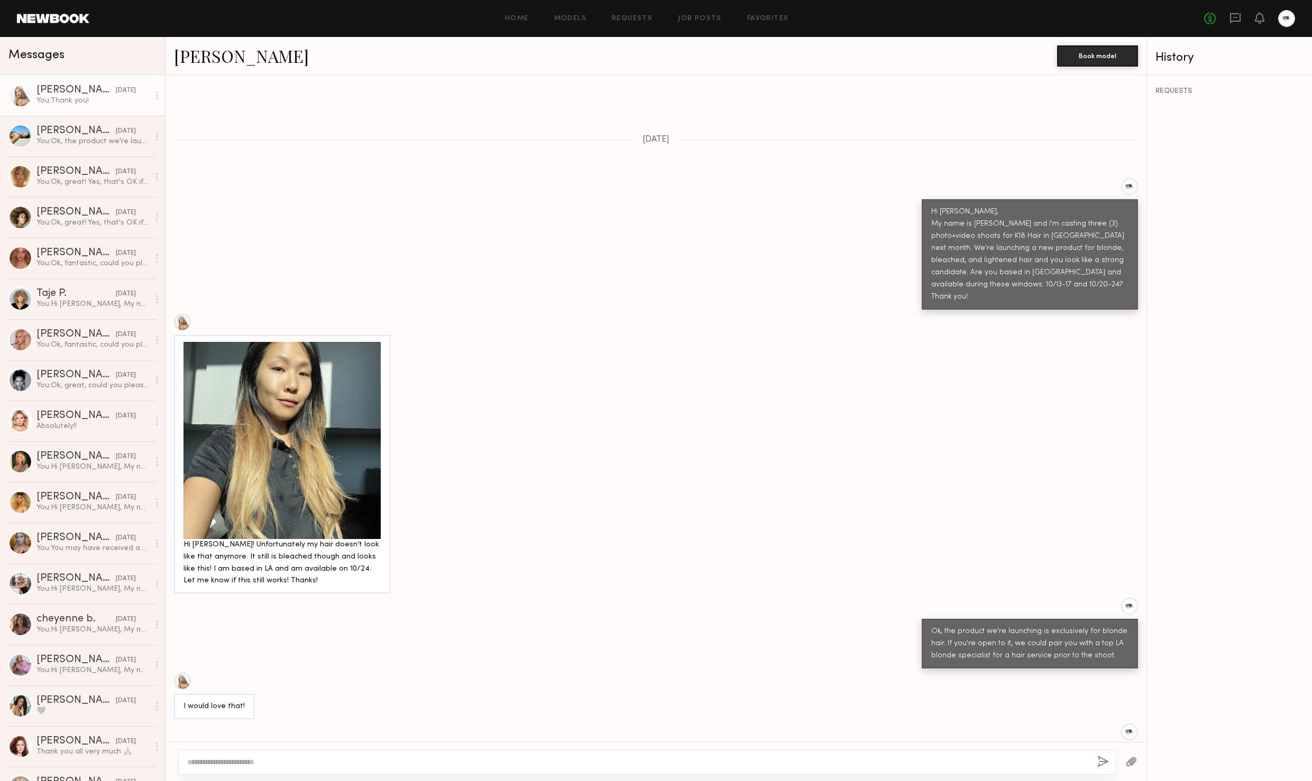
scroll to position [304, 0]
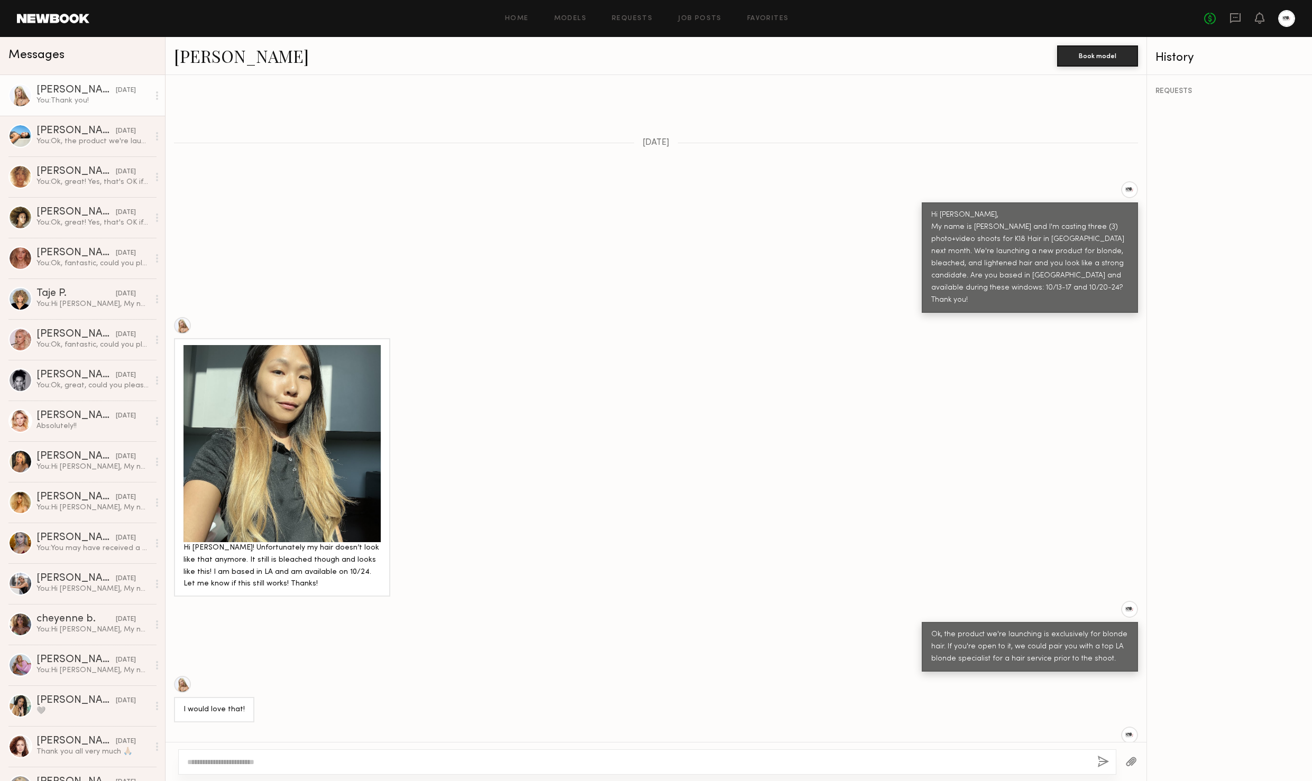
drag, startPoint x: 995, startPoint y: 207, endPoint x: 1010, endPoint y: 233, distance: 29.8
click at [1011, 253] on div "Hi [PERSON_NAME], My name is [PERSON_NAME] and I'm casting three (3) photo+vide…" at bounding box center [1029, 257] width 197 height 97
drag, startPoint x: 1001, startPoint y: 215, endPoint x: 1031, endPoint y: 275, distance: 67.4
click at [1030, 276] on div "Hi [PERSON_NAME], My name is [PERSON_NAME] and I'm casting three (3) photo+vide…" at bounding box center [1029, 257] width 197 height 97
copy div "I'm casting three (3) photo+video shoots for K18 Hair in Los Angeles next month…"
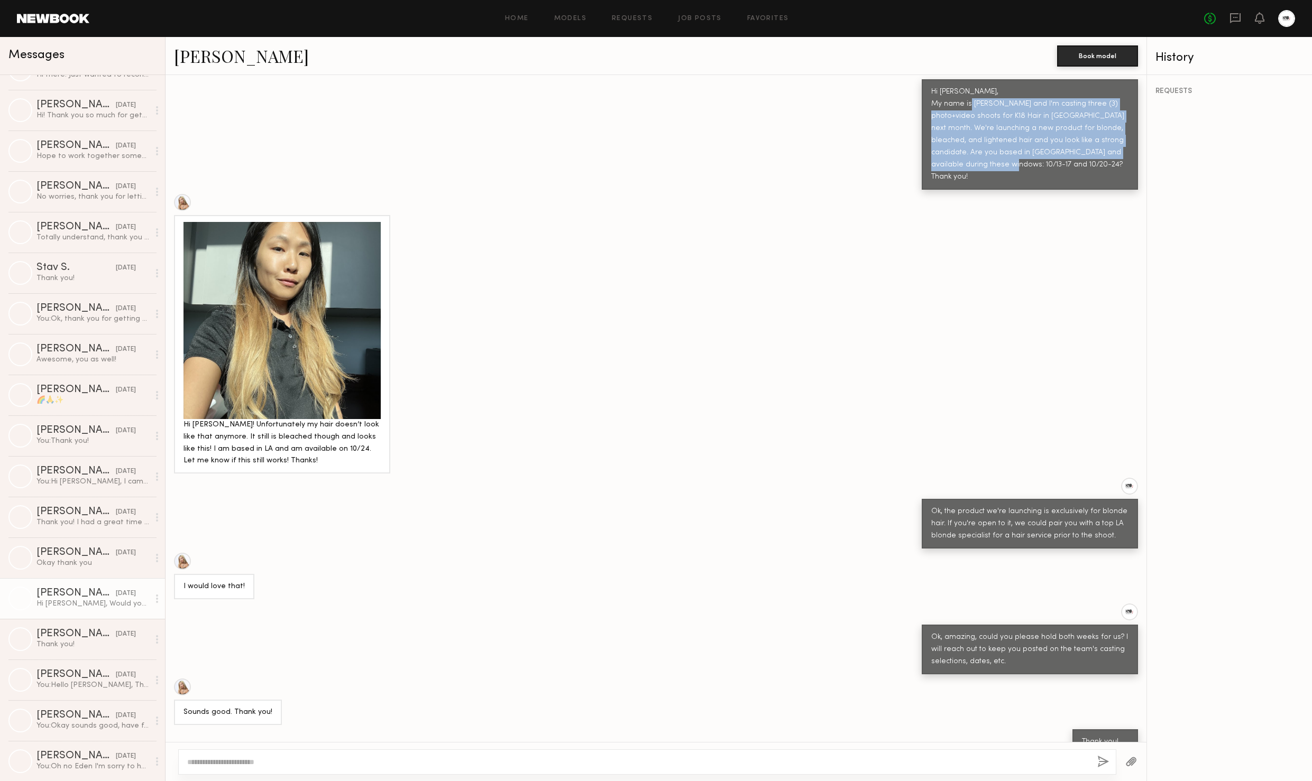
scroll to position [1061, 0]
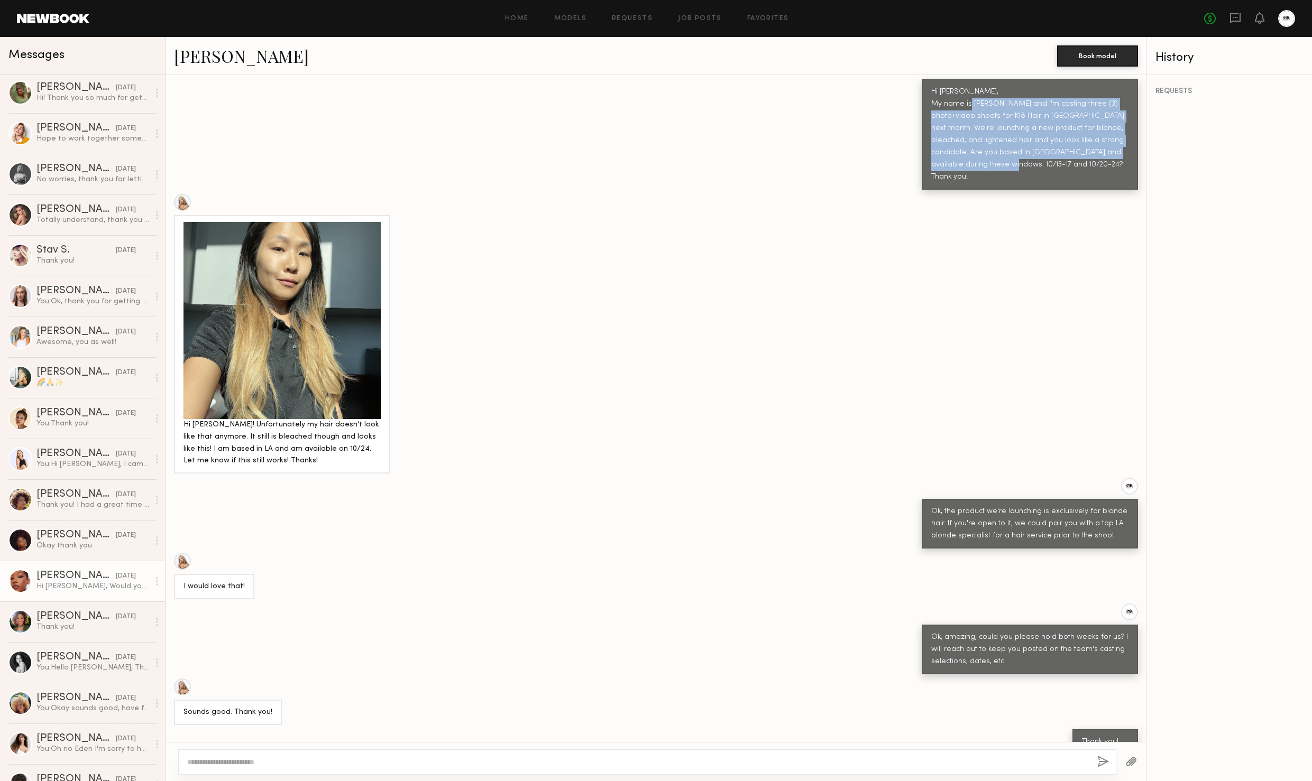
click at [87, 579] on div "Alexis T." at bounding box center [75, 576] width 79 height 11
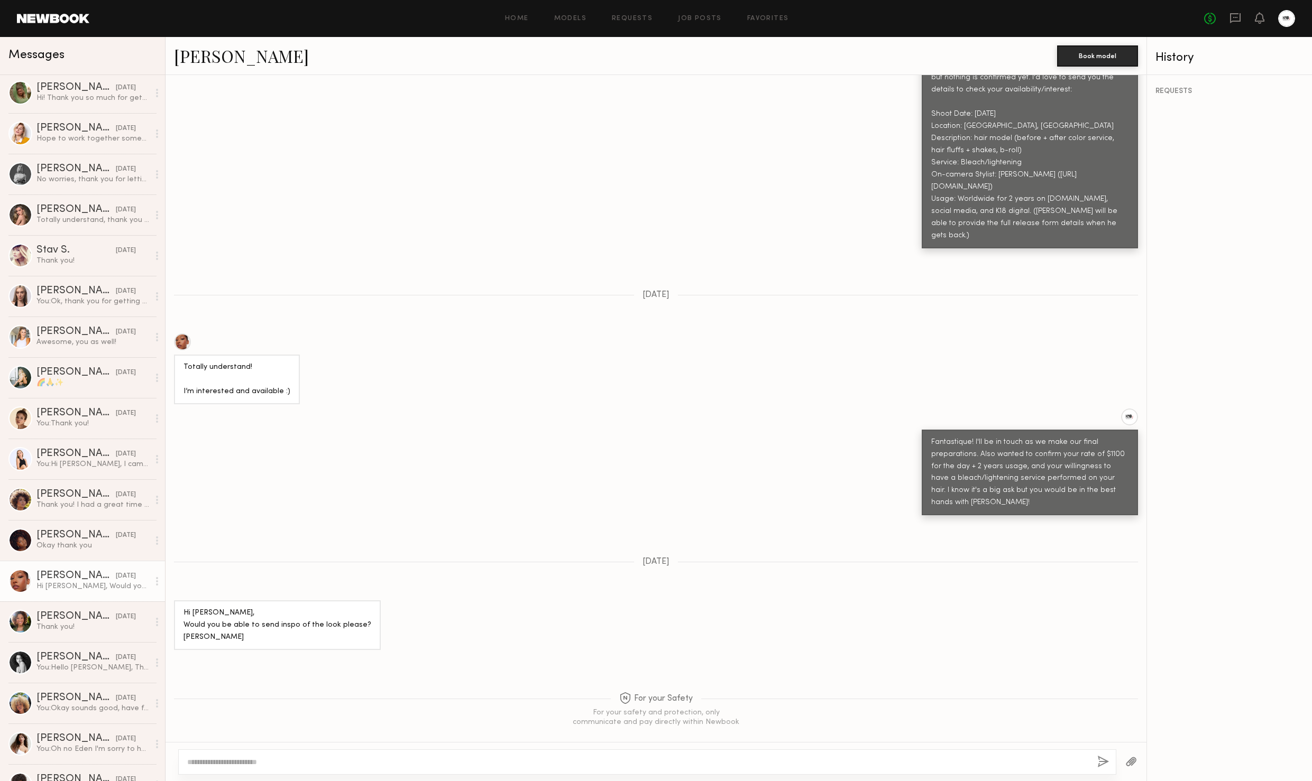
scroll to position [1194, 0]
click at [328, 764] on textarea at bounding box center [637, 762] width 901 height 11
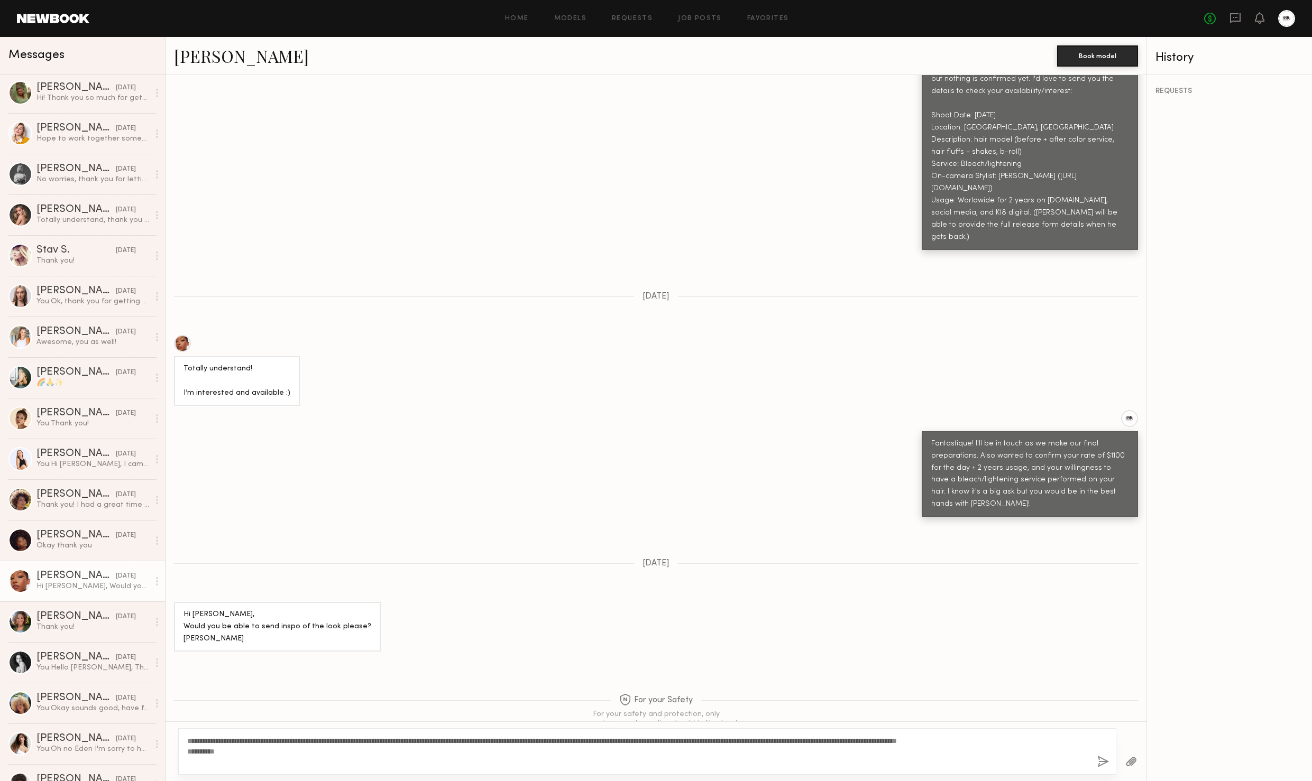
click at [189, 741] on textarea "**********" at bounding box center [637, 752] width 901 height 32
drag, startPoint x: 974, startPoint y: 744, endPoint x: 1143, endPoint y: 759, distance: 170.3
click at [974, 744] on textarea "**********" at bounding box center [637, 746] width 901 height 42
click at [1020, 739] on textarea "**********" at bounding box center [637, 746] width 901 height 42
type textarea "**********"
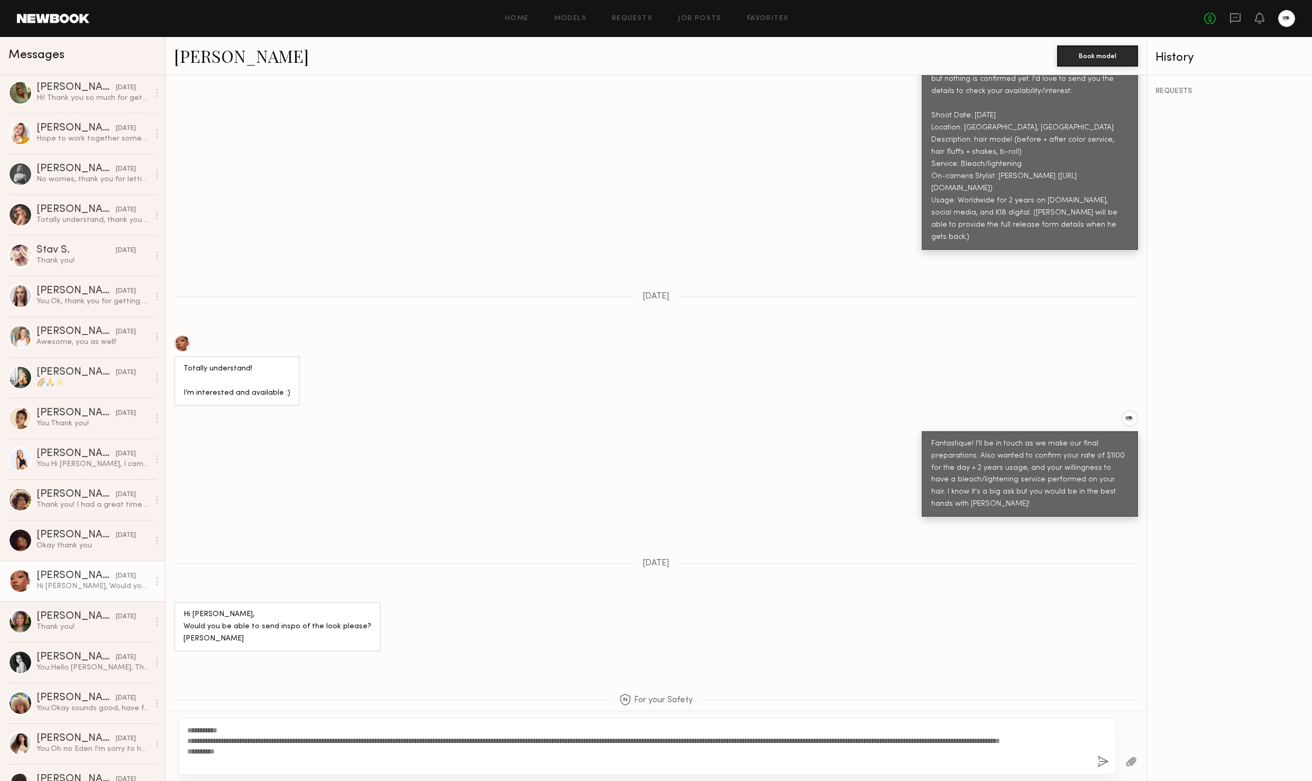
click at [1103, 759] on button "button" at bounding box center [1103, 762] width 12 height 13
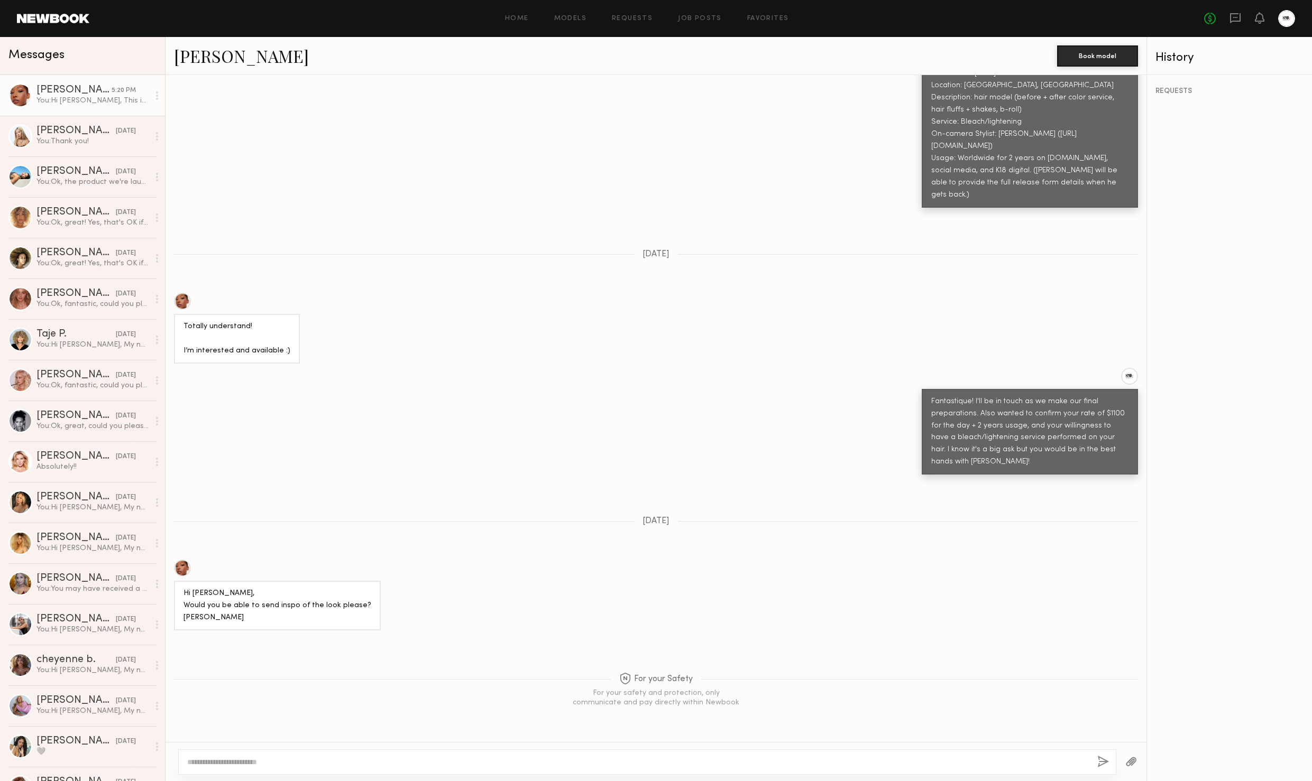
scroll to position [1229, 0]
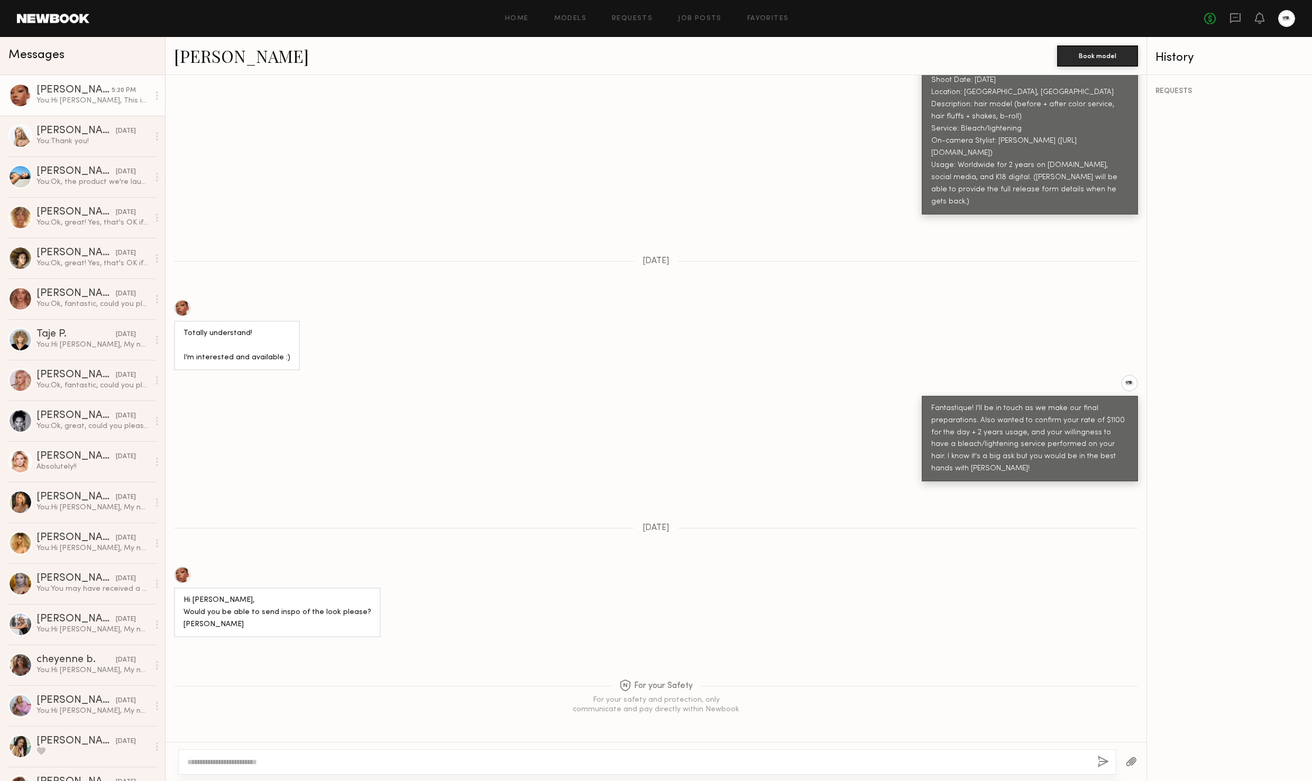
click at [182, 300] on div at bounding box center [182, 308] width 17 height 17
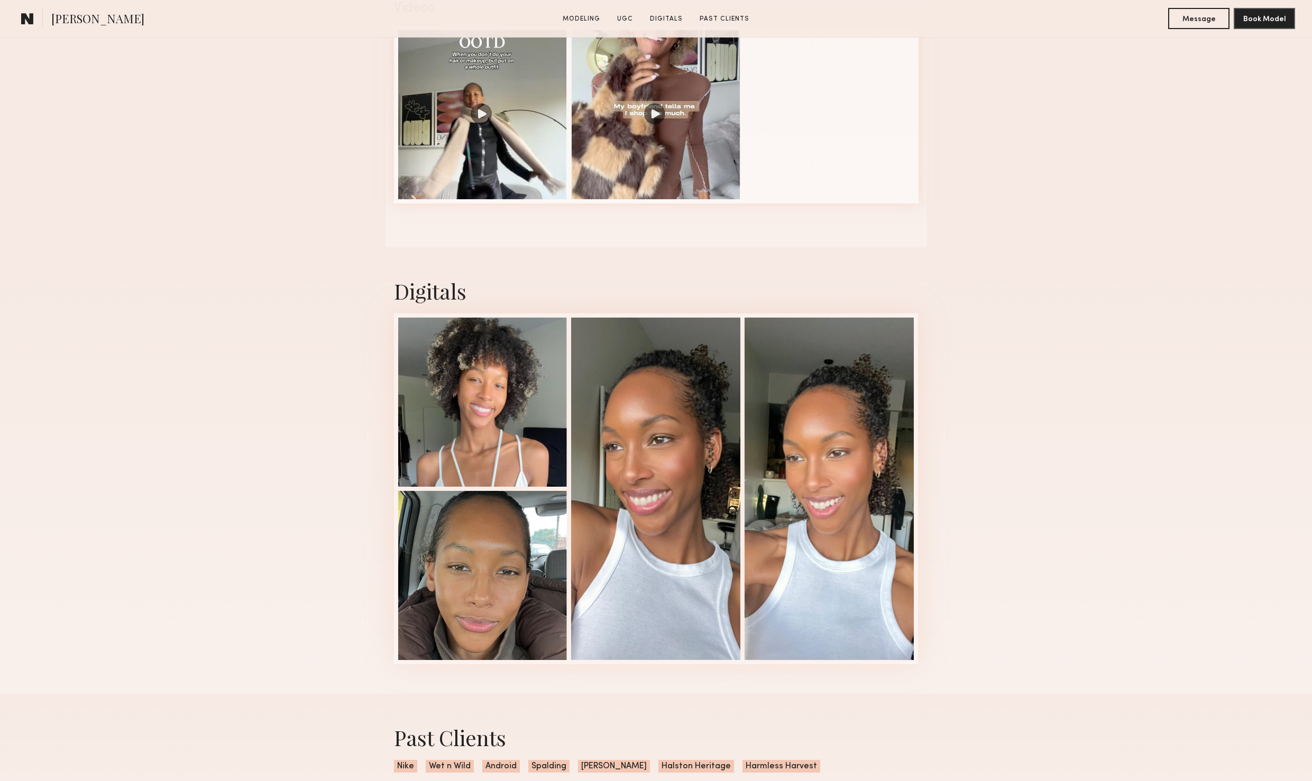
scroll to position [1254, 0]
